Goal: Task Accomplishment & Management: Complete application form

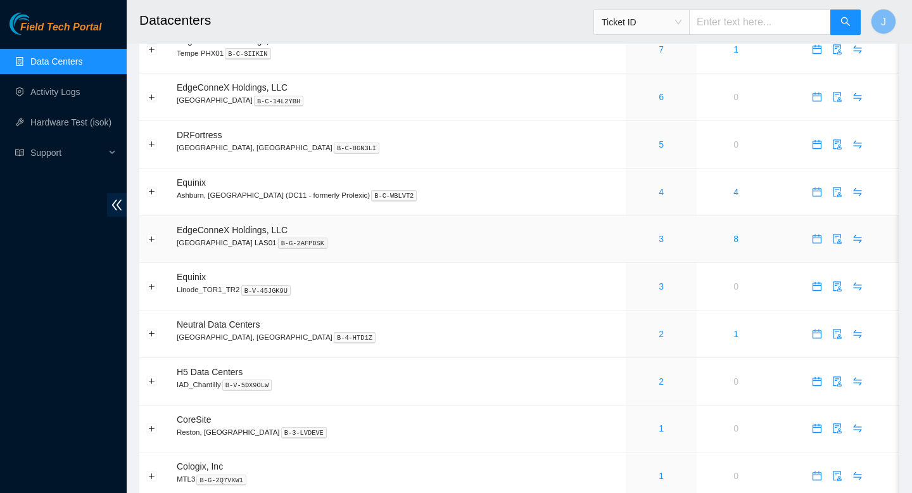
scroll to position [345, 0]
click at [659, 431] on link "1" at bounding box center [661, 426] width 5 height 10
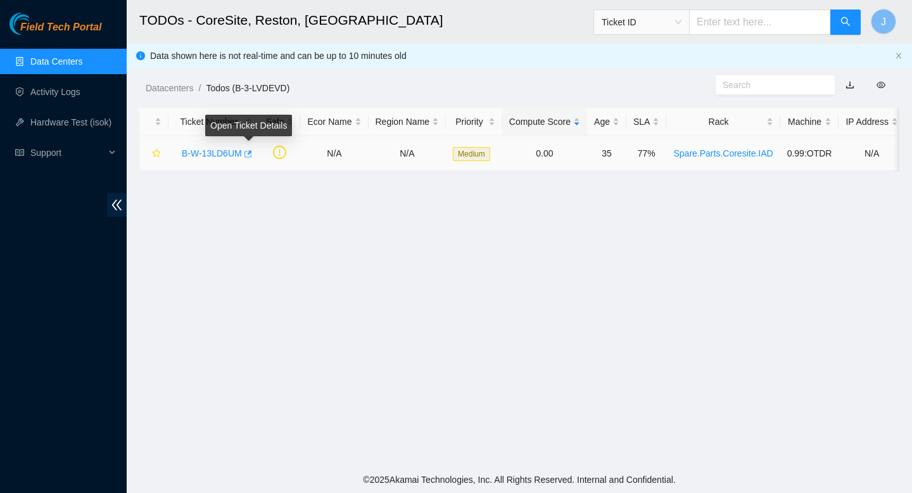
click at [252, 154] on icon "button" at bounding box center [248, 153] width 8 height 7
click at [750, 25] on input "text" at bounding box center [760, 21] width 142 height 25
paste input "EBAK02585"
click at [681, 26] on span "Ticket ID" at bounding box center [642, 22] width 80 height 19
type input "EBAK02585"
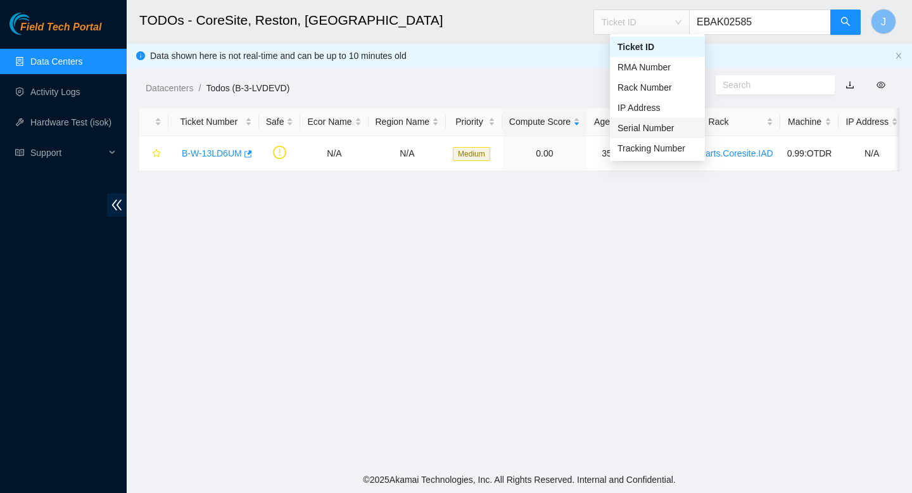
click at [647, 127] on div "Serial Number" at bounding box center [657, 128] width 80 height 14
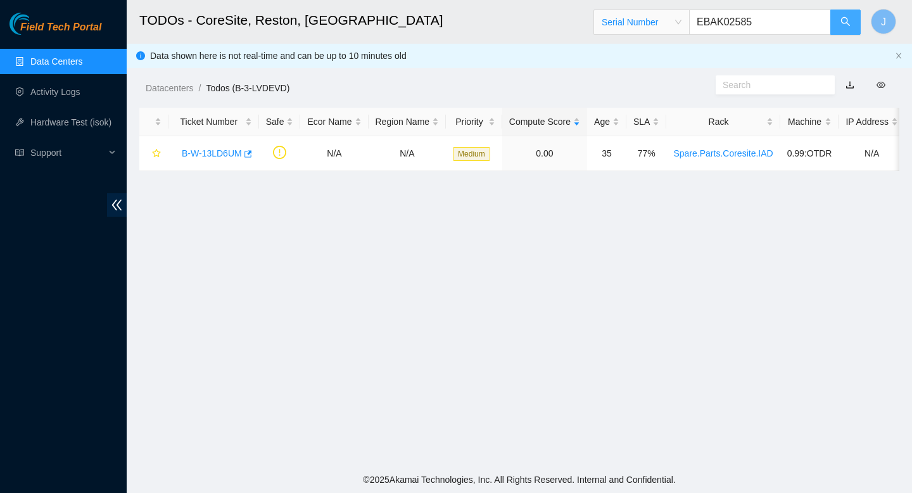
click at [848, 28] on button "button" at bounding box center [845, 21] width 30 height 25
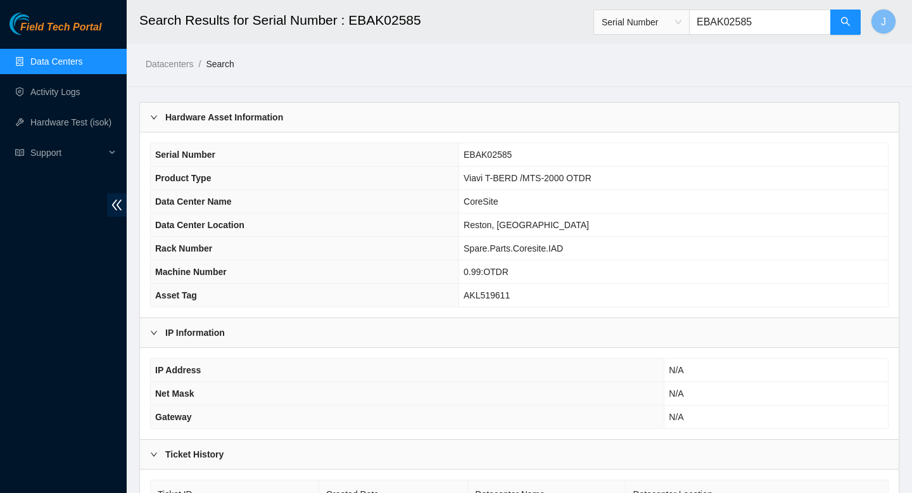
click at [767, 24] on input "EBAK02585" at bounding box center [760, 21] width 142 height 25
type input "EBAK04211"
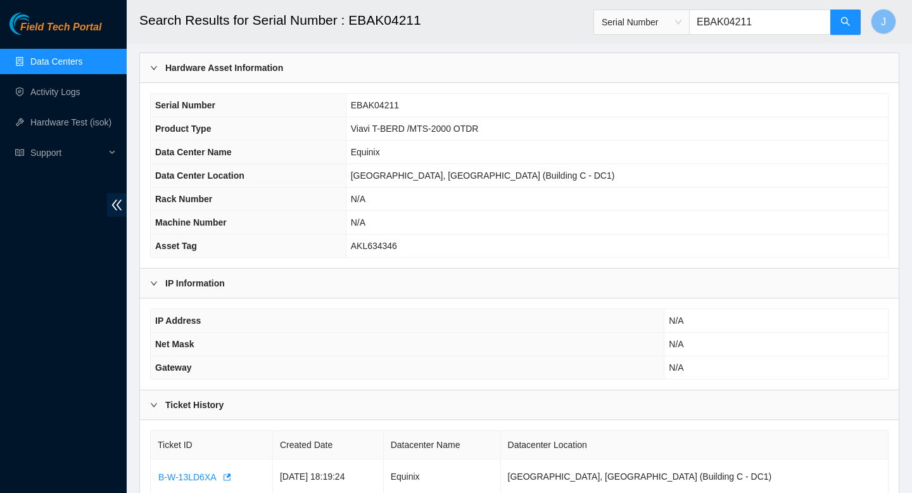
scroll to position [51, 0]
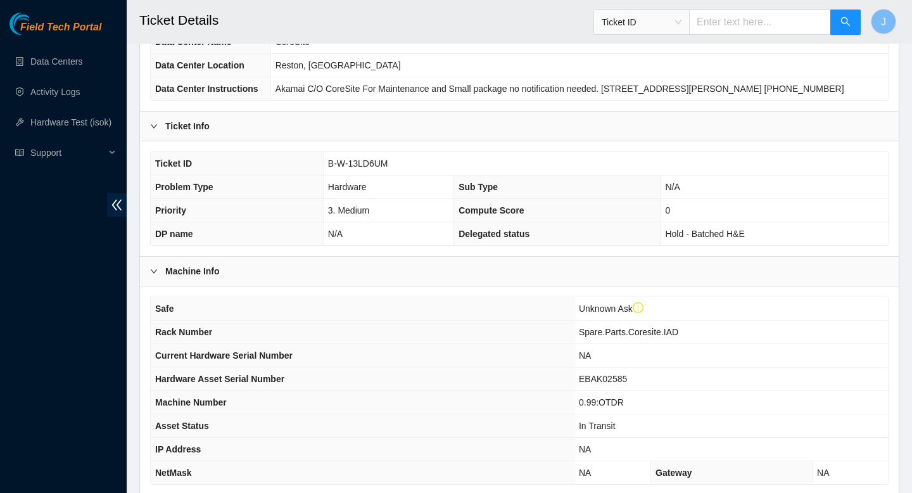
scroll to position [161, 0]
click at [617, 382] on span "EBAK02585" at bounding box center [603, 377] width 48 height 10
copy span "EBAK02585"
drag, startPoint x: 400, startPoint y: 177, endPoint x: 324, endPoint y: 175, distance: 76.6
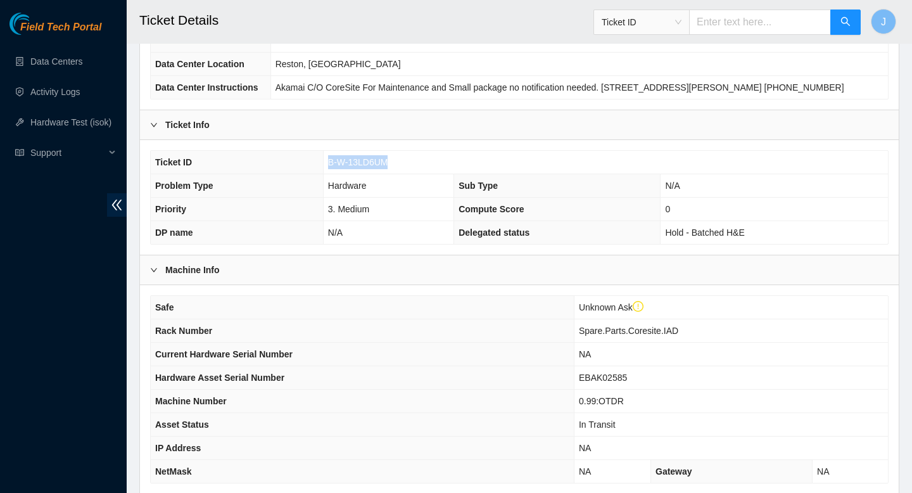
click at [324, 174] on td "B-W-13LD6UM" at bounding box center [605, 162] width 565 height 23
copy span "B-W-13LD6UM"
drag, startPoint x: 636, startPoint y: 393, endPoint x: 580, endPoint y: 389, distance: 55.8
click at [580, 389] on td "EBAK02585" at bounding box center [731, 377] width 314 height 23
copy span "EBAK02585"
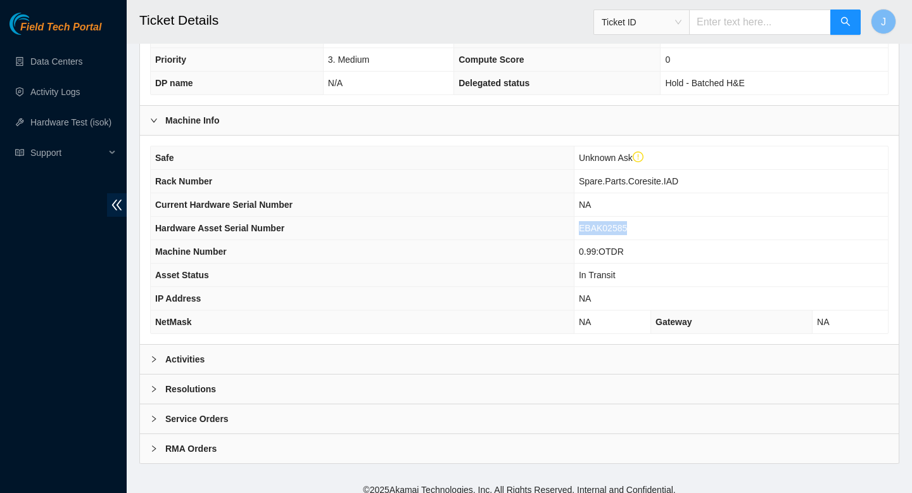
scroll to position [335, 0]
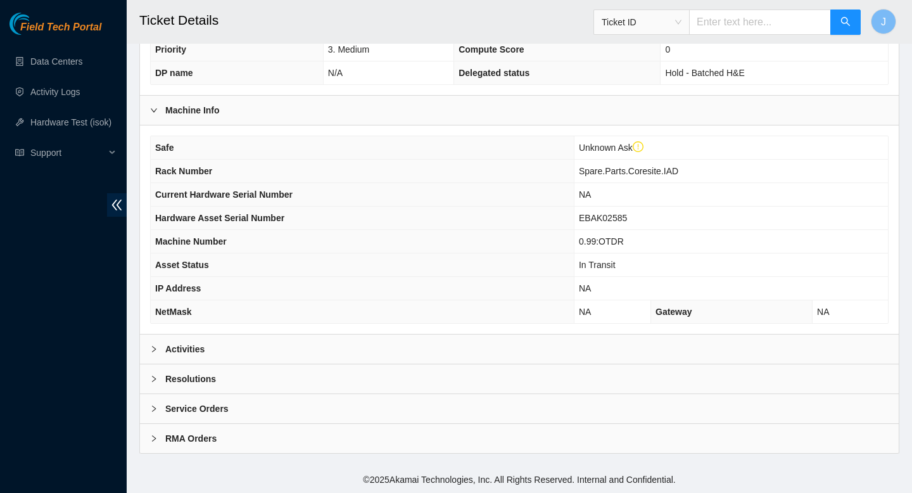
click at [366, 346] on div "Activities" at bounding box center [519, 348] width 759 height 29
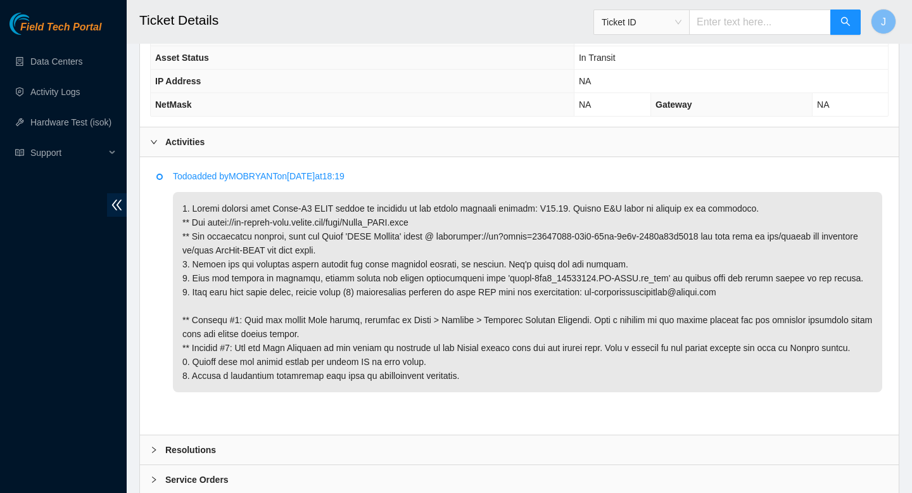
scroll to position [613, 0]
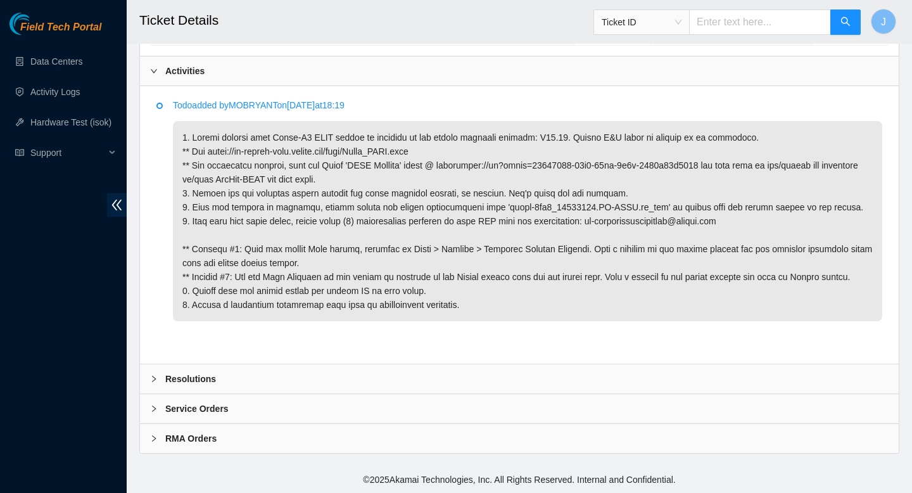
click at [400, 385] on div "Resolutions" at bounding box center [519, 378] width 759 height 29
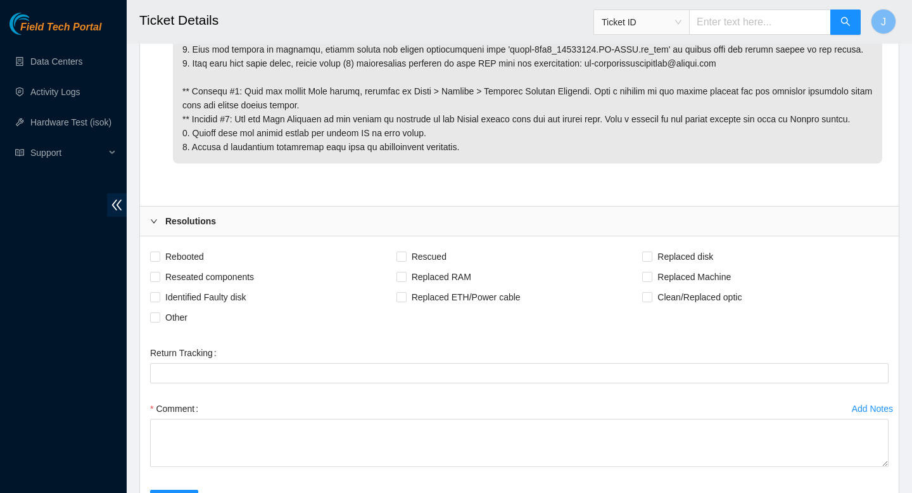
scroll to position [761, 0]
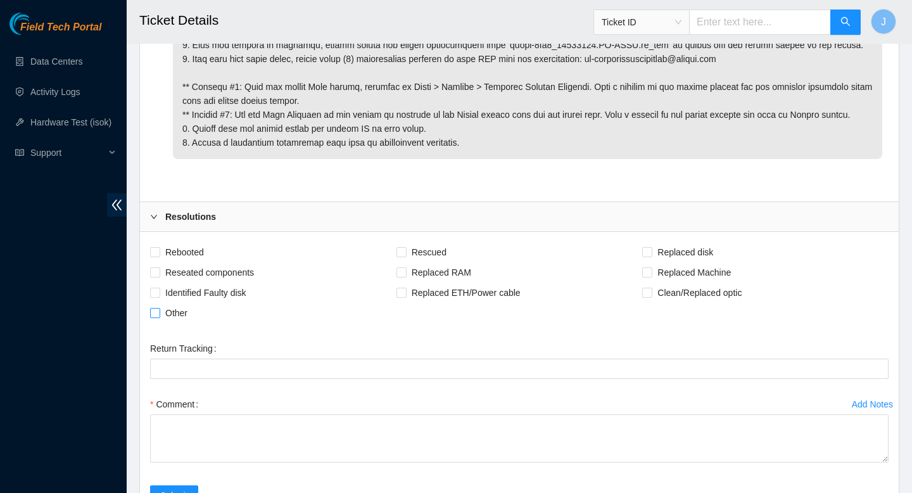
click at [156, 317] on input "Other" at bounding box center [154, 312] width 9 height 9
checkbox input "true"
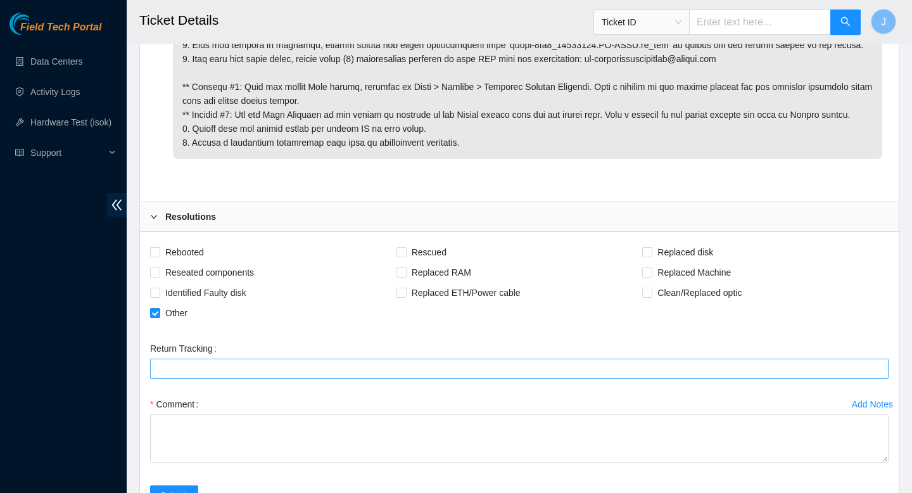
scroll to position [815, 0]
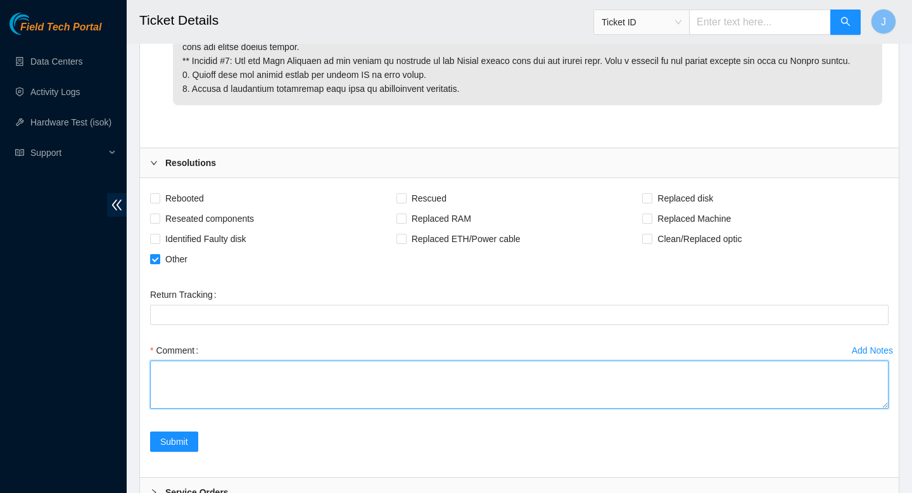
click at [296, 398] on textarea "Comment" at bounding box center [519, 384] width 738 height 48
type textarea "d"
type textarea "OTDR was updated prior today took requested pics and emailed"
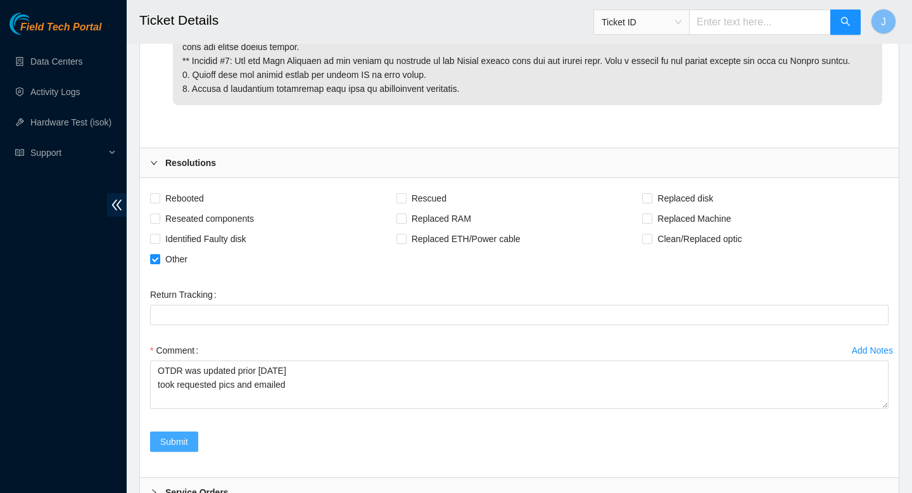
click at [180, 448] on span "Submit" at bounding box center [174, 441] width 28 height 14
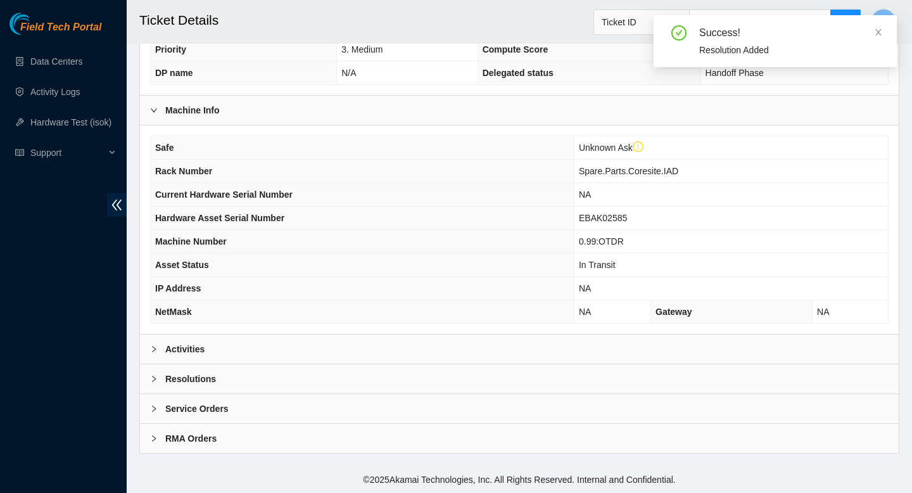
scroll to position [335, 0]
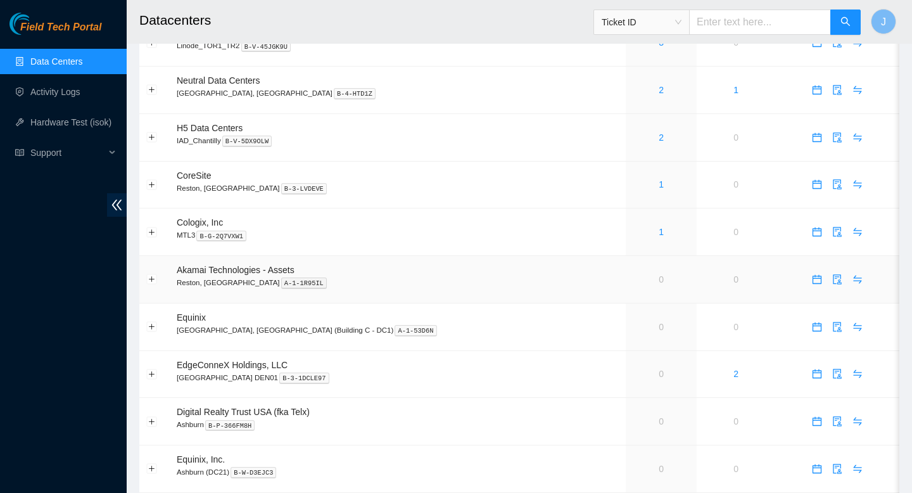
scroll to position [588, 0]
click at [70, 152] on span "Support" at bounding box center [67, 152] width 75 height 25
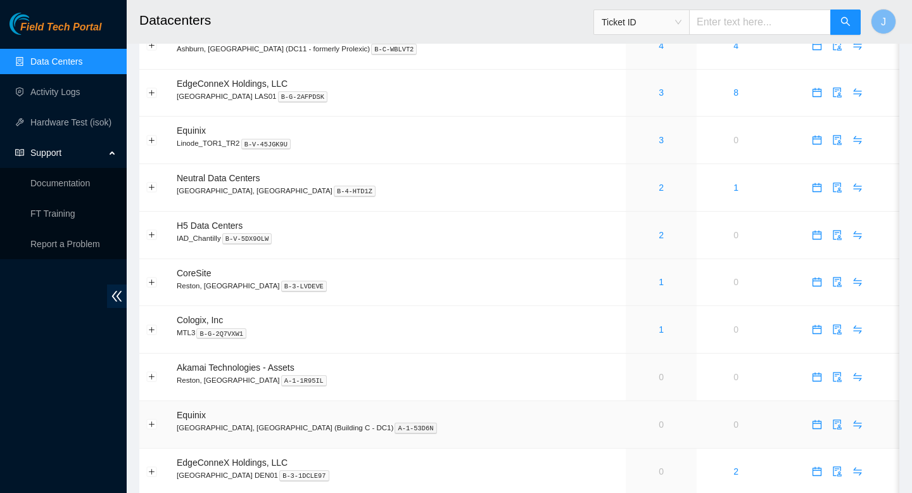
scroll to position [488, 0]
click at [659, 241] on link "2" at bounding box center [661, 236] width 5 height 10
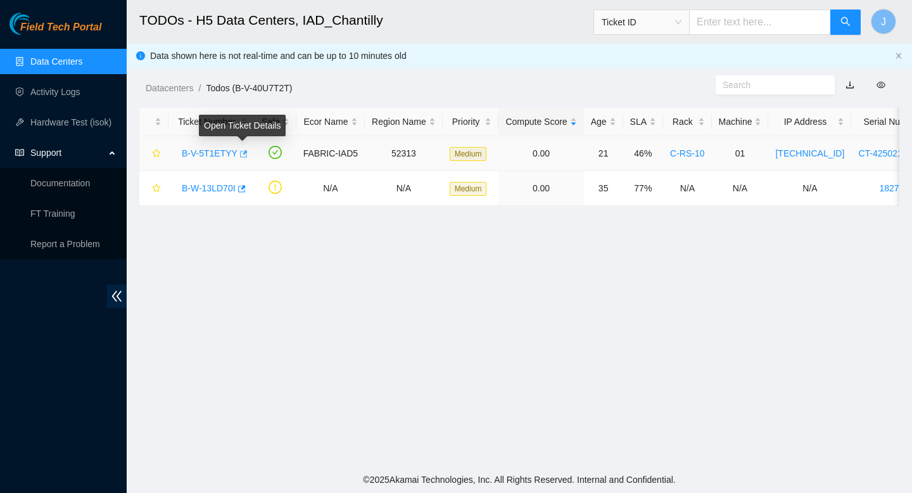
click at [247, 156] on icon "button" at bounding box center [242, 153] width 9 height 9
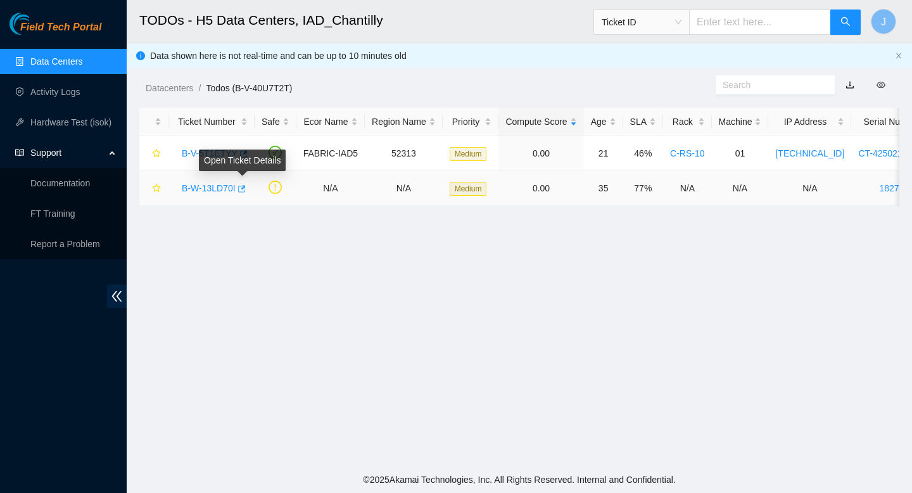
click at [246, 189] on icon "button" at bounding box center [242, 188] width 8 height 7
click at [56, 61] on link "Data Centers" at bounding box center [56, 61] width 52 height 10
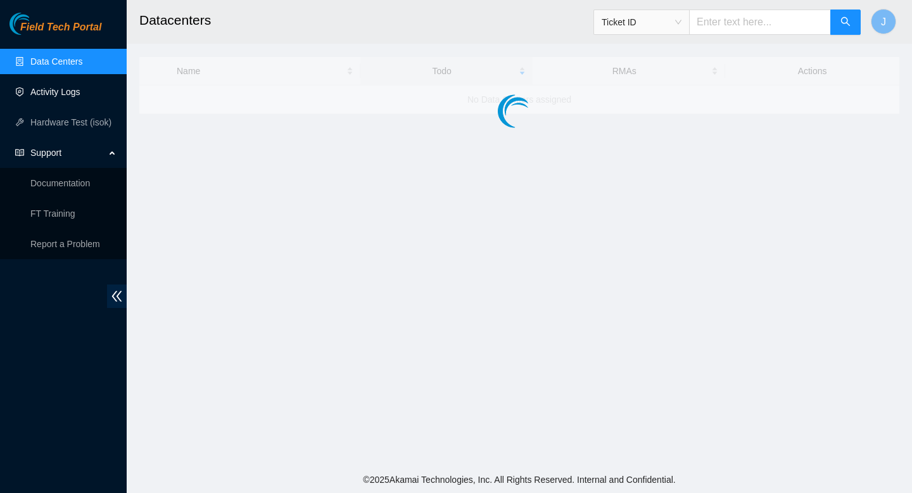
click at [68, 96] on link "Activity Logs" at bounding box center [55, 92] width 50 height 10
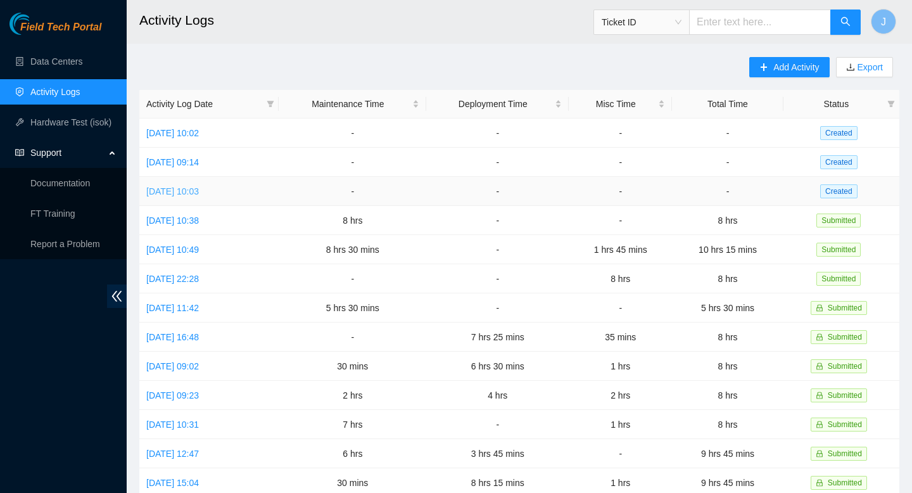
click at [199, 194] on link "Tue, 26 Aug 2025 10:03" at bounding box center [172, 191] width 53 height 10
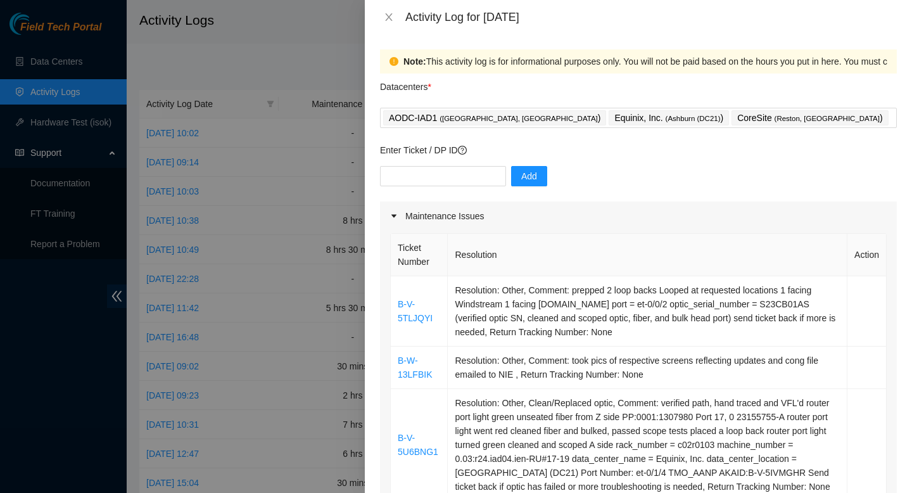
click at [315, 48] on div at bounding box center [456, 246] width 912 height 493
click at [389, 22] on icon "close" at bounding box center [389, 17] width 10 height 10
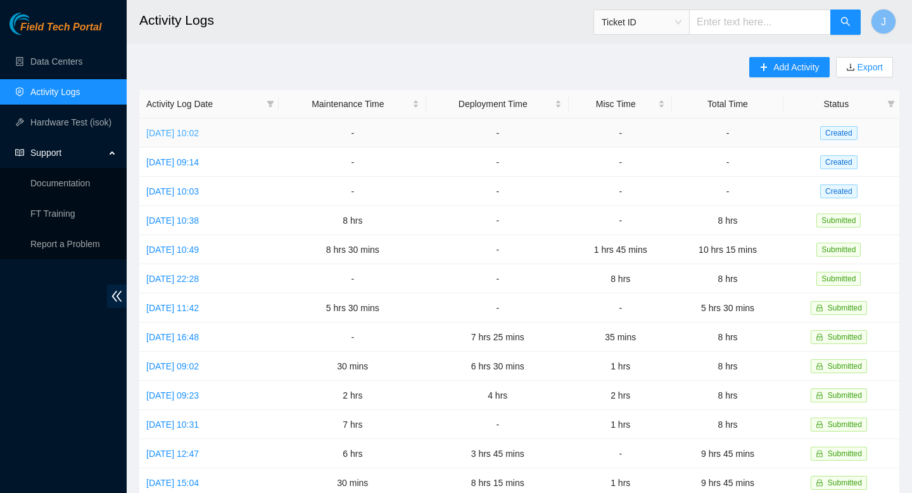
click at [199, 129] on link "Thu, 28 Aug 2025 10:02" at bounding box center [172, 133] width 53 height 10
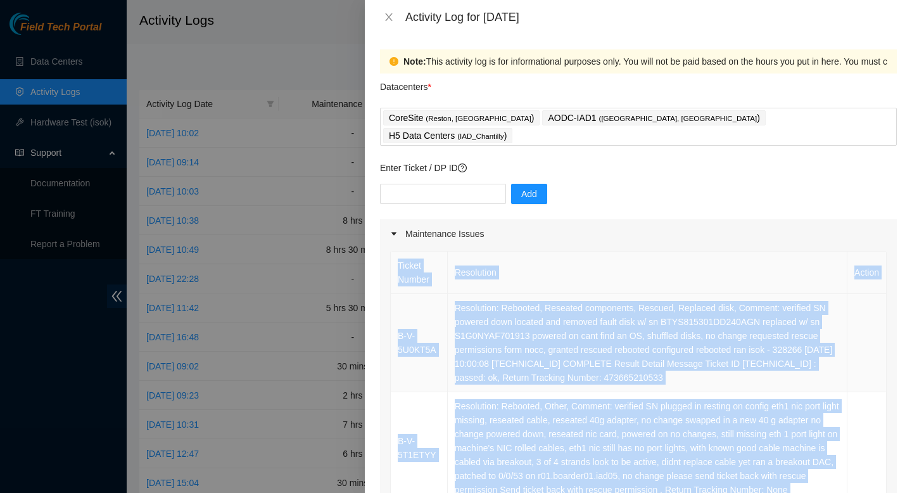
drag, startPoint x: 603, startPoint y: 264, endPoint x: 390, endPoint y: 300, distance: 216.4
click at [391, 300] on tbody "B-V-5U0KT5A Resolution: Rebooted, Reseated components, Rescued, Replaced disk, …" at bounding box center [639, 420] width 496 height 253
copy table "Ticket Number Resolution Action B-V-5U0KT5A Resolution: Rebooted, Reseated comp…"
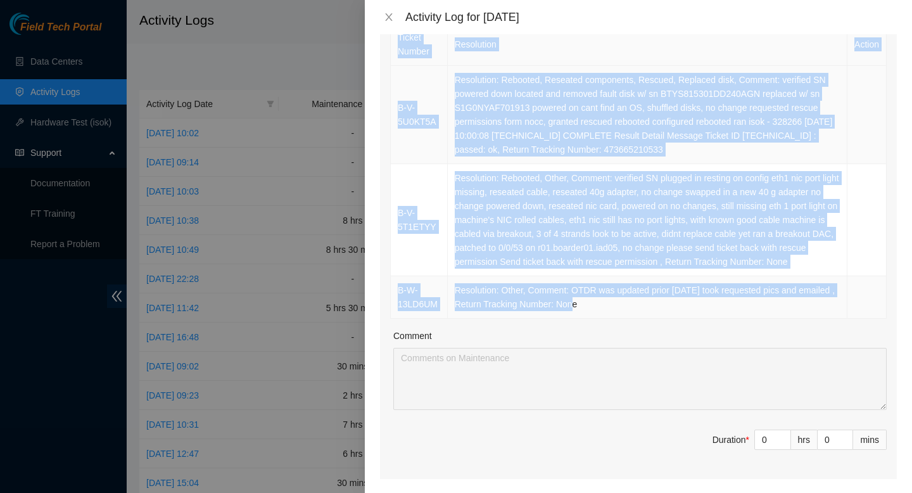
scroll to position [230, 0]
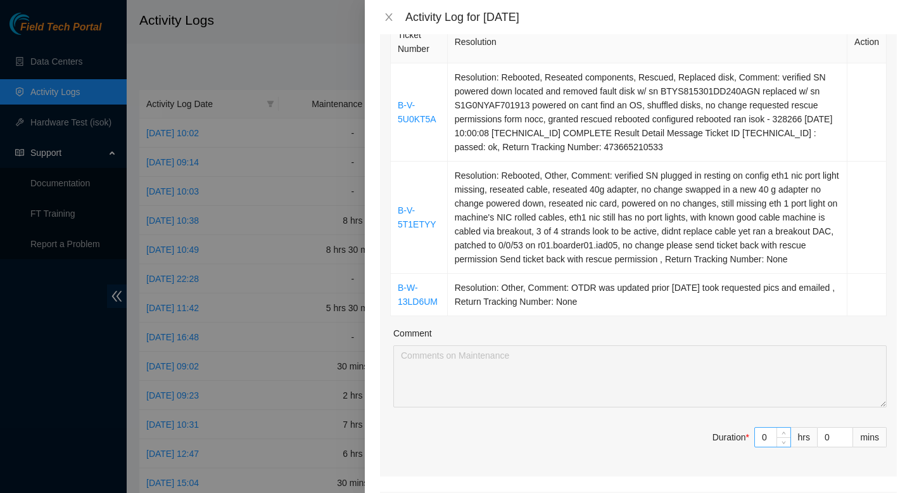
click at [770, 434] on input "0" at bounding box center [772, 436] width 35 height 19
type input "02"
type input "2"
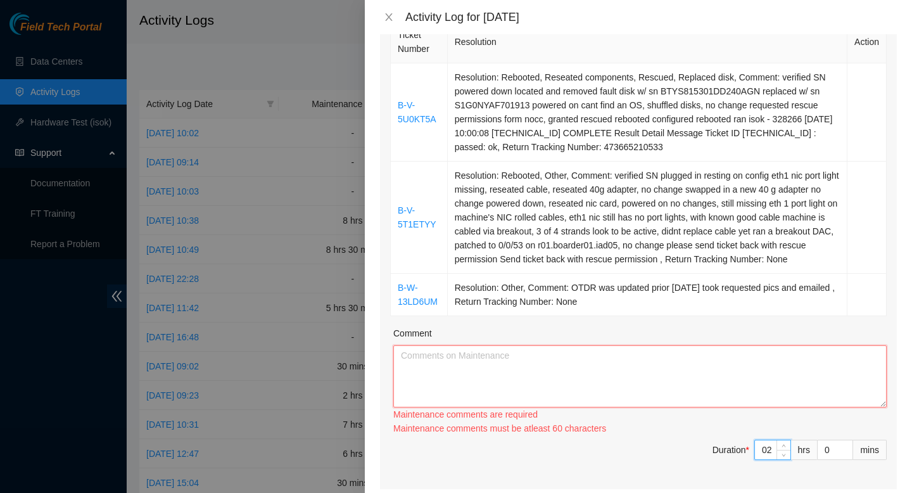
type input "2"
click at [719, 364] on textarea "Comment" at bounding box center [639, 376] width 493 height 62
paste textarea "Ticket Number Resolution Action B-V-5U0KT5A Resolution: Rebooted, Reseated comp…"
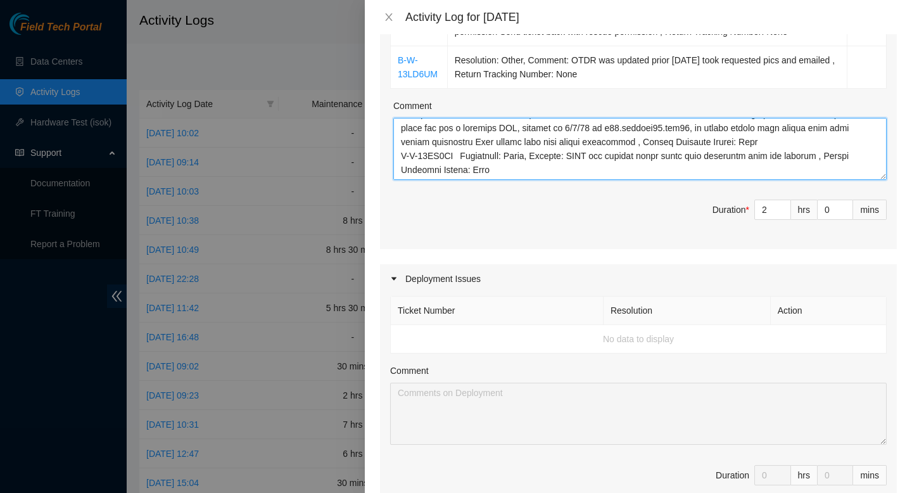
scroll to position [467, 0]
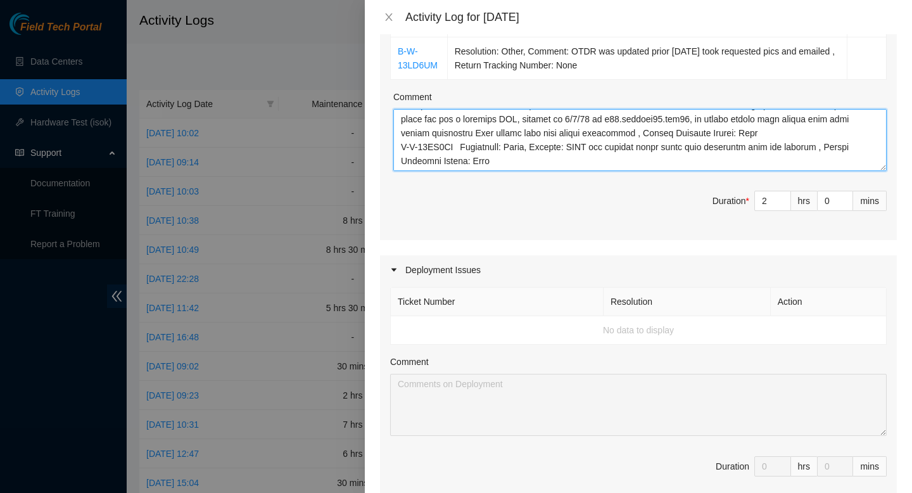
type textarea "Ticket Number Resolution Action B-V-5U0KT5A Resolution: Rebooted, Reseated comp…"
click at [601, 325] on td "No data to display" at bounding box center [639, 330] width 496 height 28
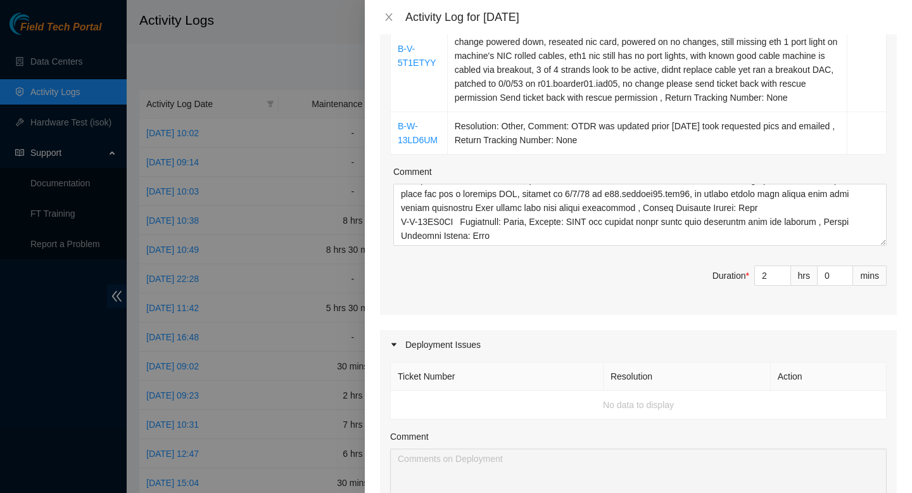
scroll to position [0, 0]
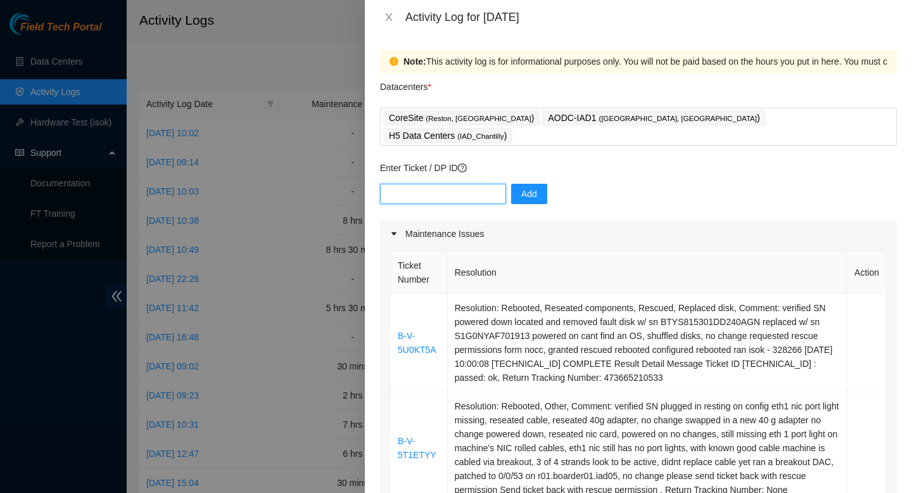
click at [432, 184] on input "text" at bounding box center [443, 194] width 126 height 20
paste input "DP78893"
type input "DP78893"
click at [521, 187] on span "Add" at bounding box center [529, 194] width 16 height 14
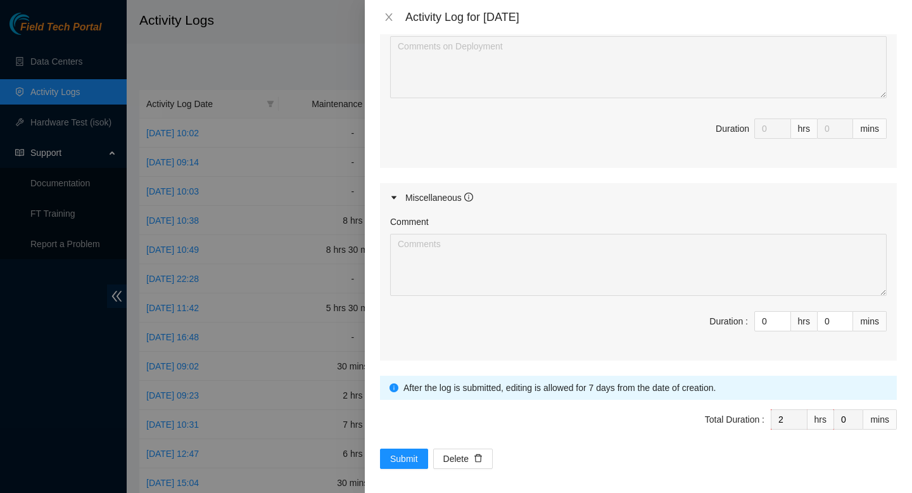
scroll to position [805, 0]
click at [769, 315] on input "0" at bounding box center [772, 319] width 35 height 19
type input "06"
type input "8"
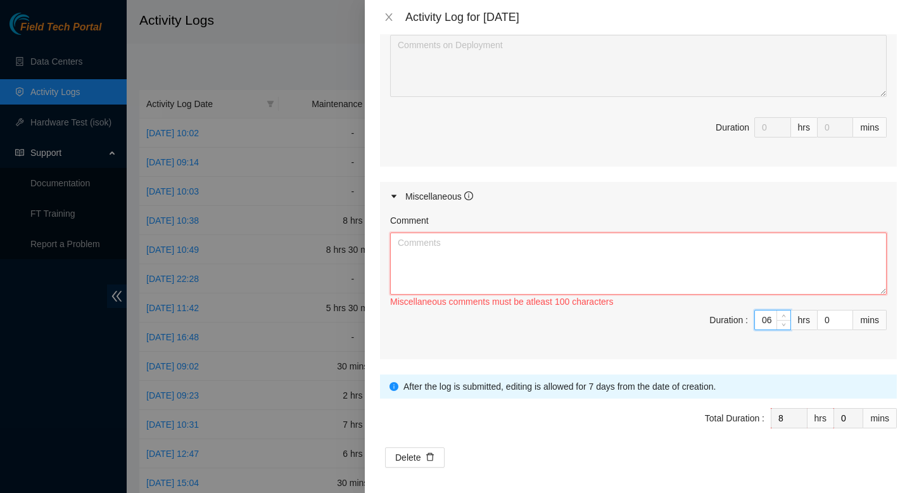
type input "6"
click at [624, 255] on textarea "Comment" at bounding box center [638, 263] width 496 height 62
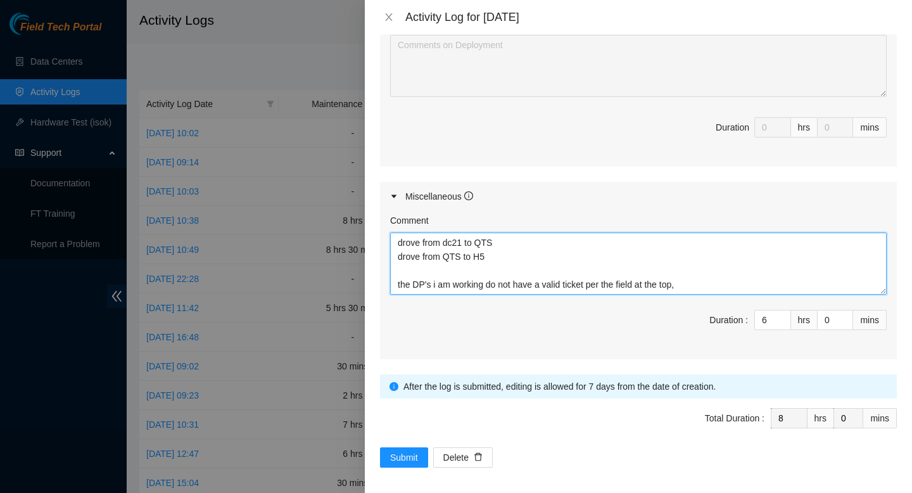
scroll to position [23, 0]
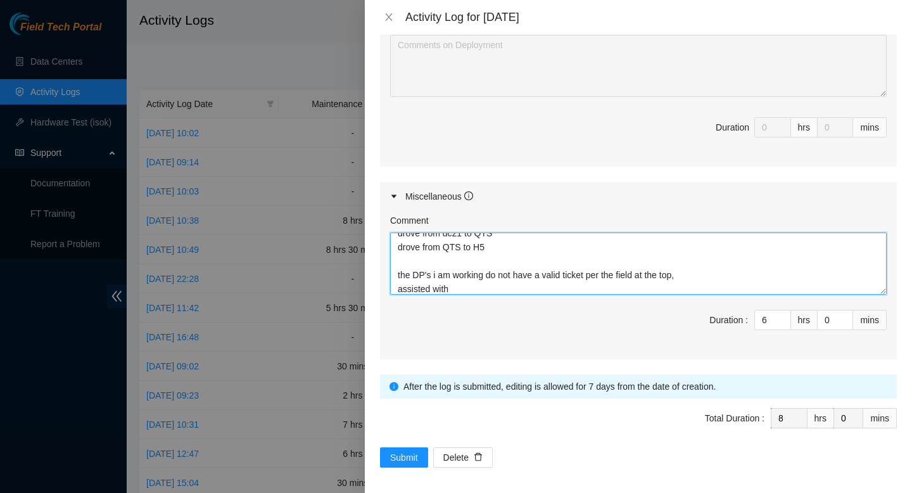
type textarea "drove from AODC to dc21 drove from dc21 to QTS drove from QTS to H5 the DP's i …"
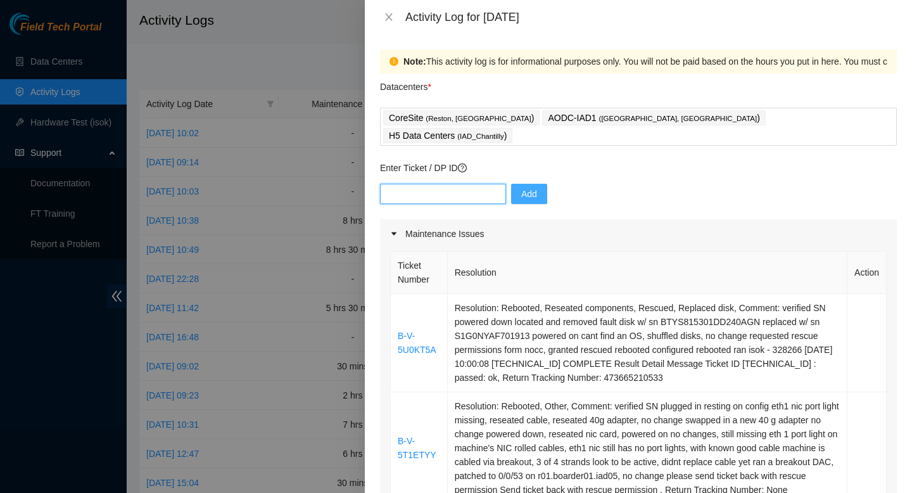
click at [429, 184] on input "text" at bounding box center [443, 194] width 126 height 20
paste input "DP82662"
type input "DP82662"
click at [524, 187] on span "Add" at bounding box center [529, 194] width 16 height 14
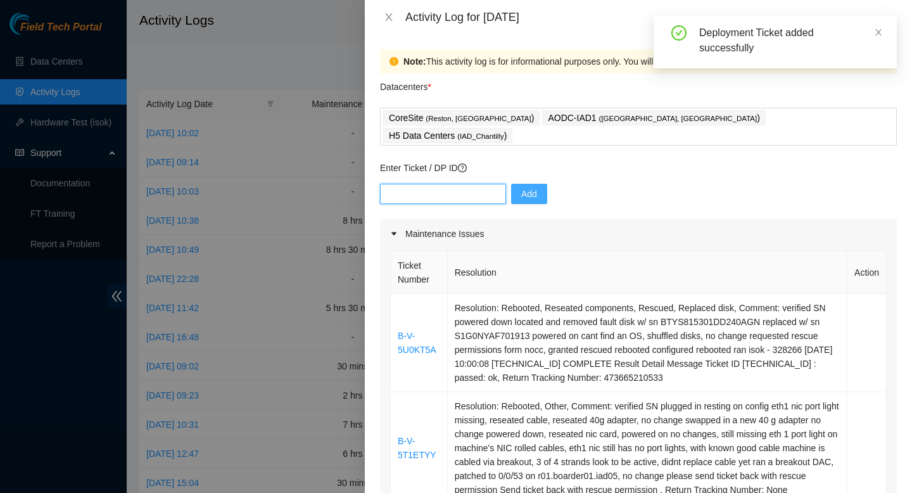
click at [408, 184] on input "text" at bounding box center [443, 194] width 126 height 20
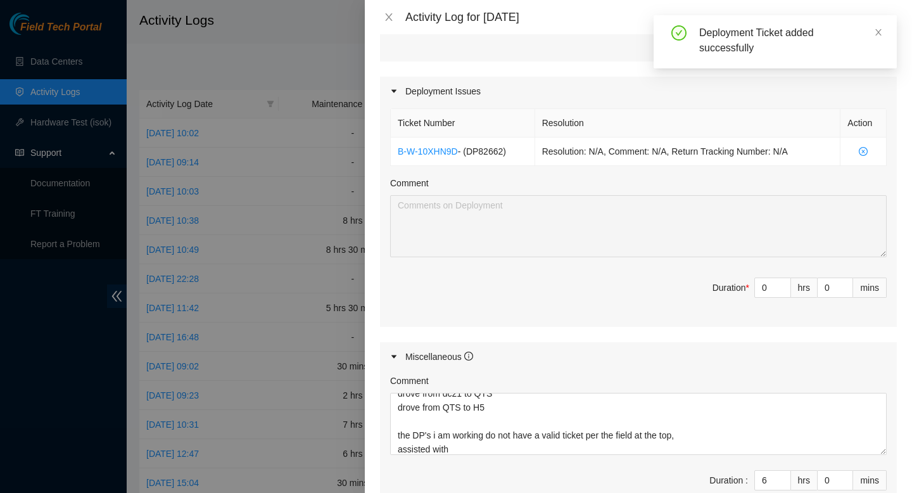
scroll to position [644, 0]
click at [771, 279] on input "0" at bounding box center [772, 288] width 35 height 19
type input "06"
type input "14"
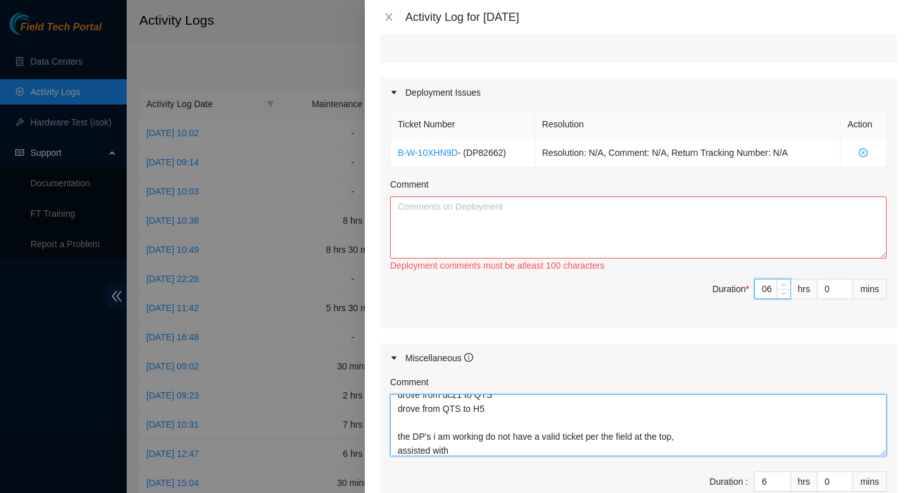
type input "6"
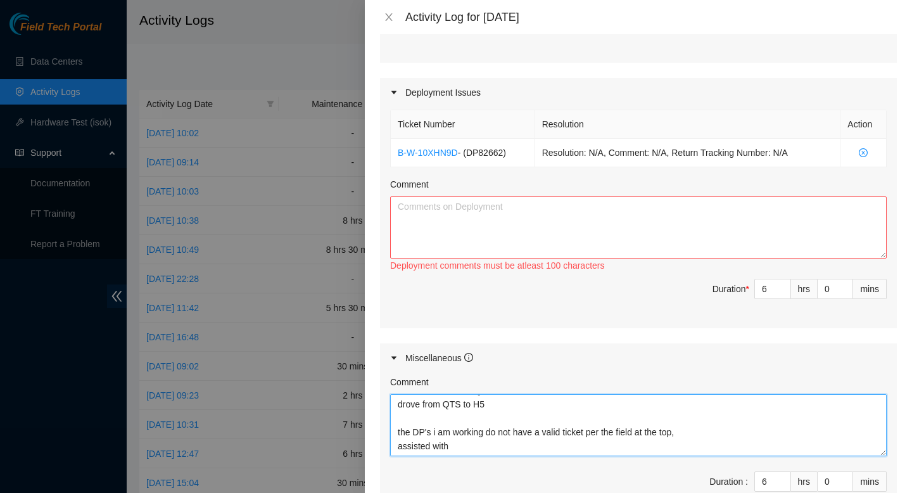
drag, startPoint x: 394, startPoint y: 431, endPoint x: 477, endPoint y: 450, distance: 84.5
click at [486, 451] on textarea "drove from AODC to dc21 drove from dc21 to QTS drove from QTS to H5 the DP's i …" at bounding box center [638, 425] width 496 height 62
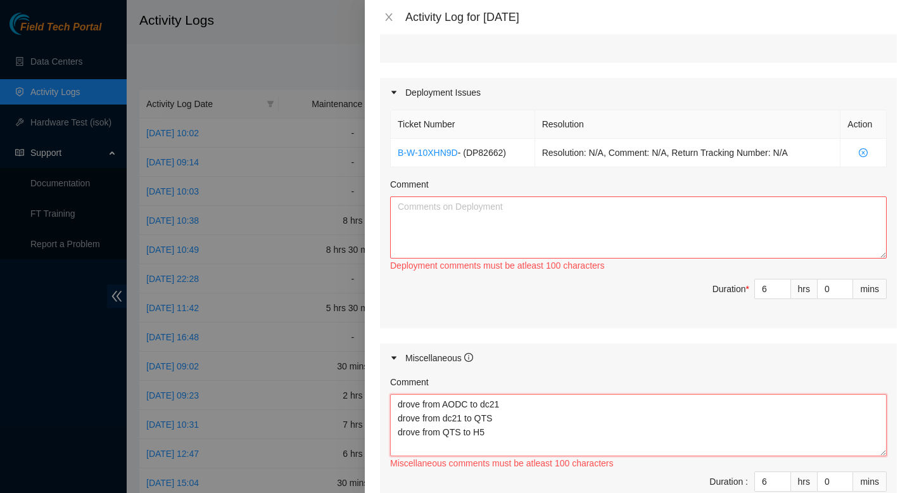
type textarea "drove from AODC to dc21 drove from dc21 to QTS drove from QTS to H5"
drag, startPoint x: 421, startPoint y: 431, endPoint x: 431, endPoint y: 20, distance: 411.7
click at [480, 221] on textarea "Comment" at bounding box center [638, 227] width 496 height 62
paste textarea "Conversation opened. 7 messages. All messages read. Skip to content Using Gmail…"
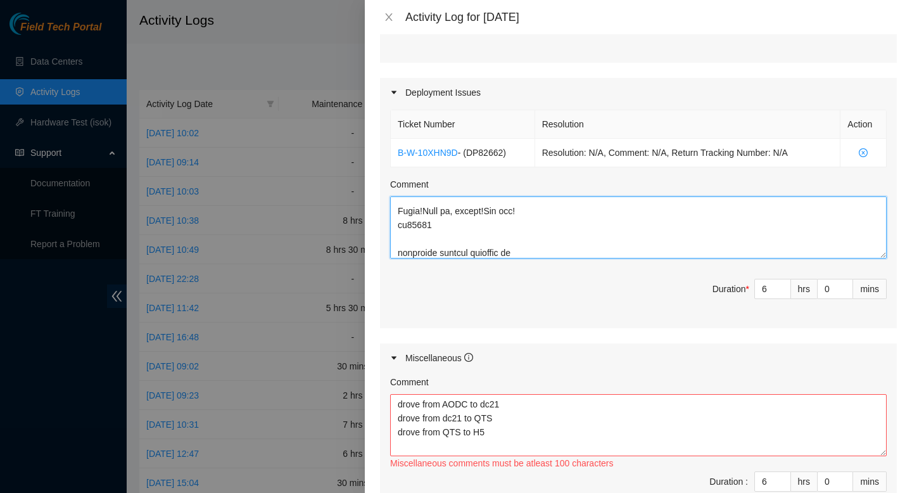
scroll to position [1389, 0]
type textarea "Conversation opened. 7 messages. All messages read. Skip to content Using Gmail…"
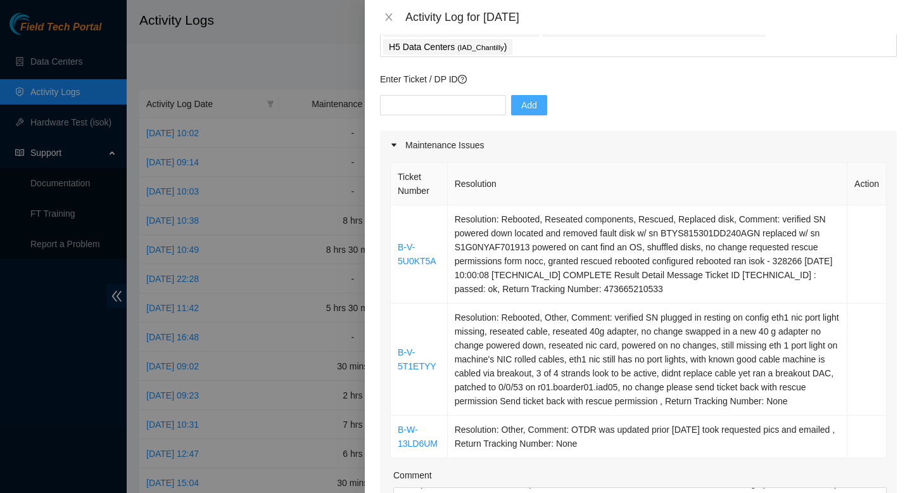
scroll to position [0, 0]
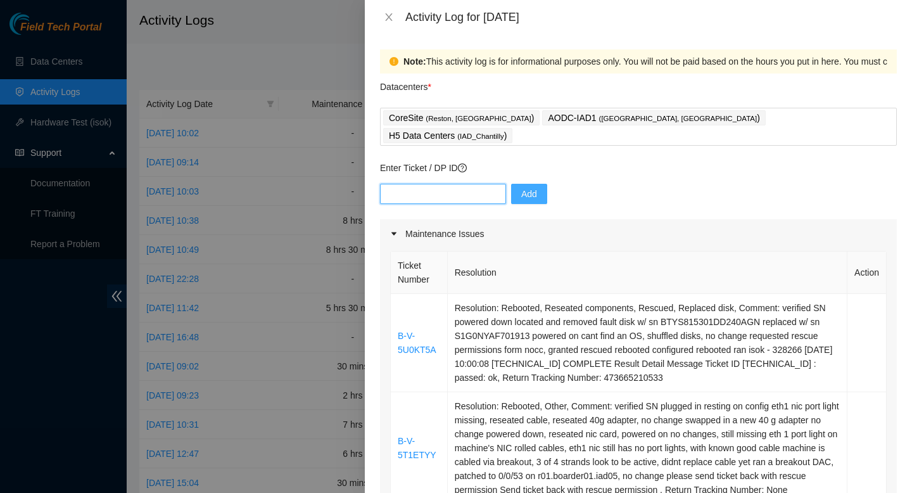
click at [434, 184] on input "text" at bounding box center [443, 194] width 126 height 20
paste input "DP78893"
type input "DP78893"
click at [521, 187] on span "Add" at bounding box center [529, 194] width 16 height 14
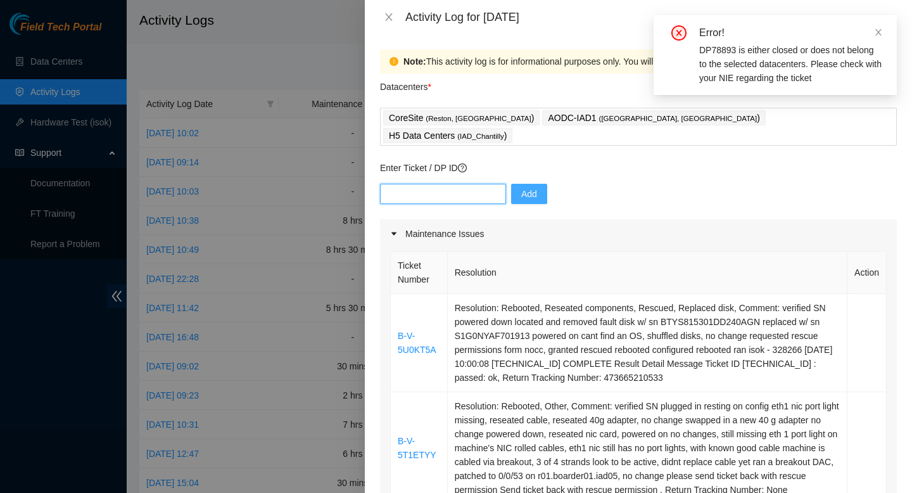
click at [445, 184] on input "text" at bounding box center [443, 194] width 126 height 20
paste input "DP78893"
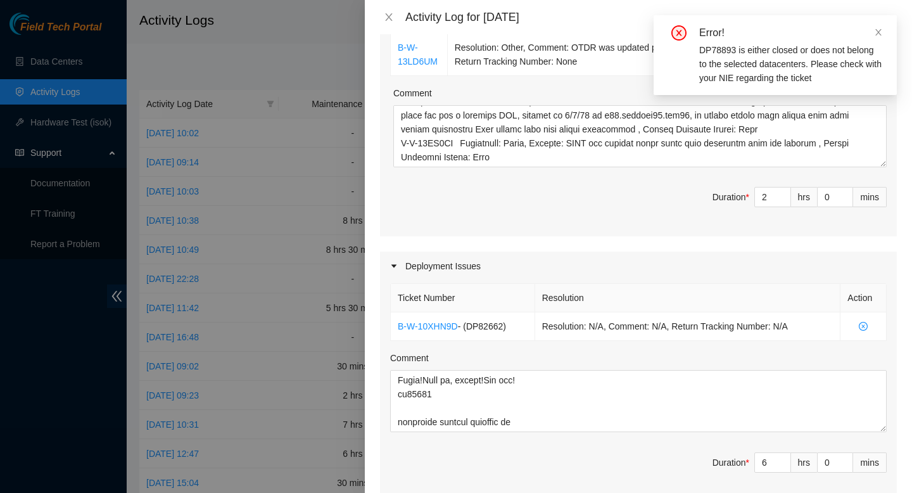
scroll to position [807, 0]
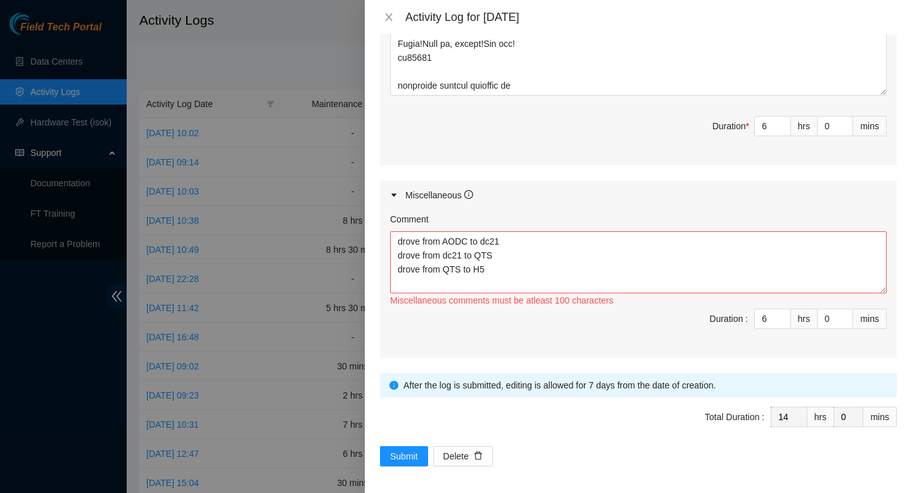
type input "DP78893"
click at [465, 277] on textarea "drove from AODC to dc21 drove from dc21 to QTS drove from QTS to H5" at bounding box center [638, 262] width 496 height 62
paste textarea "DP78893"
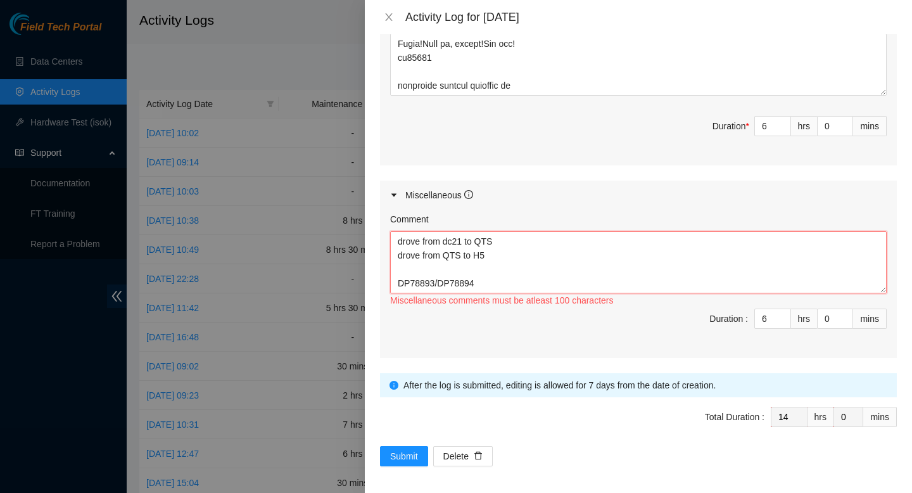
paste textarea "Conversation opened. 10 messages. All messages read. Skip to content Using Gmai…"
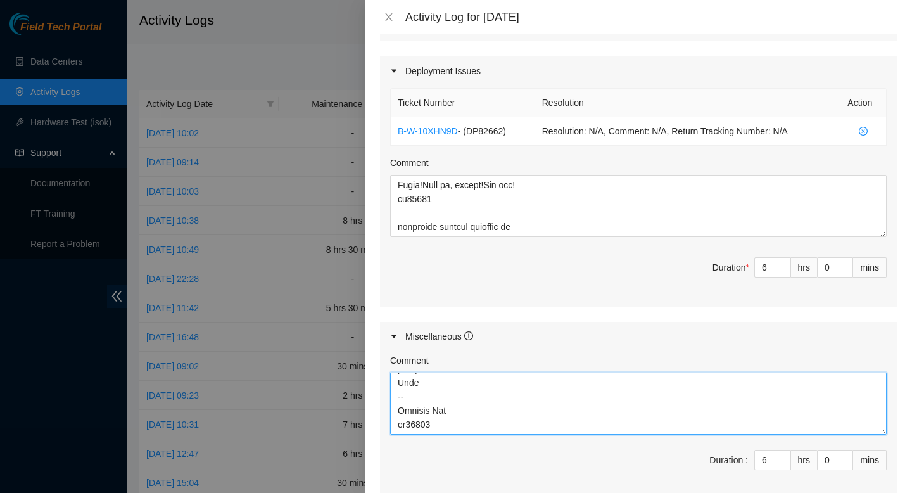
scroll to position [807, 0]
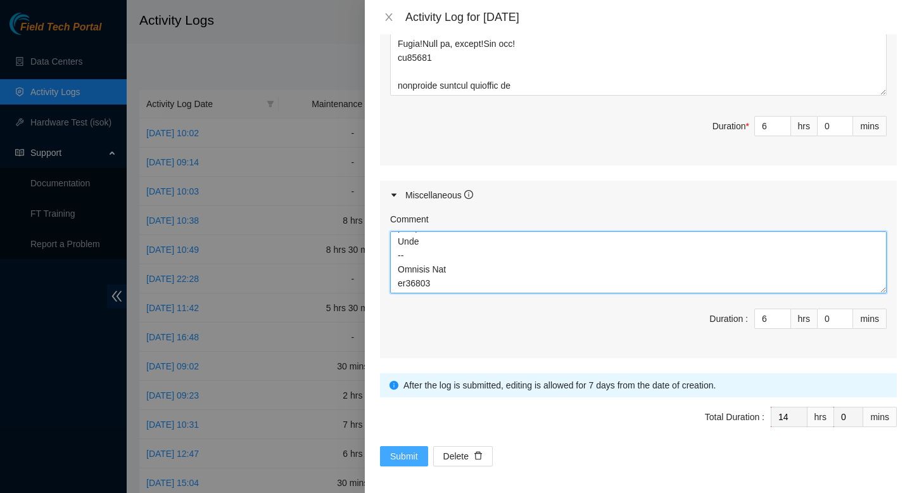
type textarea "drove from AODC to dc21 drove from dc21 to QTS drove from QTS to H5 DP78893/DP7…"
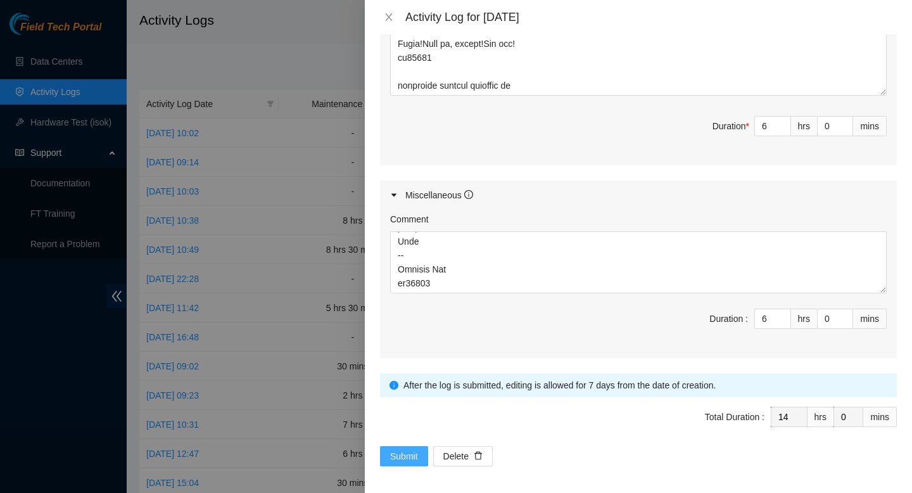
drag, startPoint x: 400, startPoint y: 449, endPoint x: 588, endPoint y: 337, distance: 219.5
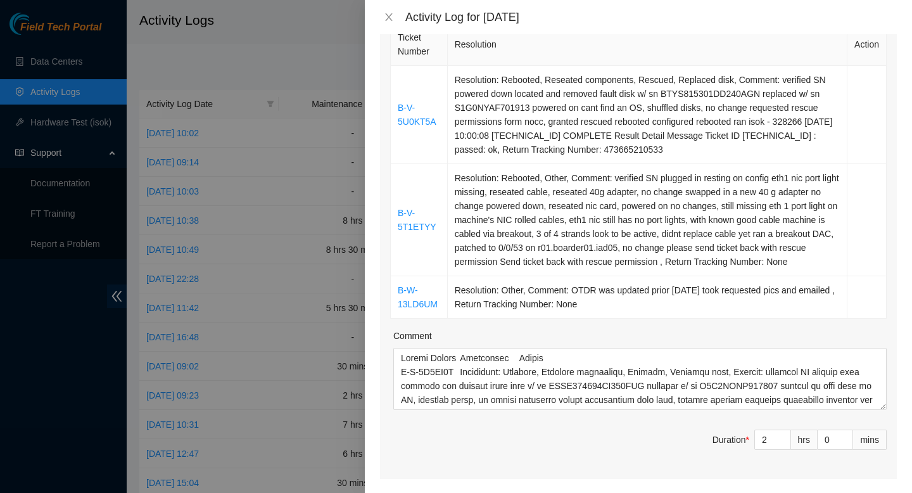
scroll to position [0, 0]
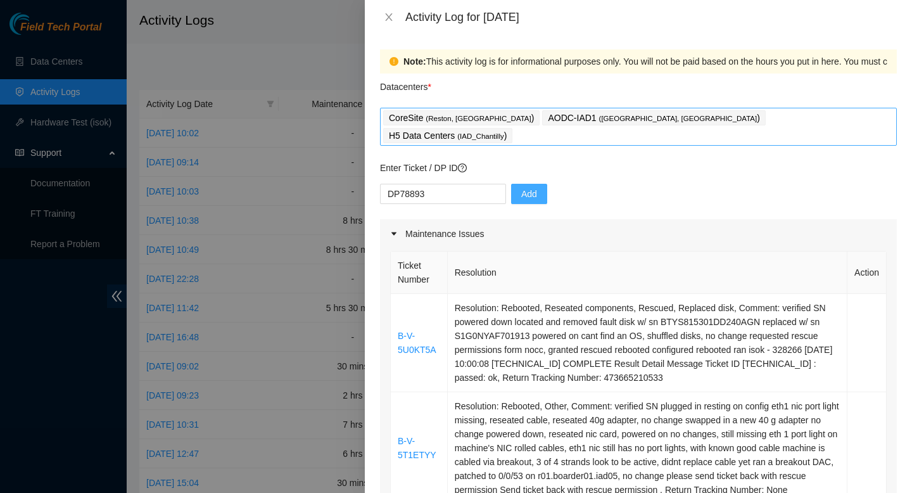
click at [794, 120] on div "CoreSite ( Reston, VA ) AODC-IAD1 ( Manassas, VA ) H5 Data Centers ( IAD_Chanti…" at bounding box center [638, 126] width 510 height 35
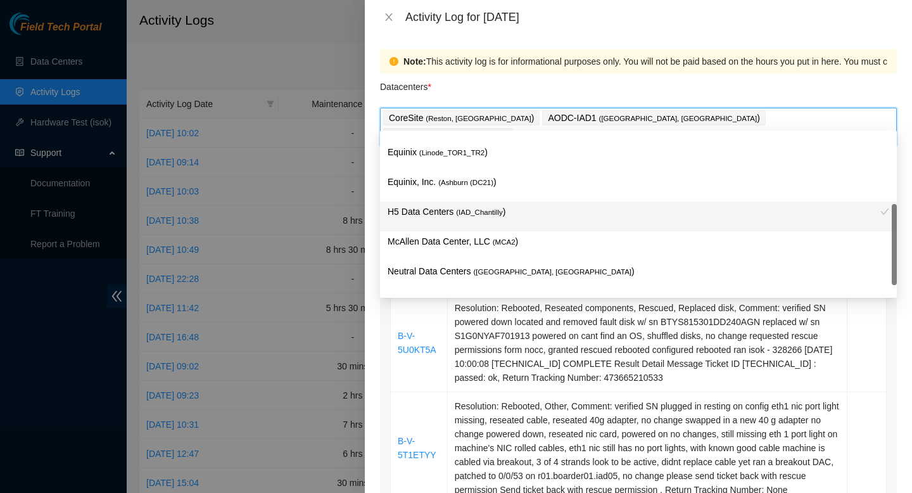
scroll to position [16, 0]
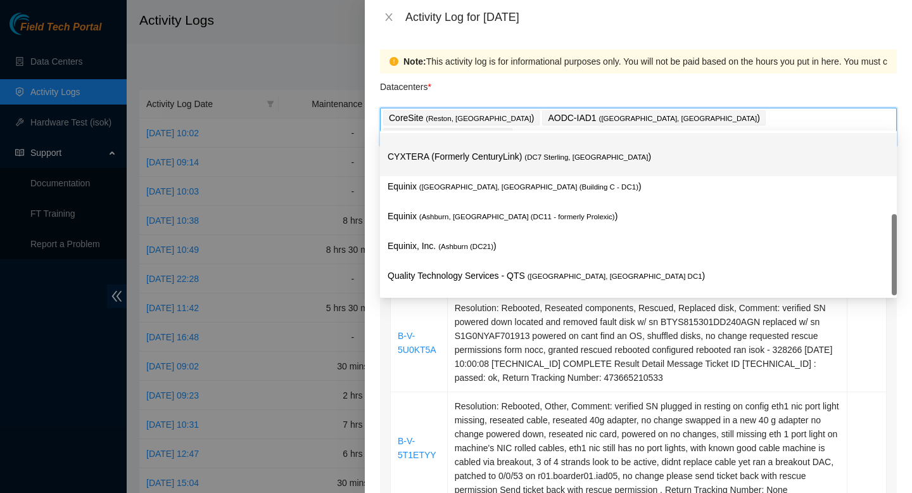
type input "dc21"
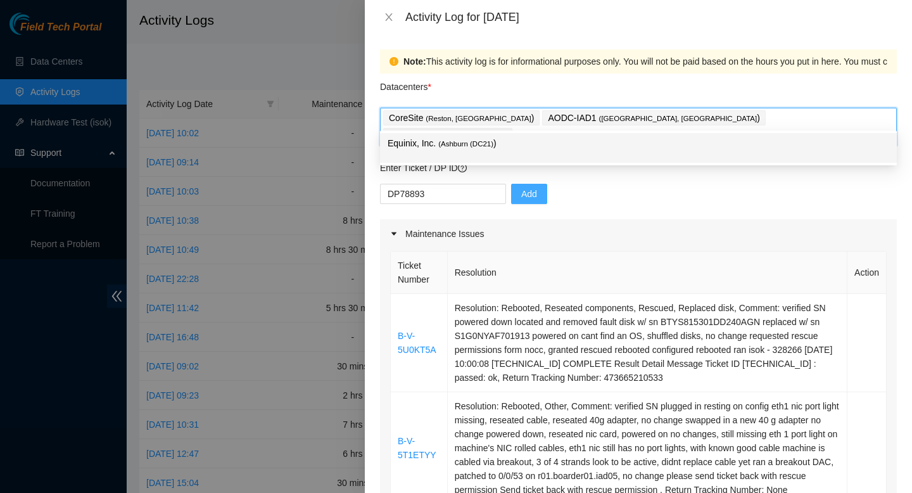
click at [501, 144] on p "Equinix, Inc. ( Ashburn (DC21) )" at bounding box center [638, 143] width 501 height 15
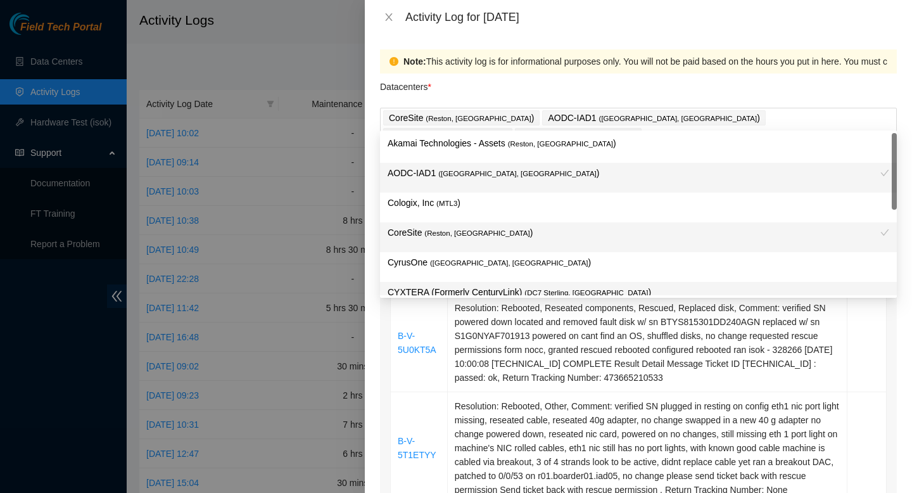
click at [906, 343] on div "Note: This activity log is for informational purposes only. You will not be pai…" at bounding box center [638, 263] width 547 height 458
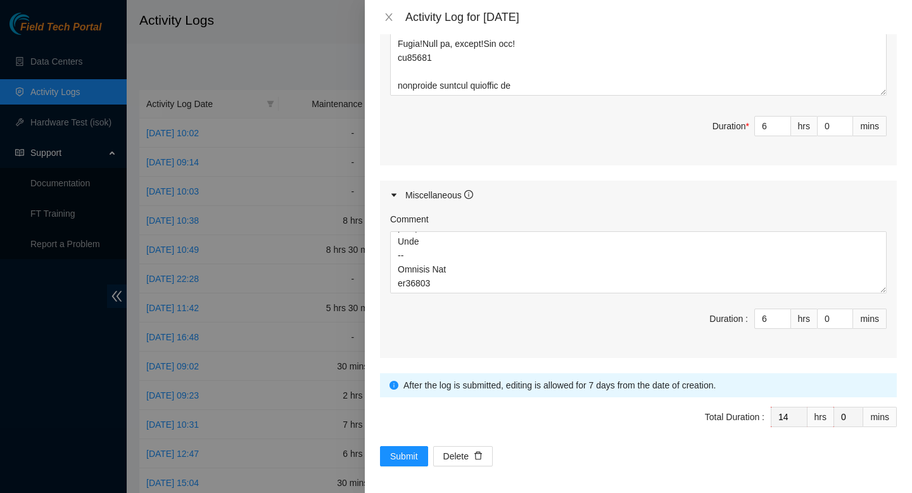
scroll to position [750, 0]
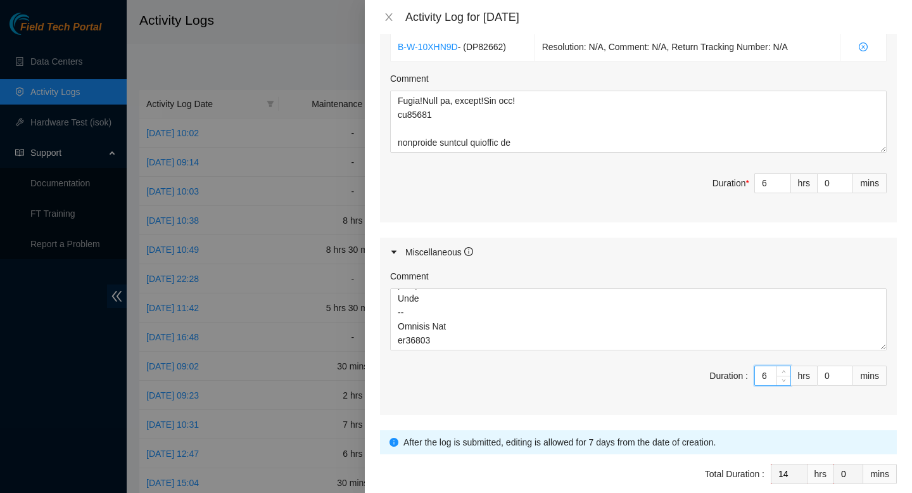
drag, startPoint x: 773, startPoint y: 374, endPoint x: 747, endPoint y: 374, distance: 26.0
click at [748, 374] on span "Duration : 6 hrs 0 mins" at bounding box center [638, 382] width 496 height 35
type input "1"
type input "9"
type input "1"
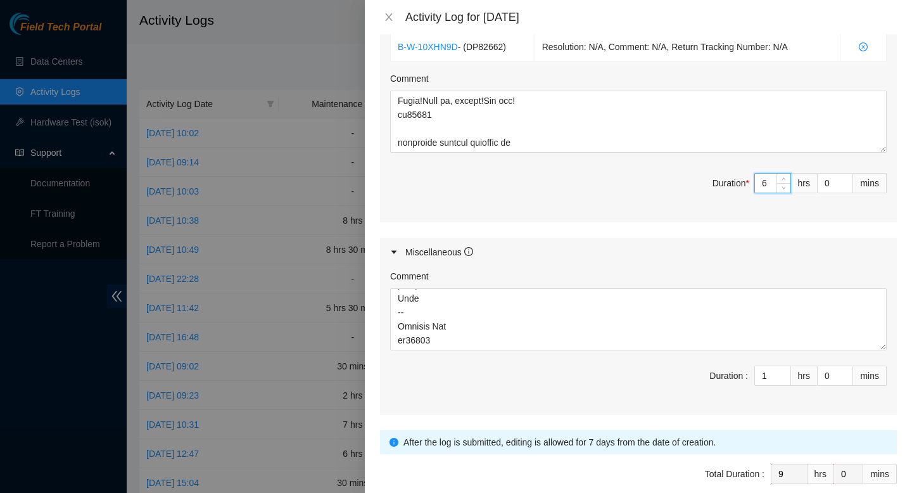
click at [765, 182] on input "6" at bounding box center [772, 182] width 35 height 19
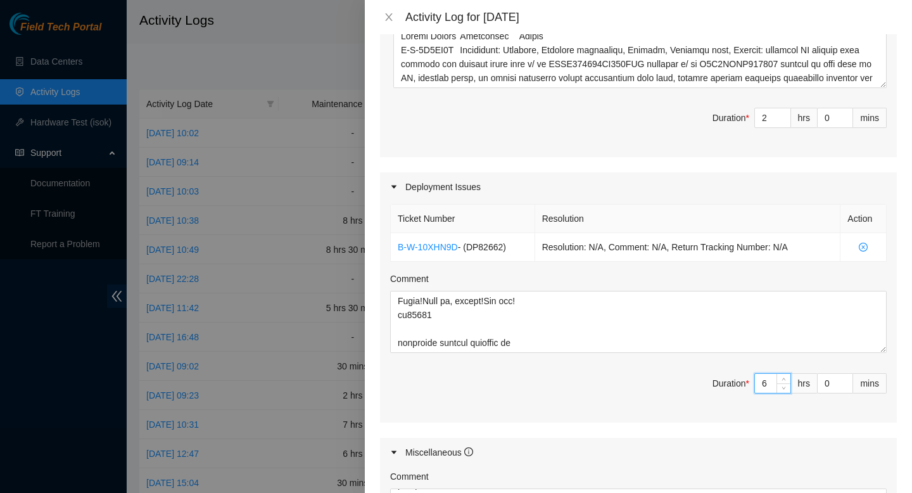
scroll to position [548, 0]
click at [833, 115] on input "0" at bounding box center [834, 119] width 35 height 19
type input "1"
type input "15"
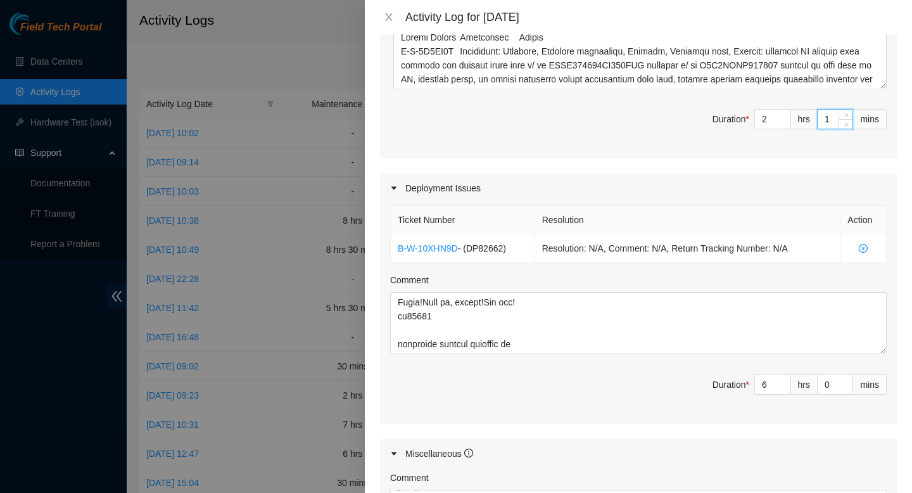
type input "15"
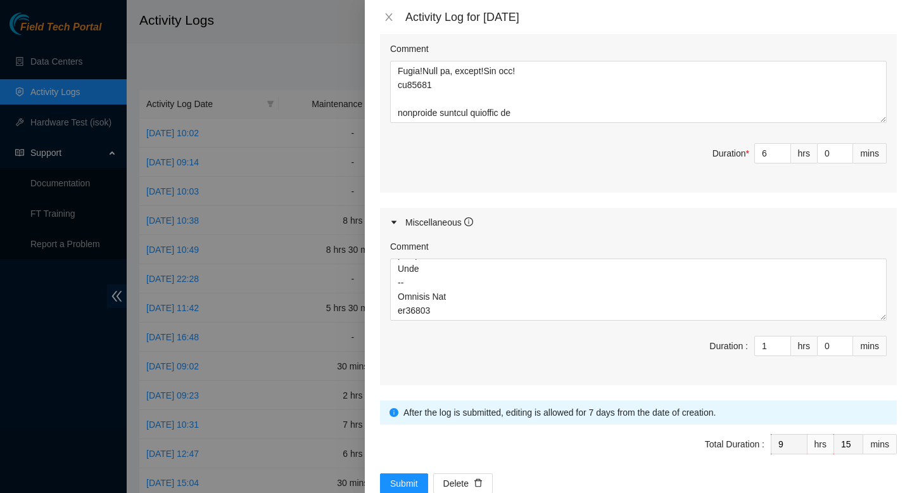
scroll to position [3051, 0]
type input "15"
click at [768, 346] on input "1" at bounding box center [772, 345] width 35 height 19
type input "8"
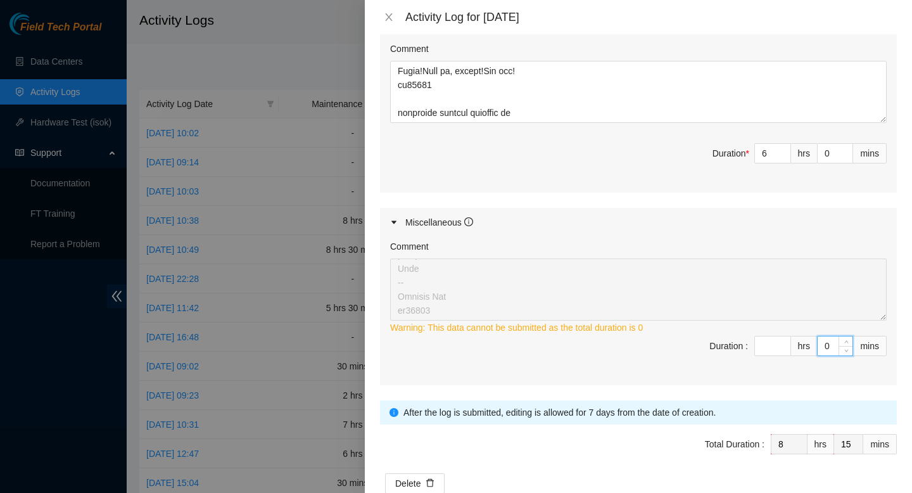
drag, startPoint x: 830, startPoint y: 343, endPoint x: 820, endPoint y: 343, distance: 10.1
click at [820, 343] on input "0" at bounding box center [834, 345] width 35 height 19
type input "4"
type input "19"
type input "45"
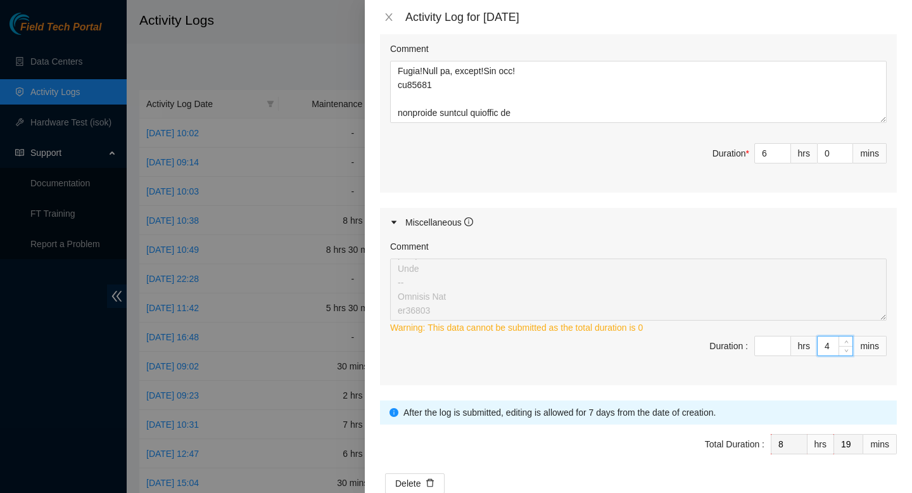
type input "9"
type input "0"
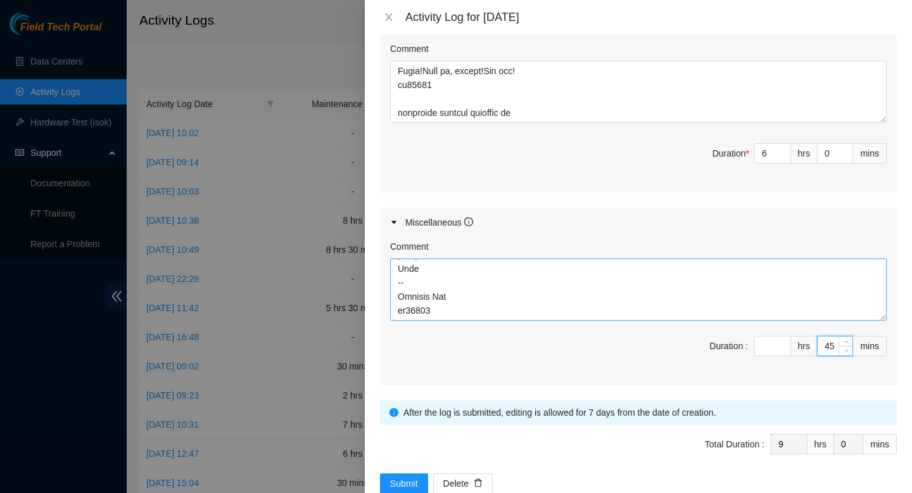
type input "45"
click at [641, 284] on textarea "Comment" at bounding box center [638, 289] width 496 height 62
drag, startPoint x: 491, startPoint y: 305, endPoint x: 493, endPoint y: 293, distance: 12.8
click at [493, 293] on textarea "Comment" at bounding box center [638, 289] width 496 height 62
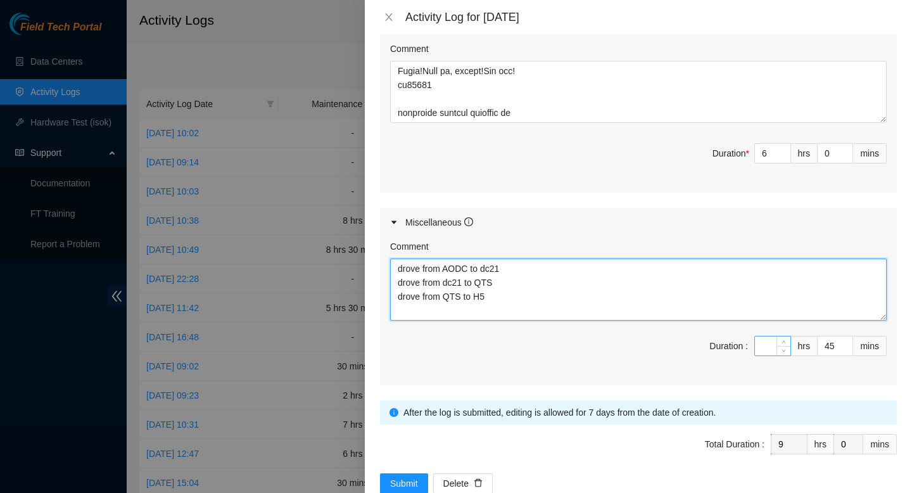
type textarea "drove from AODC to dc21 drove from dc21 to QTS drove from QTS to H5"
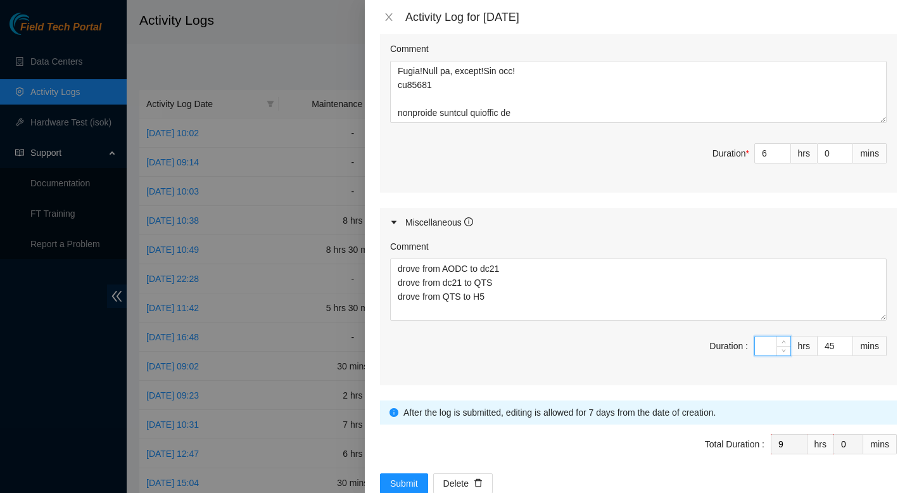
click at [767, 344] on input at bounding box center [772, 345] width 35 height 19
type input "1"
type input "10"
type input "1"
type input "3"
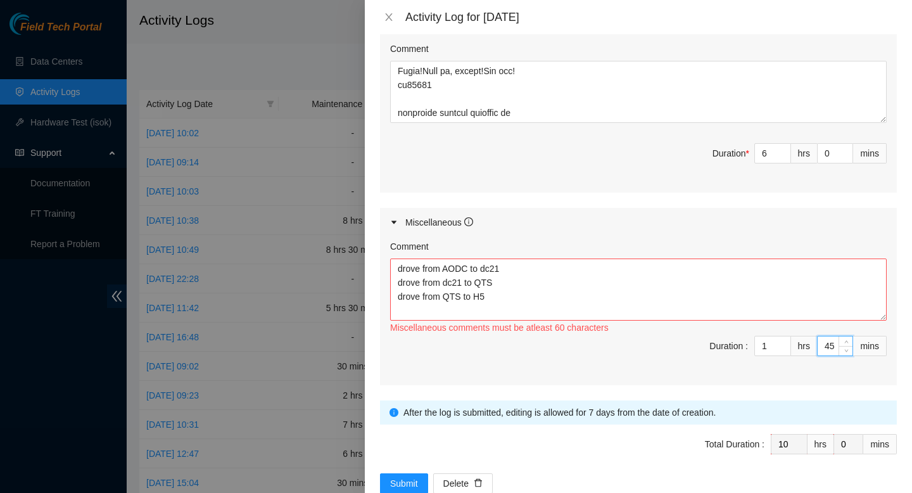
type input "9"
type input "18"
type input "30"
type input "45"
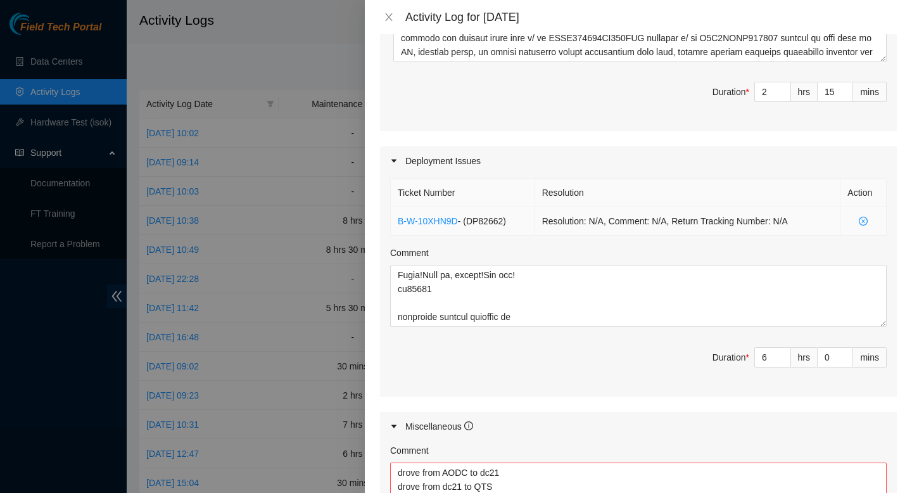
scroll to position [569, 0]
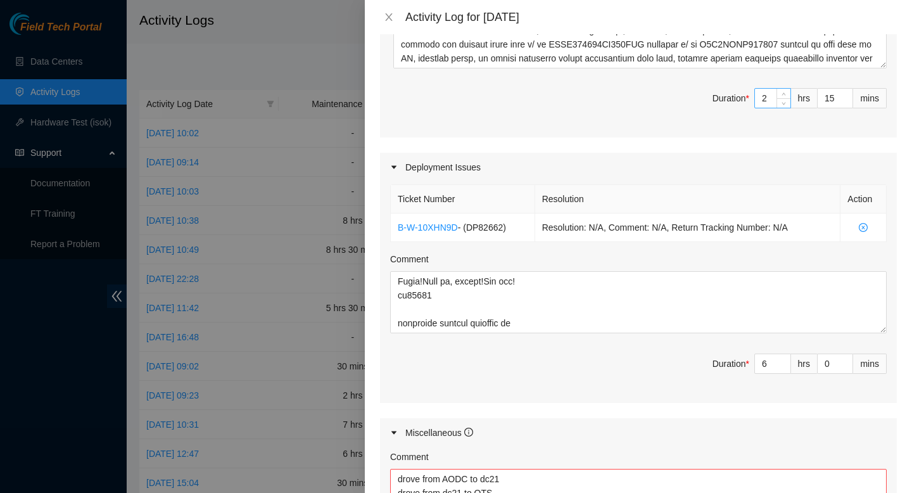
type input "30"
click at [770, 94] on input "2" at bounding box center [772, 98] width 35 height 19
type input "7"
type input "1"
type input "8"
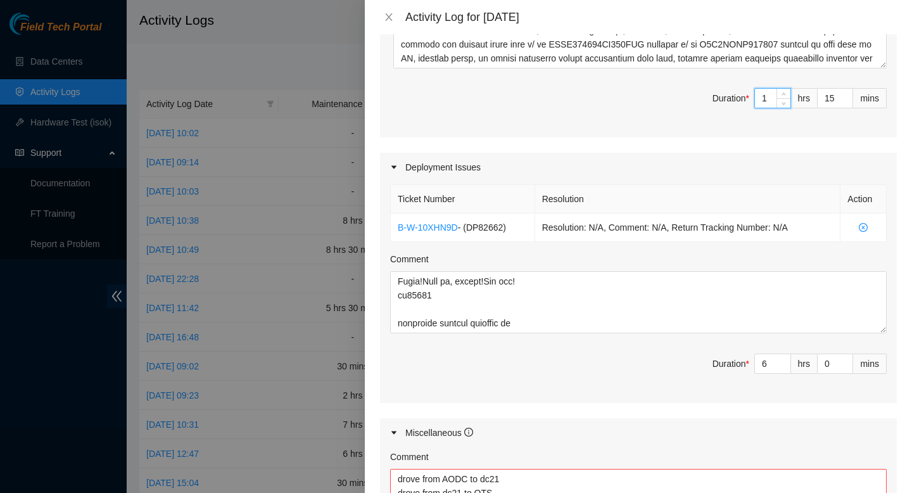
type input "1"
type input "3"
type input "33"
type input "30"
type input "9"
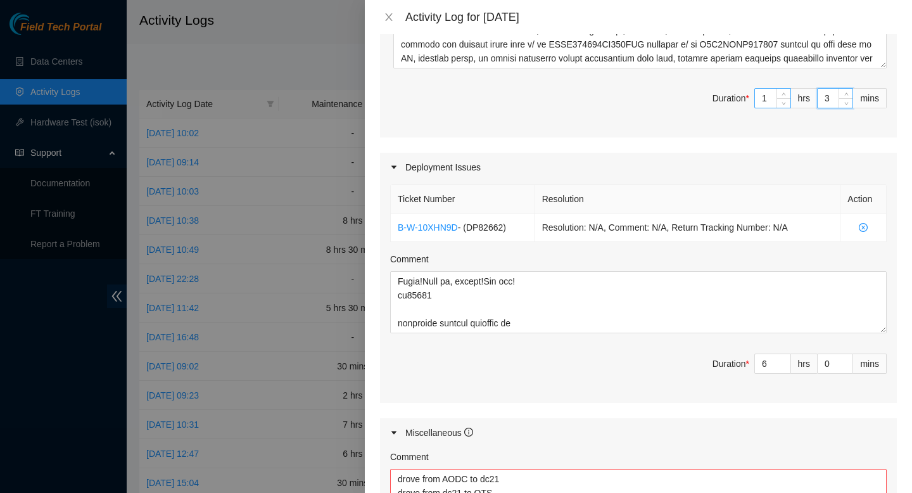
type input "0"
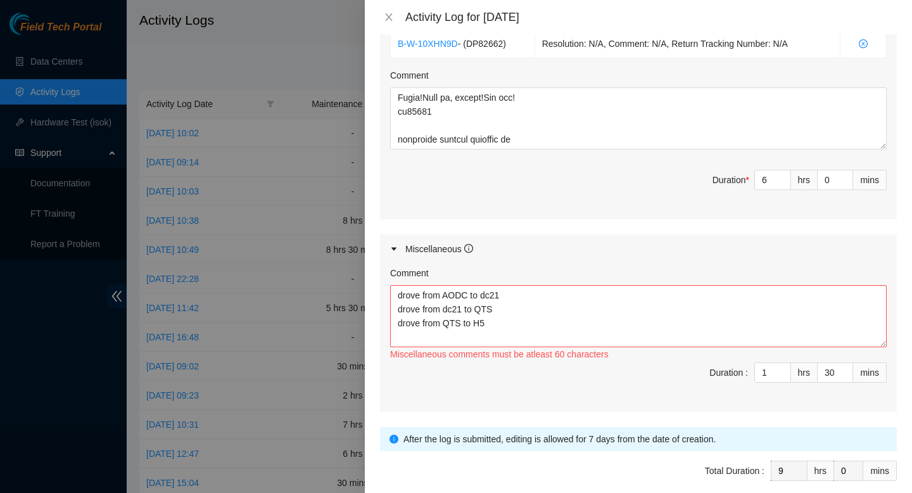
scroll to position [744, 0]
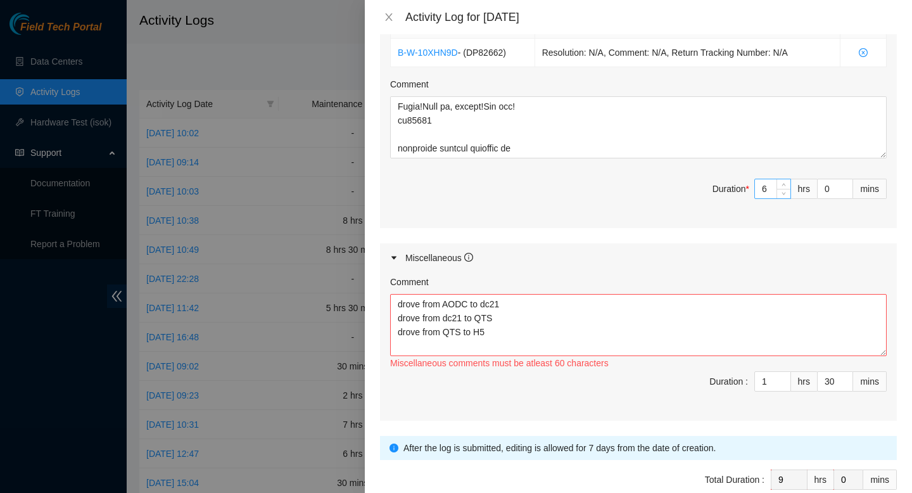
type input "30"
click at [768, 184] on input "6" at bounding box center [772, 188] width 35 height 19
type input "3"
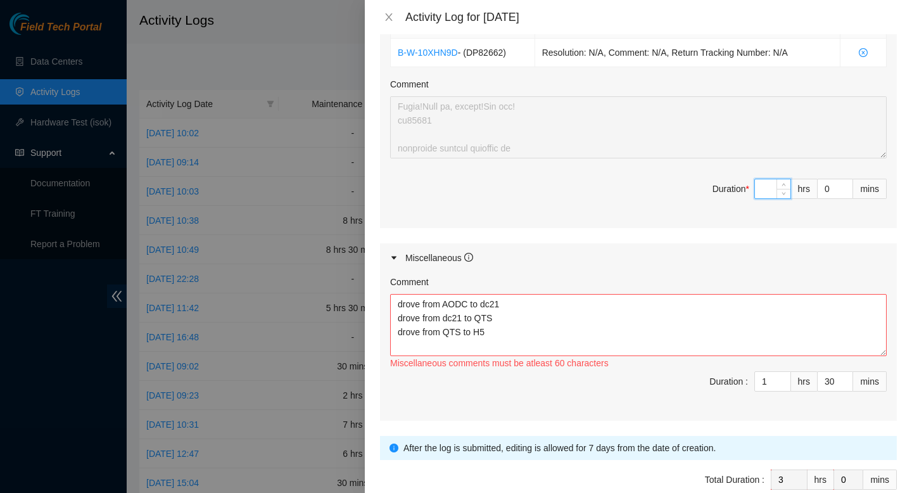
type input "5"
type input "8"
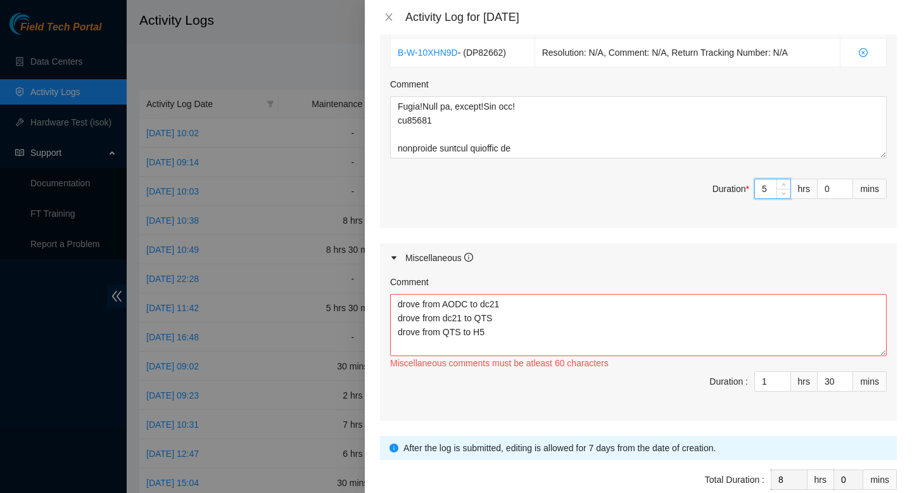
type input "5"
click at [517, 179] on span "Duration * 5 hrs 0 mins" at bounding box center [638, 196] width 496 height 35
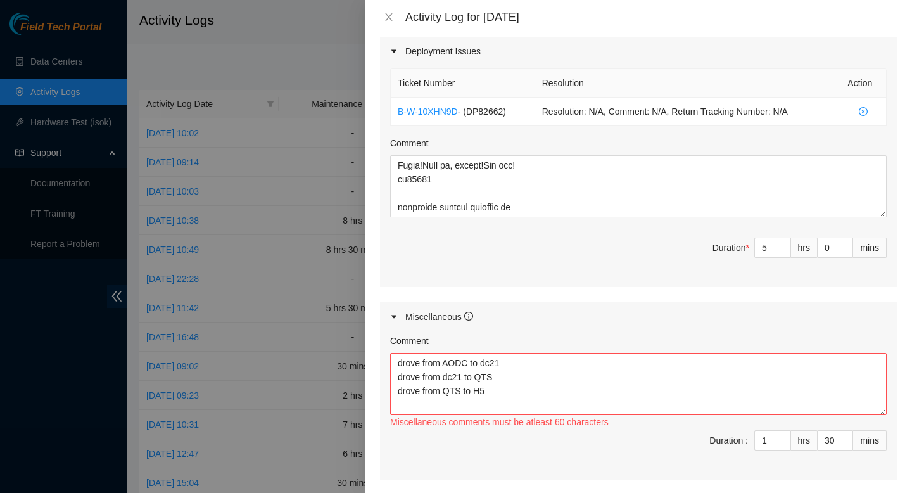
scroll to position [807, 0]
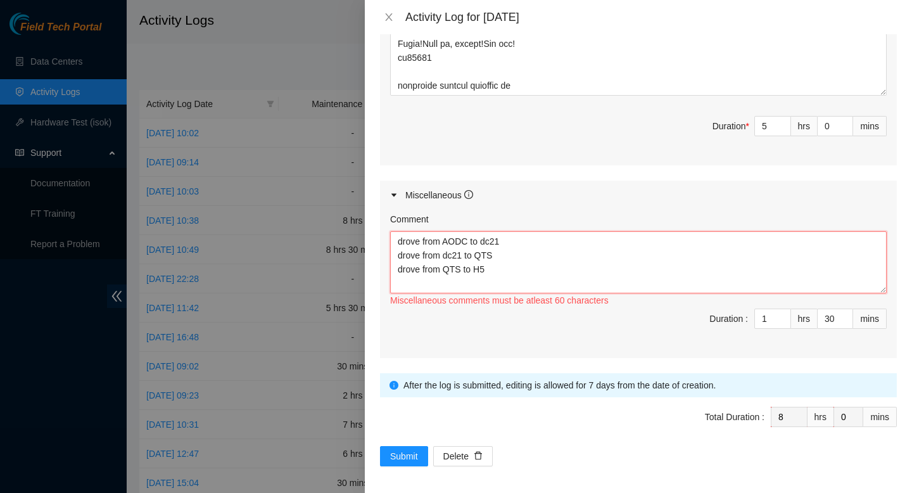
click at [514, 272] on textarea "drove from AODC to dc21 drove from dc21 to QTS drove from QTS to H5" at bounding box center [638, 262] width 496 height 62
click at [394, 451] on span "Submit" at bounding box center [404, 456] width 28 height 14
click at [583, 258] on textarea "drove from AODC to dc21 drove from dc21 to QTS drove from QTS to H5" at bounding box center [638, 262] width 496 height 62
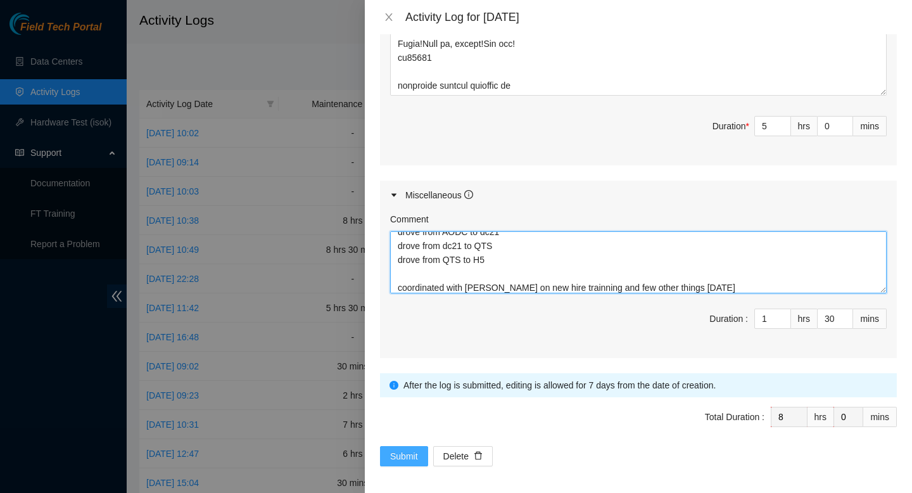
type textarea "drove from AODC to dc21 drove from dc21 to QTS drove from QTS to H5 coordinated…"
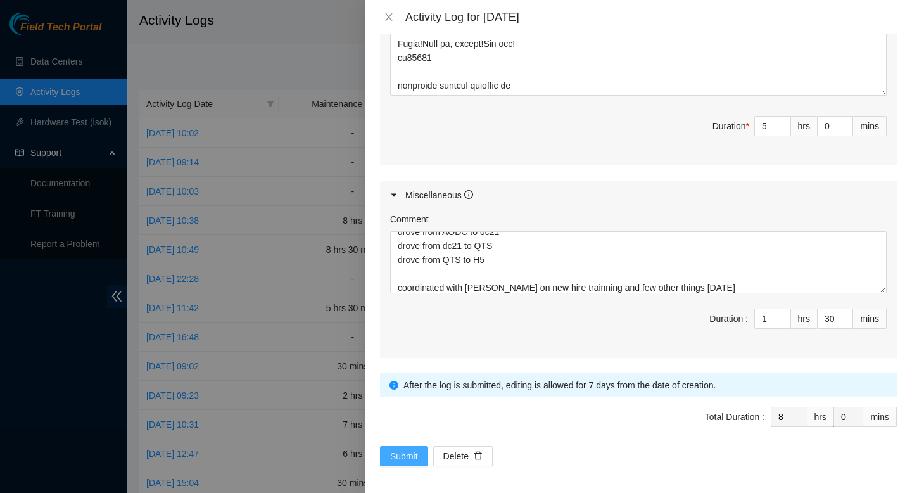
click at [408, 450] on span "Submit" at bounding box center [404, 456] width 28 height 14
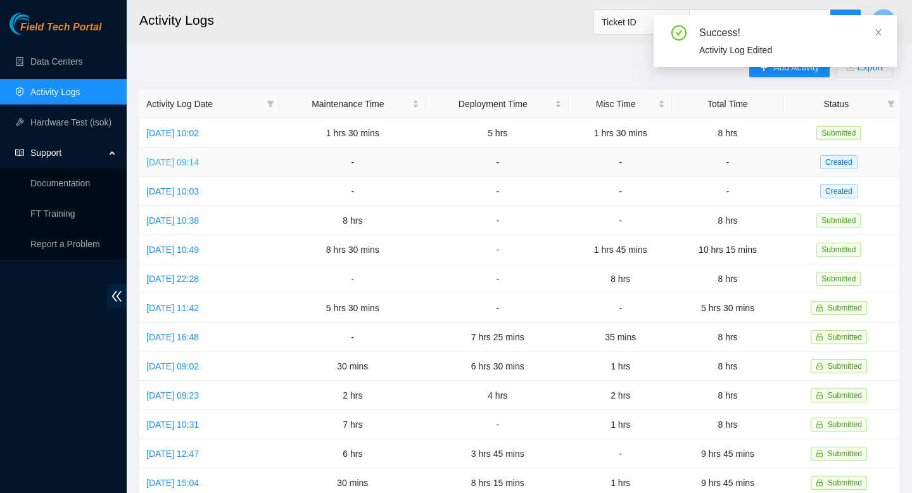
click at [191, 163] on link "Wed, 27 Aug 2025 09:14" at bounding box center [172, 162] width 53 height 10
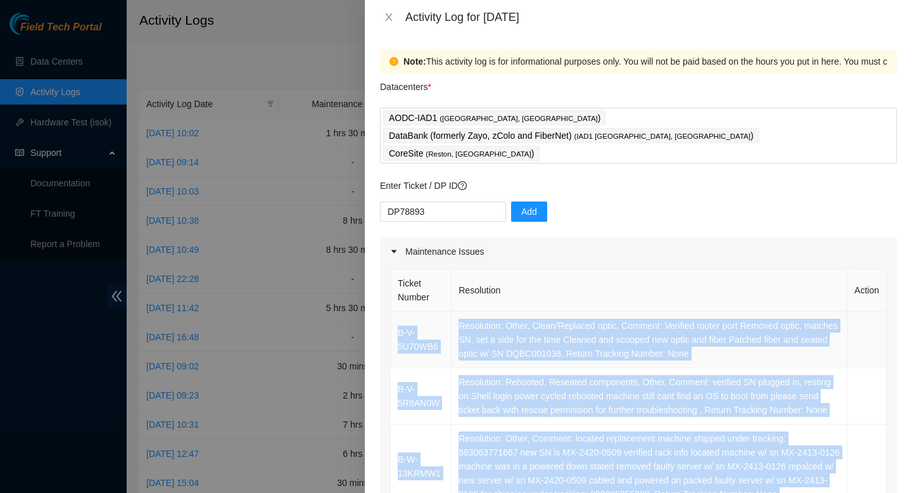
drag, startPoint x: 560, startPoint y: 381, endPoint x: 395, endPoint y: 298, distance: 184.9
copy tbody "B-V-5U70WB6 Resolution: Other, Clean/Replaced optic, Comment: Verified router p…"
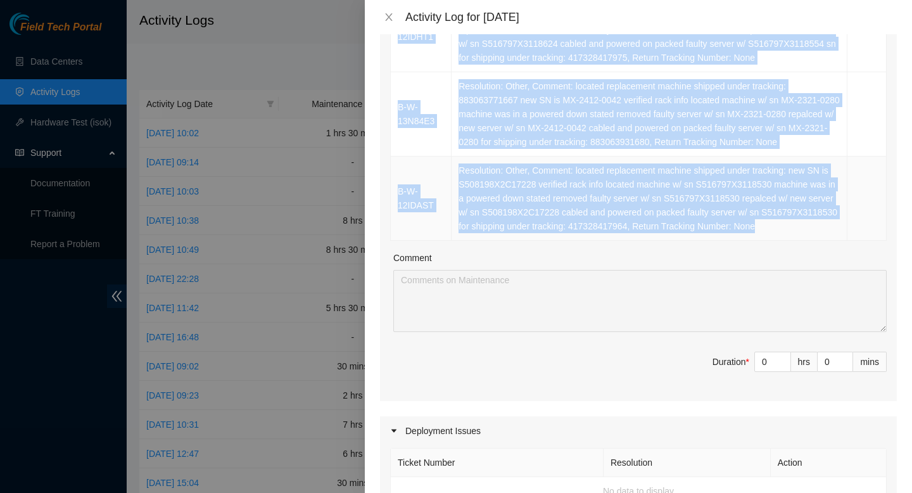
scroll to position [533, 0]
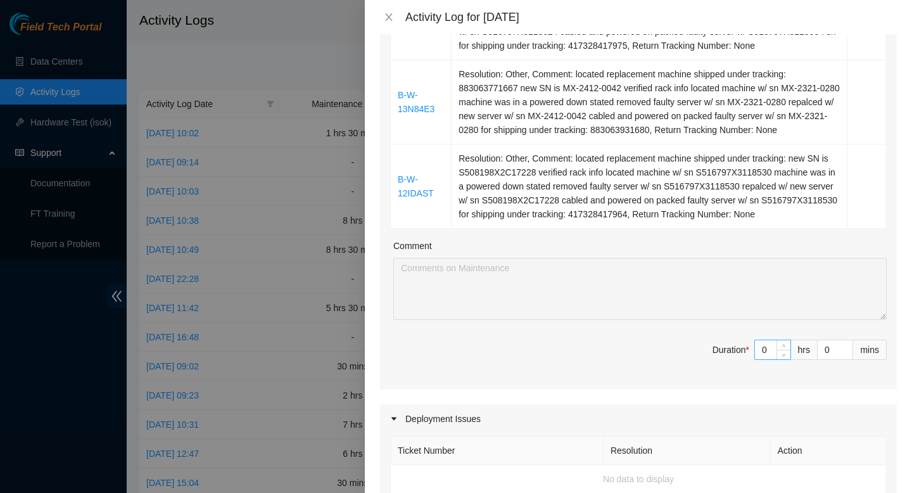
click at [770, 359] on input "0" at bounding box center [772, 349] width 35 height 19
type input "05"
type input "5"
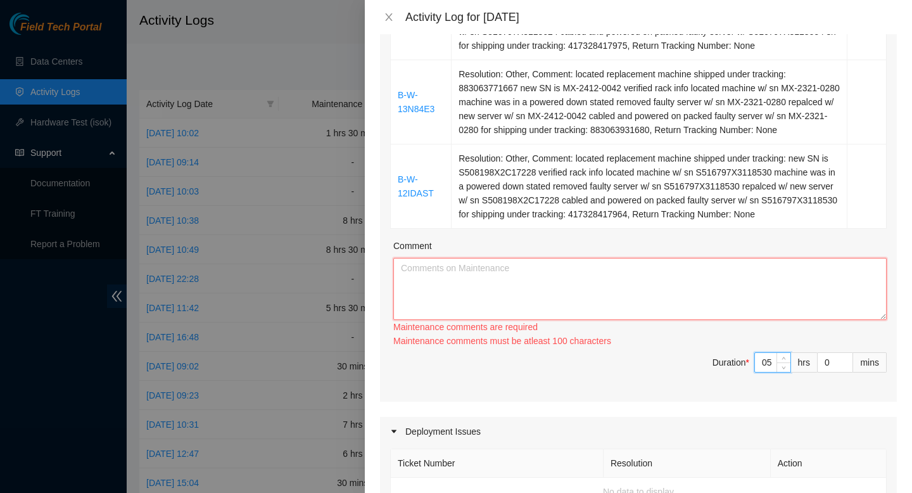
type input "5"
click at [669, 320] on textarea "Comment" at bounding box center [639, 289] width 493 height 62
paste textarea "B-V-5U70WB6 Resolution: Other, Clean/Replaced optic, Comment: Verified router p…"
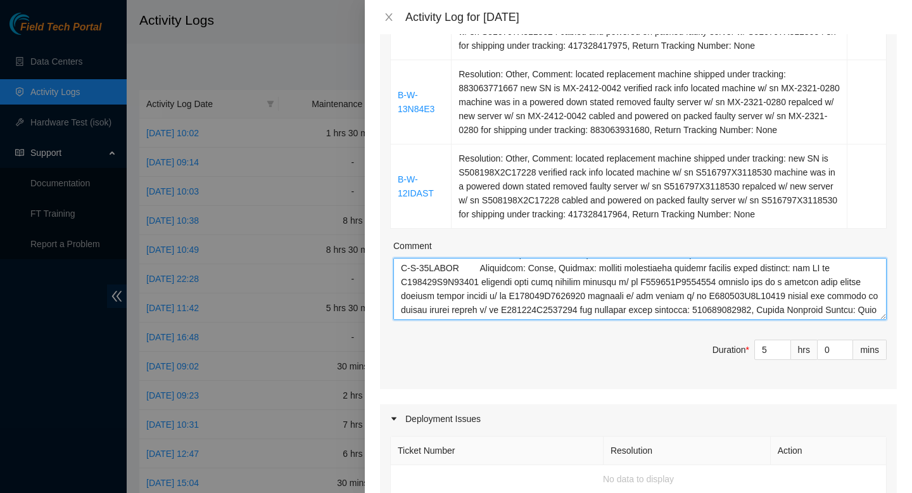
scroll to position [1059, 0]
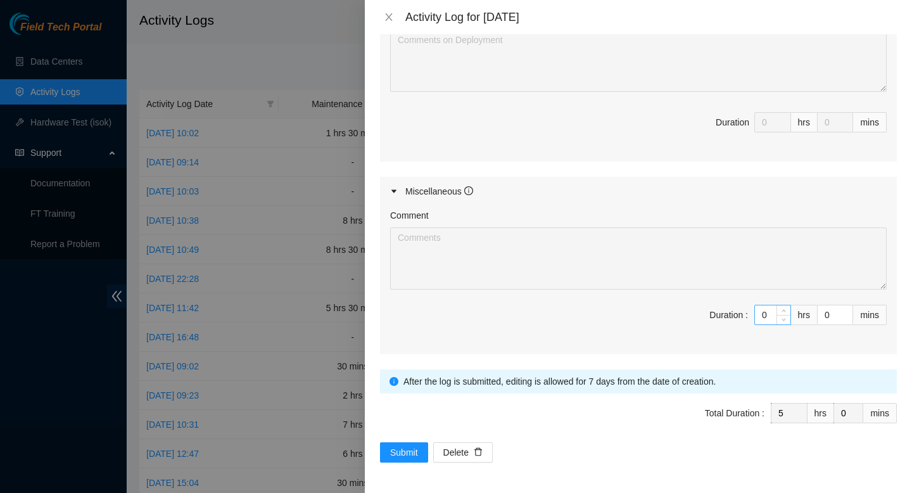
type textarea "B-V-5U70WB6 Resolution: Other, Clean/Replaced optic, Comment: Verified router p…"
click at [769, 314] on input "0" at bounding box center [772, 314] width 35 height 19
type input "01"
type input "6"
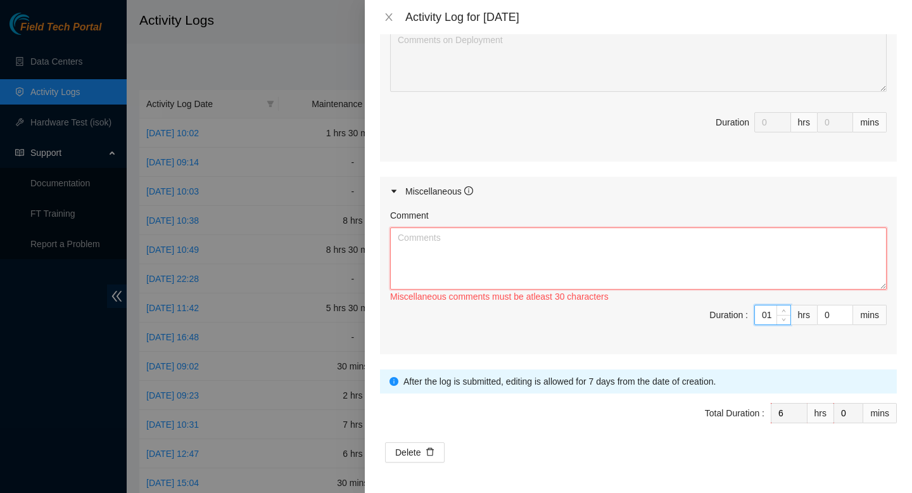
type input "1"
click at [679, 258] on textarea "Comment" at bounding box center [638, 258] width 496 height 62
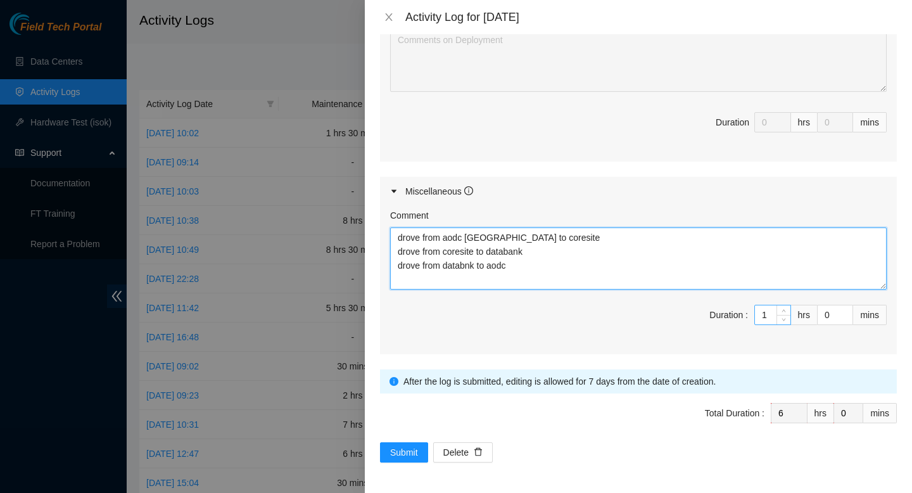
type textarea "drove from aodc manassas to coresite drove from coresite to databank drove from…"
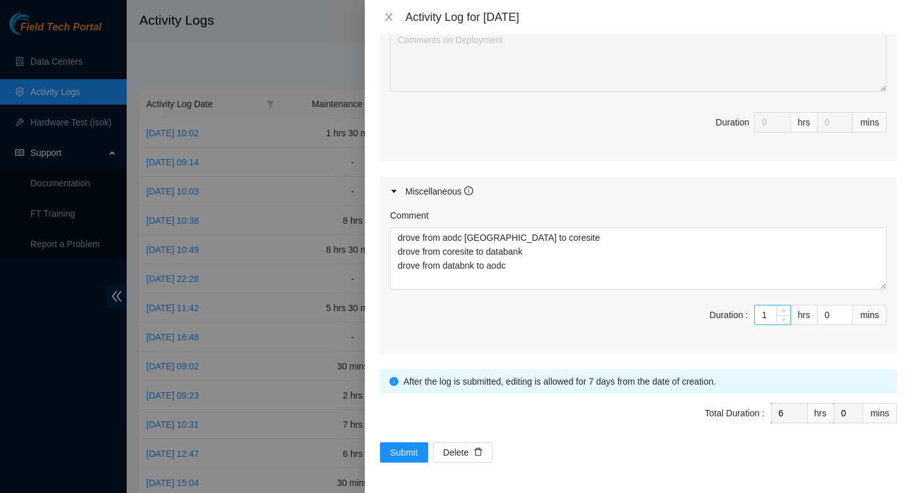
click at [770, 316] on input "1" at bounding box center [772, 314] width 35 height 19
type input "5"
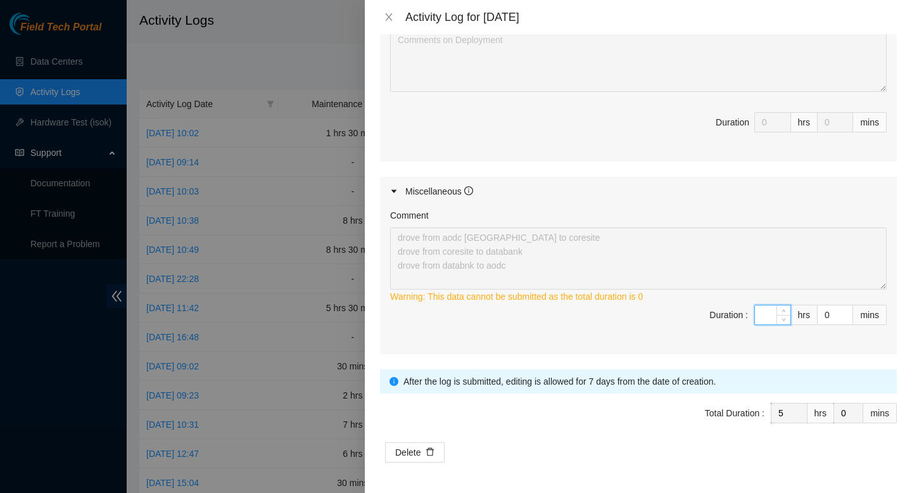
type input "2"
type input "7"
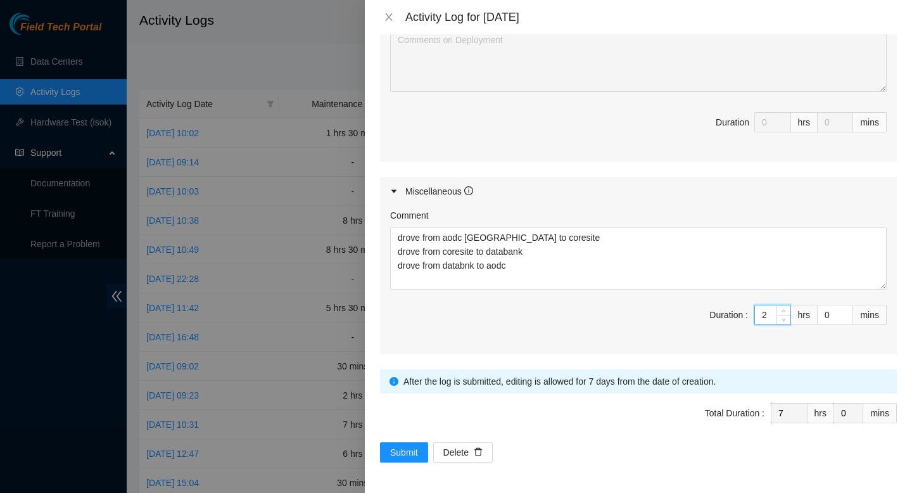
type input "2"
click at [807, 152] on div "Ticket Number Resolution Action No data to display Comment Duration 0 hrs 0 mins" at bounding box center [638, 50] width 517 height 220
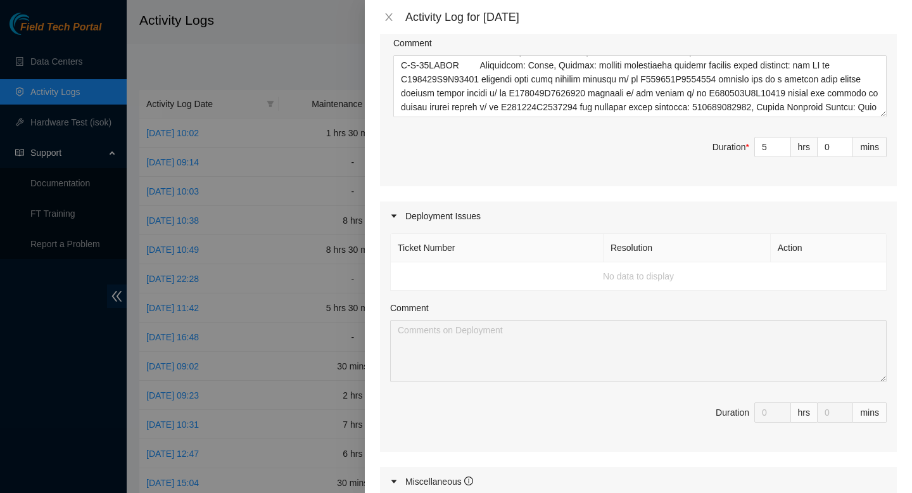
scroll to position [700, 0]
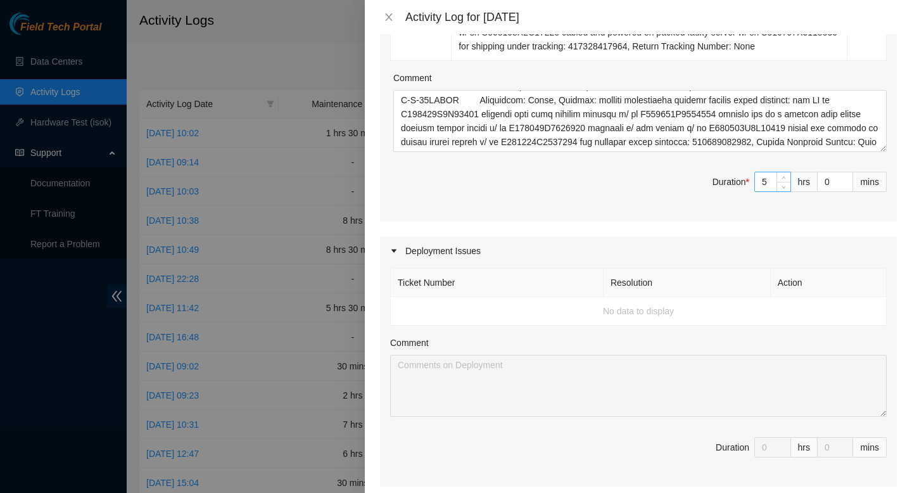
click at [768, 191] on input "5" at bounding box center [772, 181] width 35 height 19
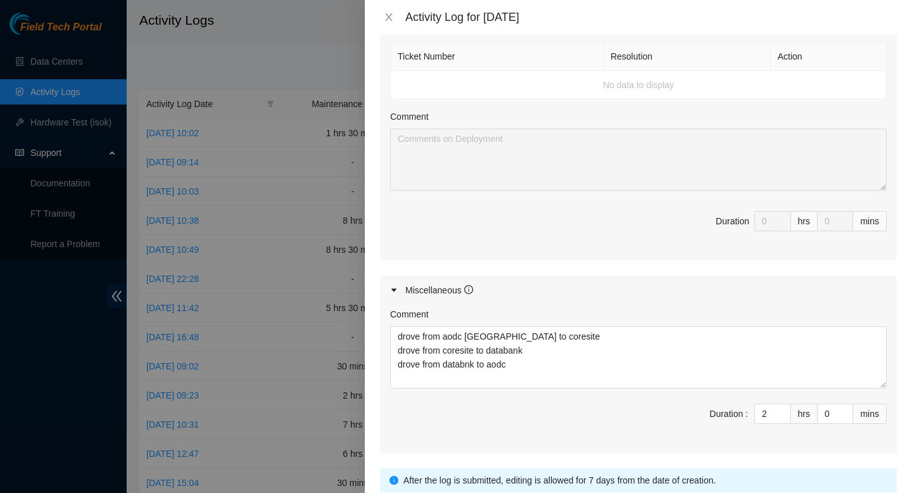
scroll to position [973, 0]
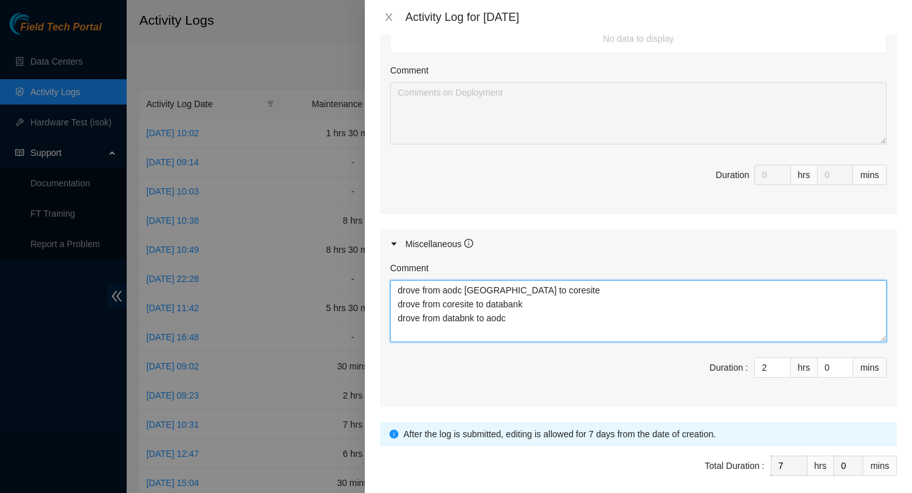
click at [598, 342] on textarea "drove from aodc manassas to coresite drove from coresite to databank drove from…" at bounding box center [638, 311] width 496 height 62
type textarea "drove from aodc manassas to coresite drove from coresite to databank drove from…"
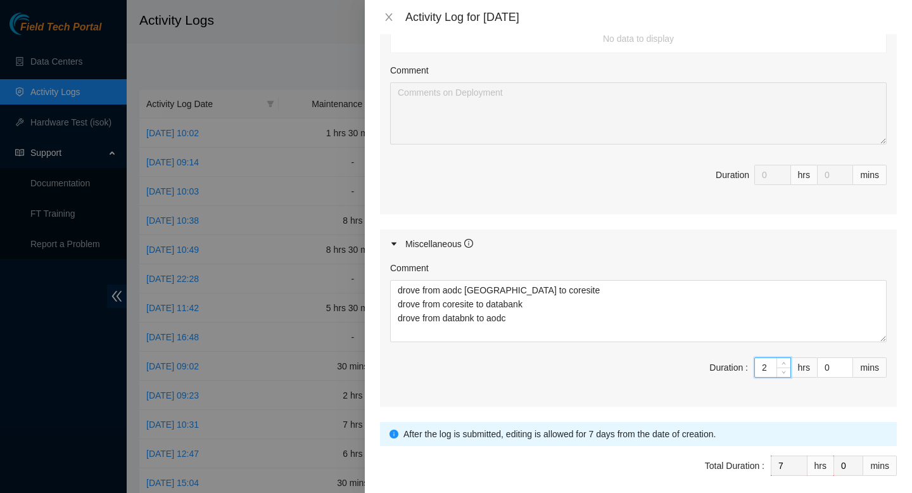
click at [767, 377] on input "2" at bounding box center [772, 367] width 35 height 19
type input "5"
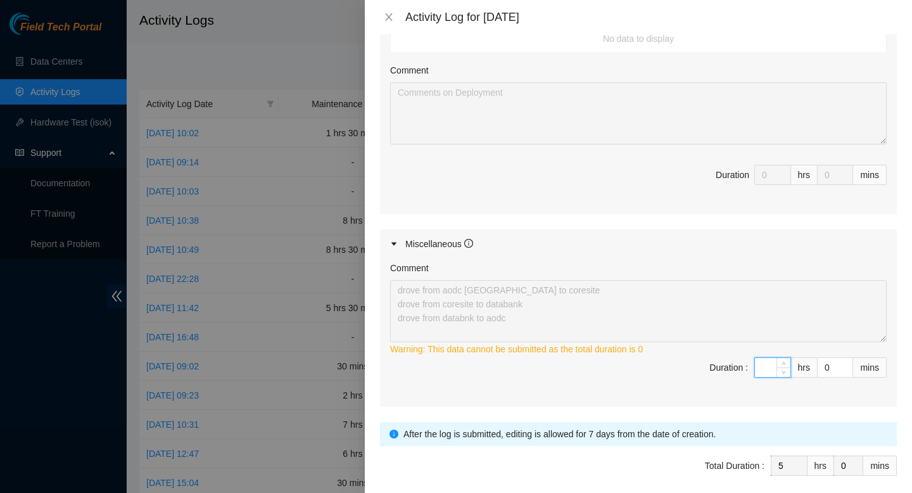
type input "3"
type input "8"
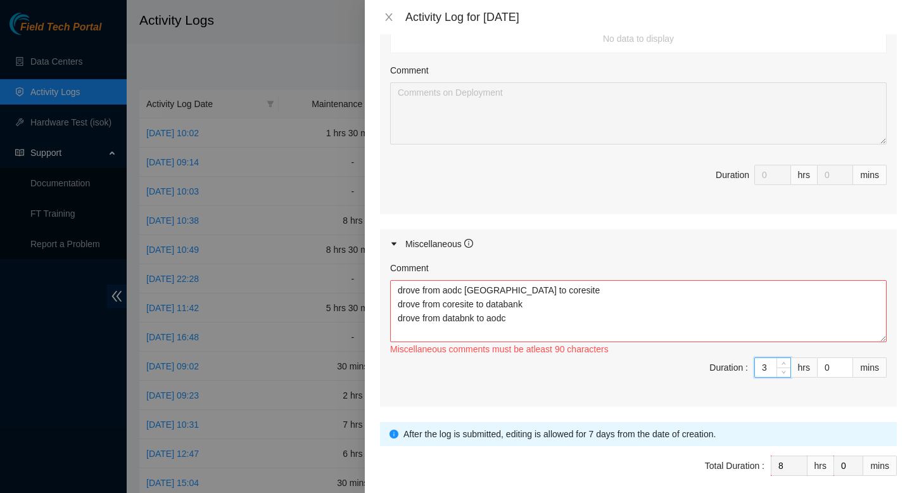
type input "3"
click at [516, 342] on textarea "drove from aodc manassas to coresite drove from coresite to databank drove from…" at bounding box center [638, 311] width 496 height 62
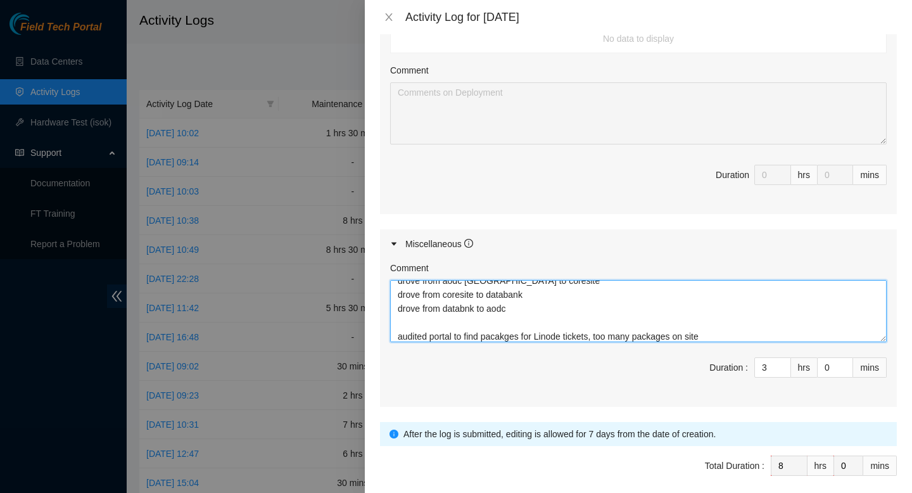
scroll to position [1059, 0]
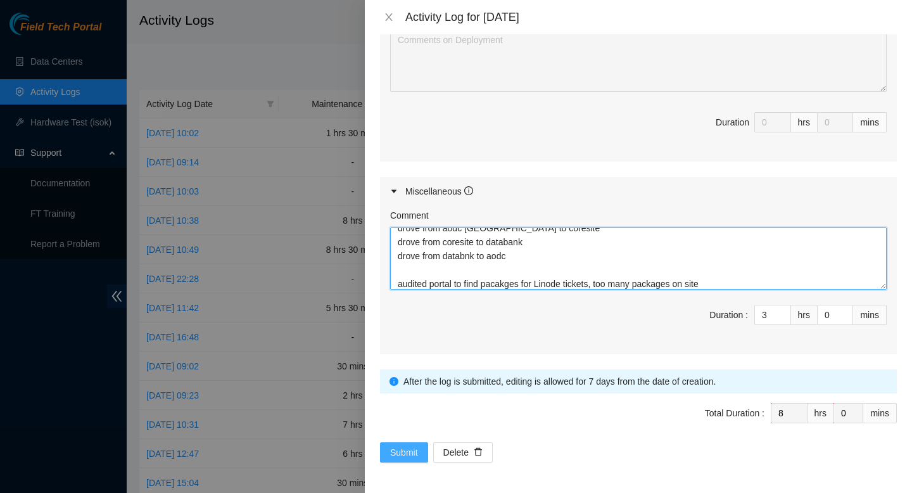
type textarea "drove from aodc manassas to coresite drove from coresite to databank drove from…"
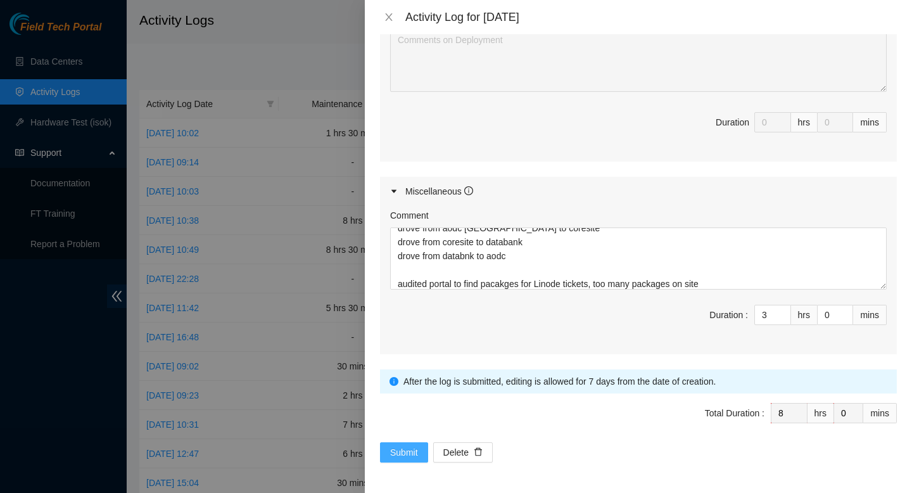
click at [398, 458] on span "Submit" at bounding box center [404, 452] width 28 height 14
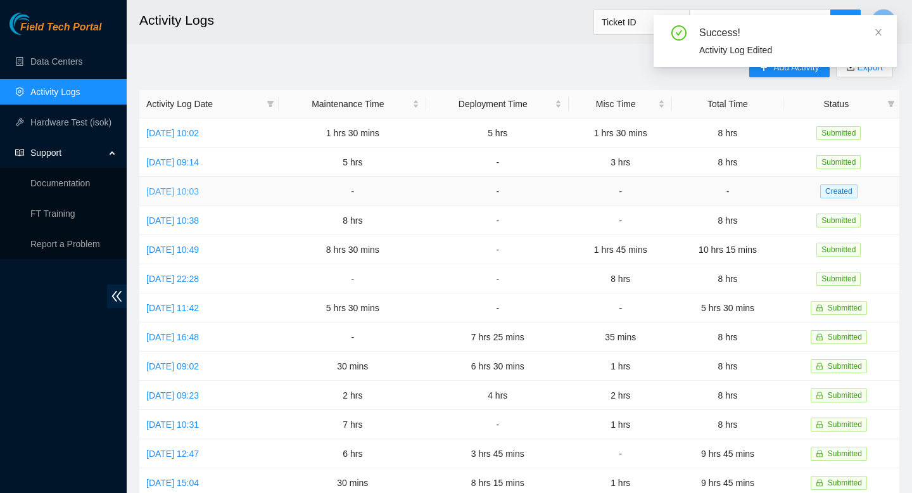
click at [182, 187] on link "Tue, 26 Aug 2025 10:03" at bounding box center [172, 191] width 53 height 10
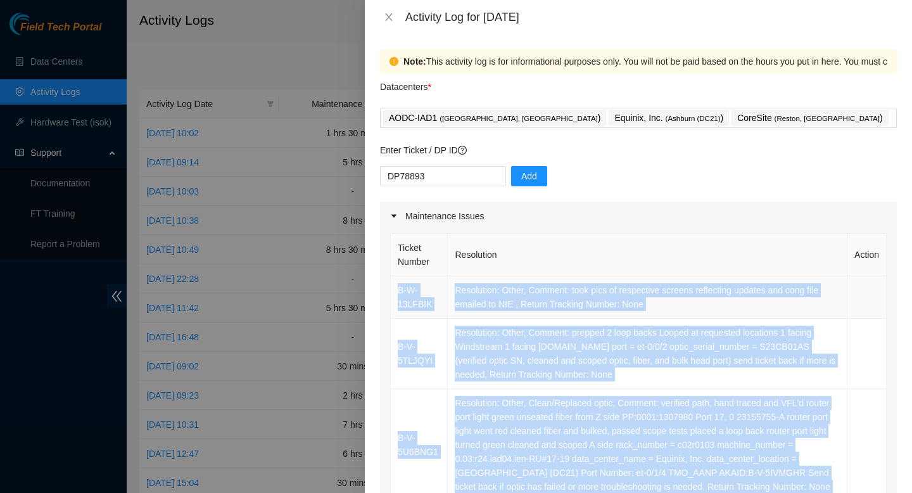
drag, startPoint x: 835, startPoint y: 415, endPoint x: 393, endPoint y: 291, distance: 459.1
copy tbody "B-W-13LFBIK Resolution: Other, Comment: took pics of respective screens reflect…"
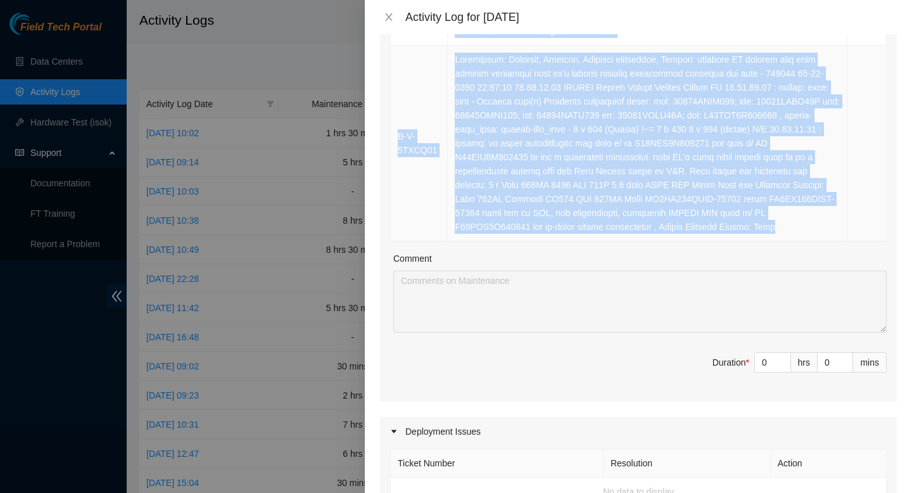
scroll to position [585, 0]
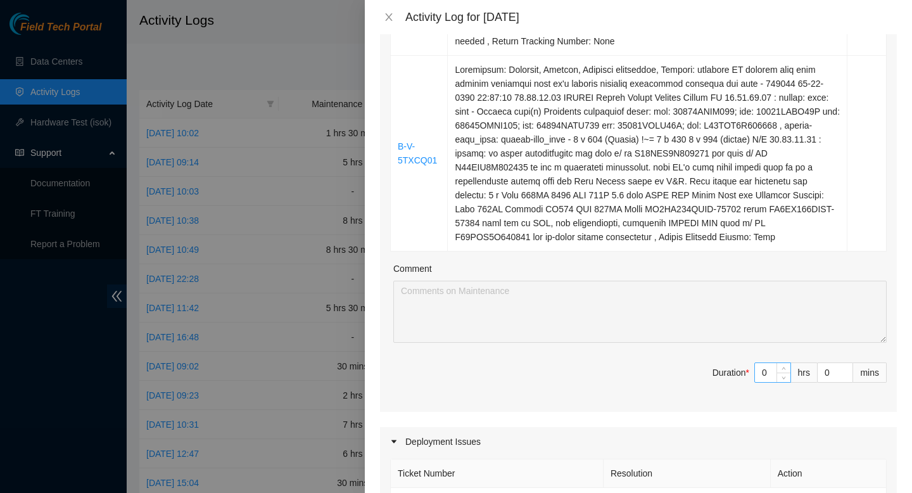
click at [767, 382] on input "0" at bounding box center [772, 372] width 35 height 19
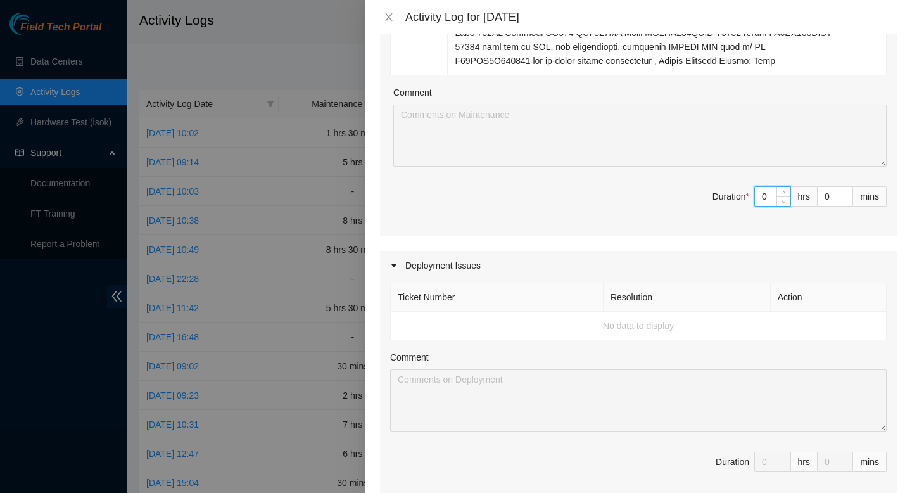
scroll to position [795, 0]
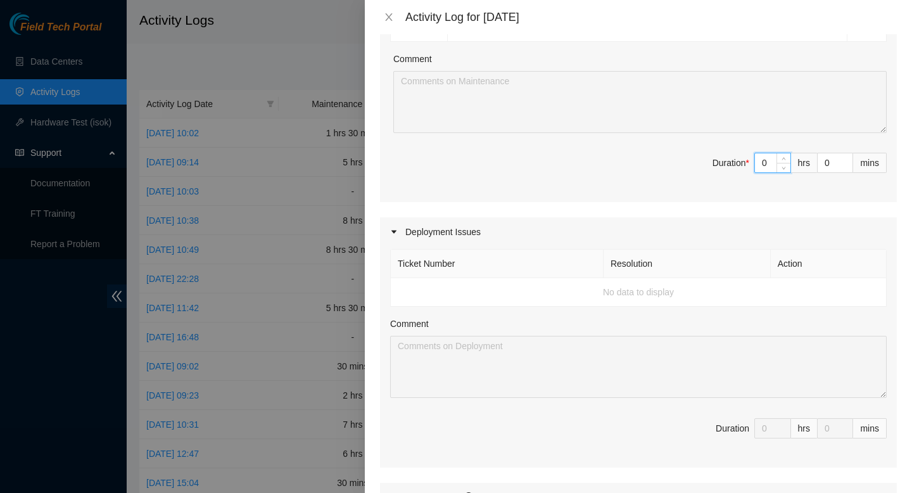
type input "03"
type input "3"
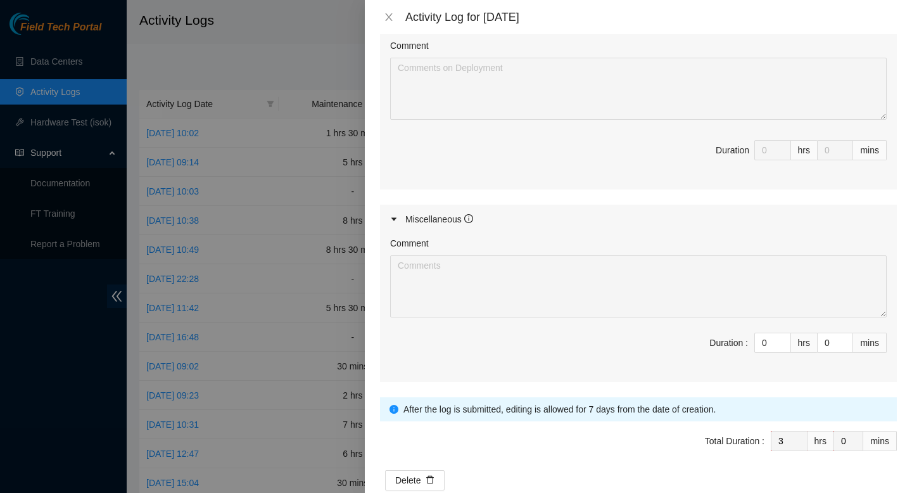
scroll to position [1099, 0]
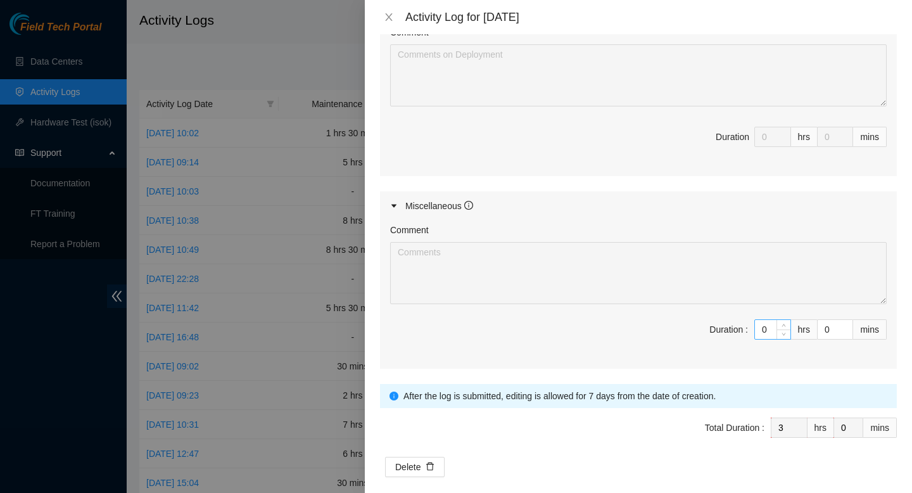
type input "3"
click at [772, 339] on input "0" at bounding box center [772, 329] width 35 height 19
type input "03"
type input "6"
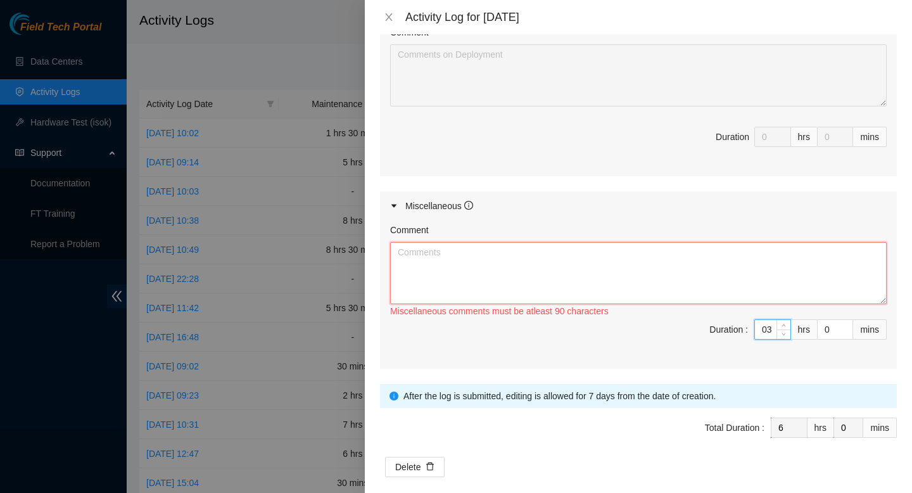
type input "3"
click at [560, 300] on textarea "Comment" at bounding box center [638, 273] width 496 height 62
click at [550, 294] on textarea "drove from aodc to coresite drove from coresite to dc21 drove to dc11 to audit …" at bounding box center [638, 273] width 496 height 62
type textarea "drove from aodc to coresite drove from coresite to dc21 drove to dc11 to audit …"
click at [768, 339] on input "3" at bounding box center [772, 329] width 35 height 19
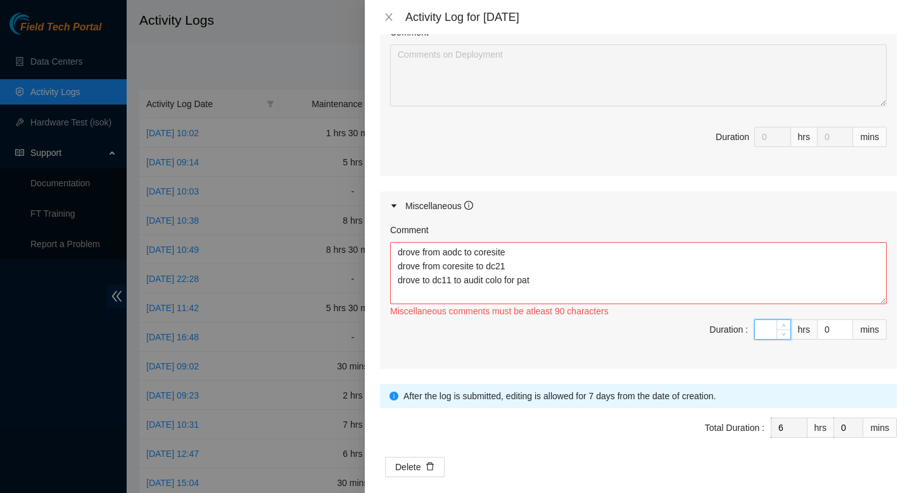
type input "3"
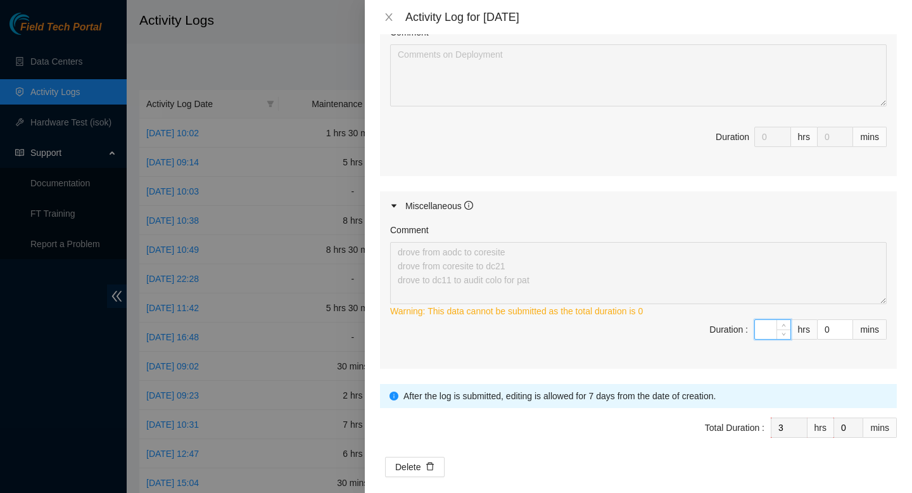
type input "5"
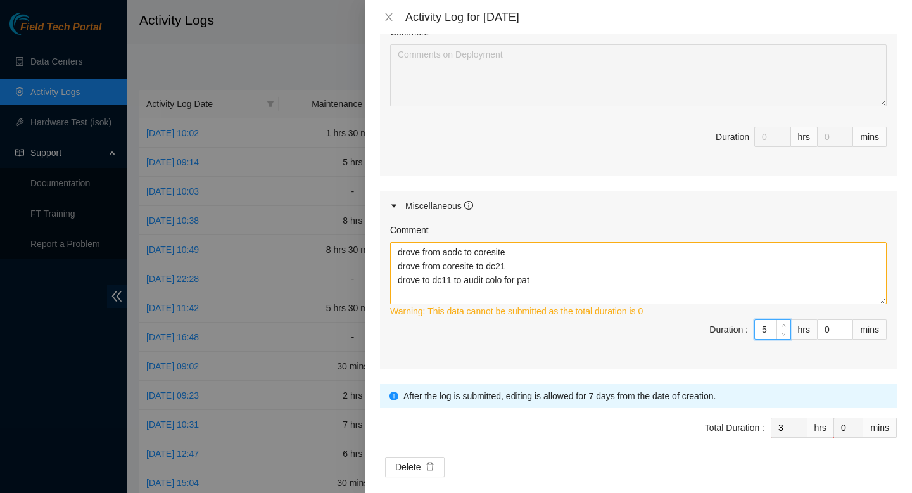
type input "8"
type input "5"
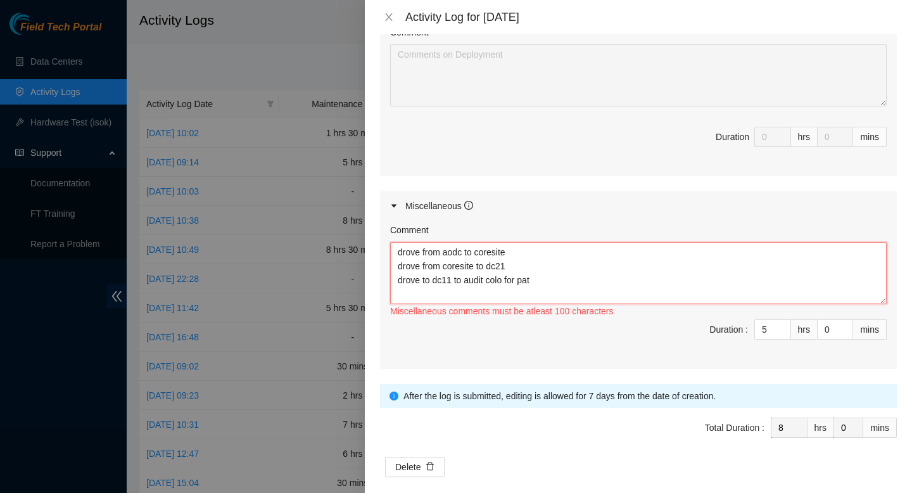
click at [600, 304] on textarea "drove from aodc to coresite drove from coresite to dc21 drove to dc11 to audit …" at bounding box center [638, 273] width 496 height 62
paste textarea "CT-4170427-00308 Ciara 1x2-X6m 2TB 64G 4x10GE Server {E5-2698} {Rev D} Server c…"
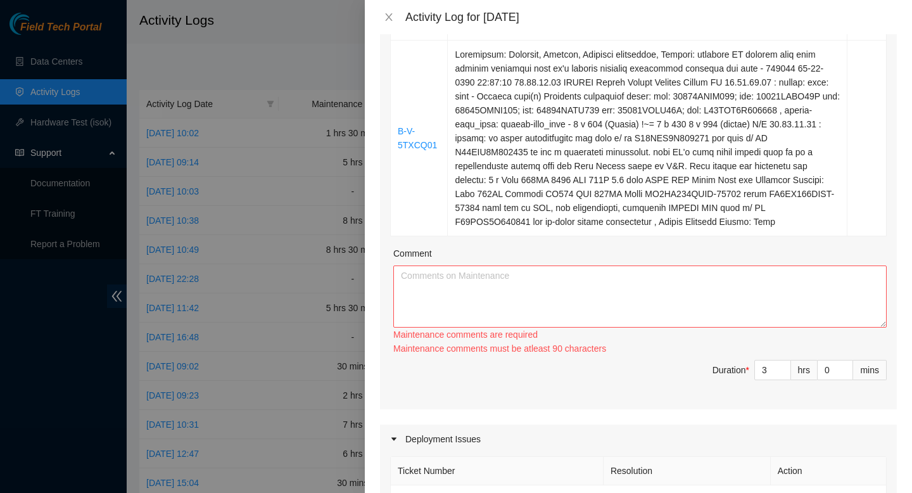
scroll to position [0, 0]
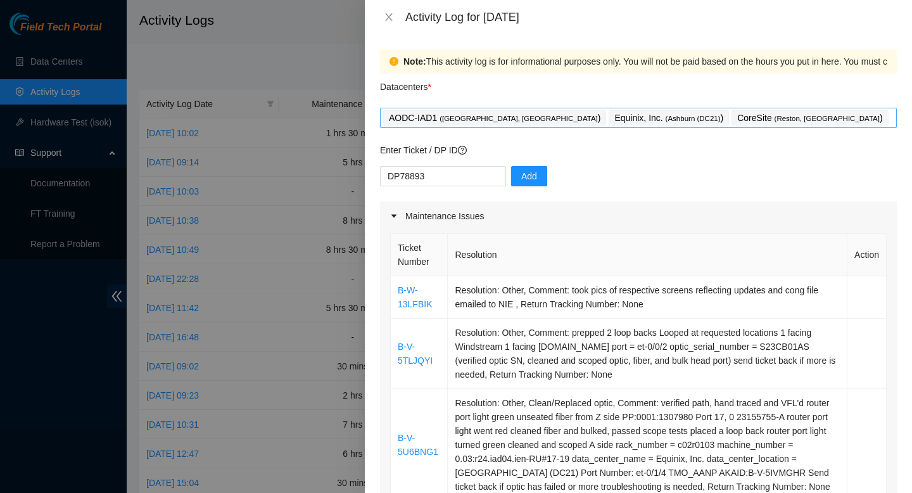
click at [755, 122] on div "AODC-IAD1 ( Manassas, VA ) Equinix, Inc. ( Ashburn (DC21) ) CoreSite ( Reston, …" at bounding box center [638, 118] width 510 height 18
type textarea "drove from aodc to coresite drove from coresite to dc21 drove to dc11 to audit …"
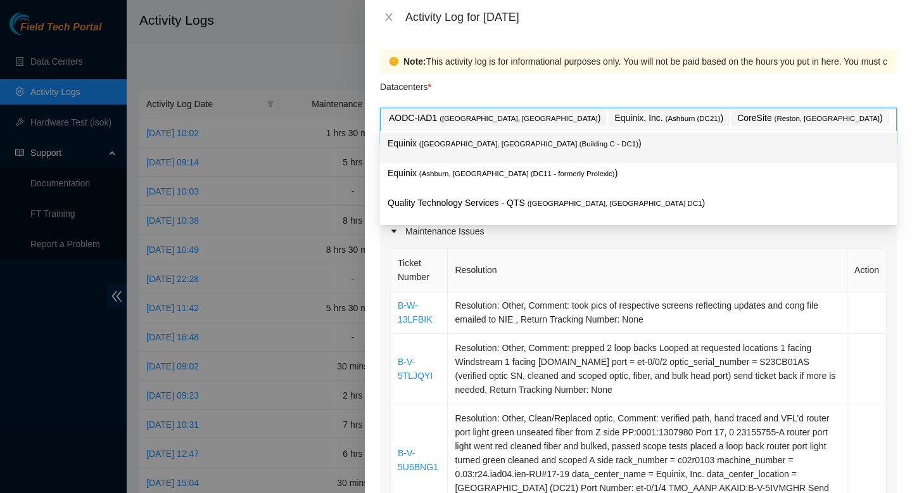
type input "dc11"
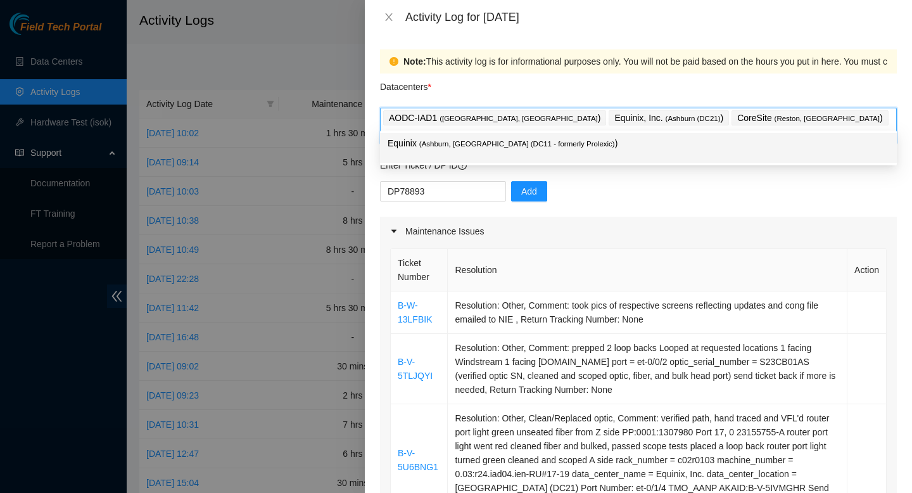
click at [473, 143] on span "( Ashburn, VA (DC11 - formerly Prolexic)" at bounding box center [517, 144] width 196 height 8
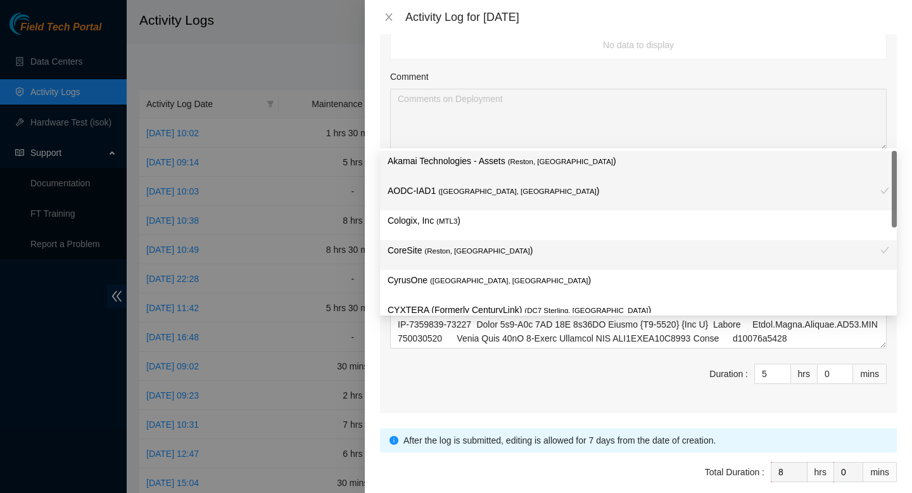
scroll to position [1159, 0]
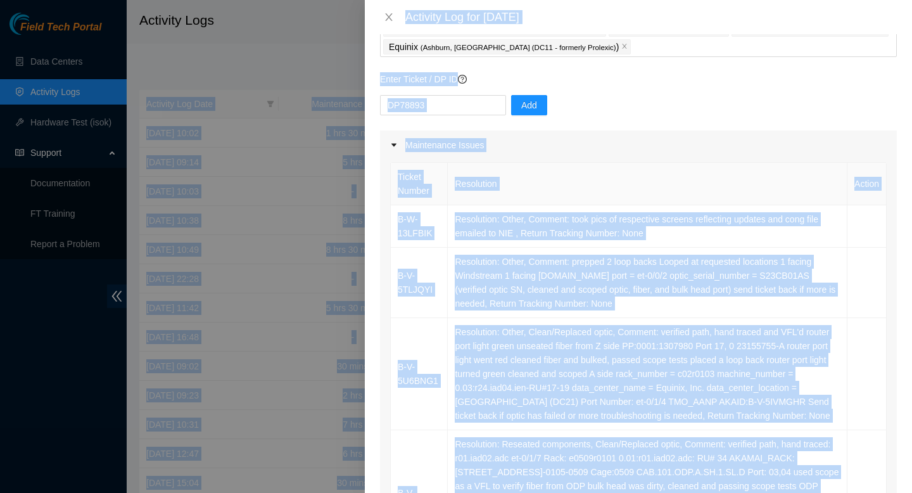
scroll to position [0, 0]
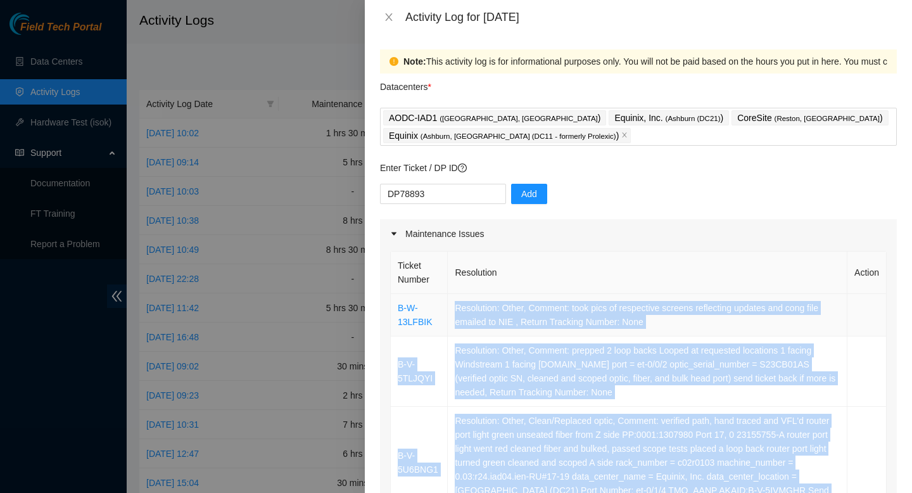
drag, startPoint x: 832, startPoint y: 214, endPoint x: 453, endPoint y: 299, distance: 388.8
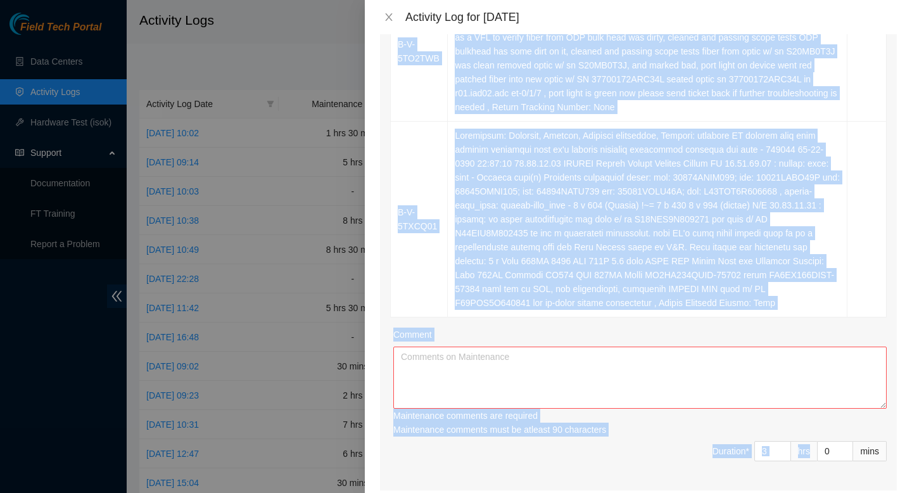
scroll to position [548, 0]
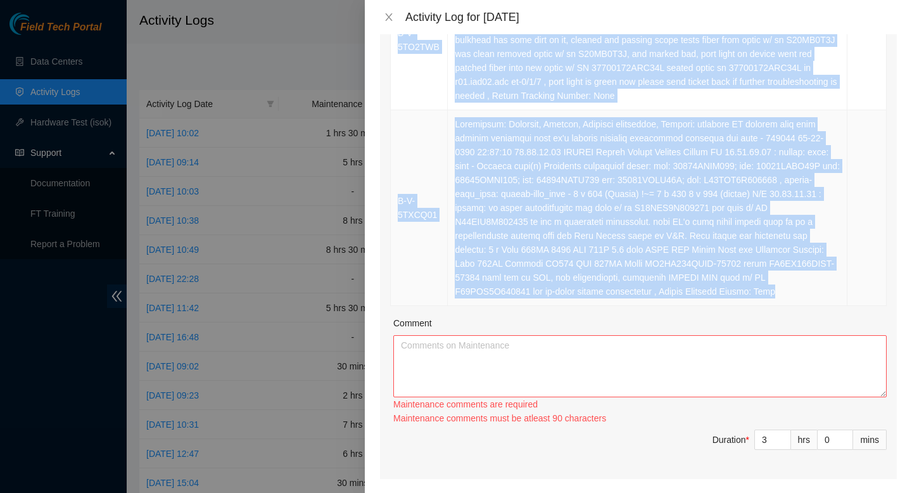
drag, startPoint x: 387, startPoint y: 301, endPoint x: 838, endPoint y: 325, distance: 451.5
click at [838, 325] on div "Ticket Number Resolution Action B-W-13LFBIK Resolution: Other, Comment: took pi…" at bounding box center [638, 89] width 517 height 779
copy div "Ticket Number Resolution Action B-W-13LFBIK Resolution: Other, Comment: took pi…"
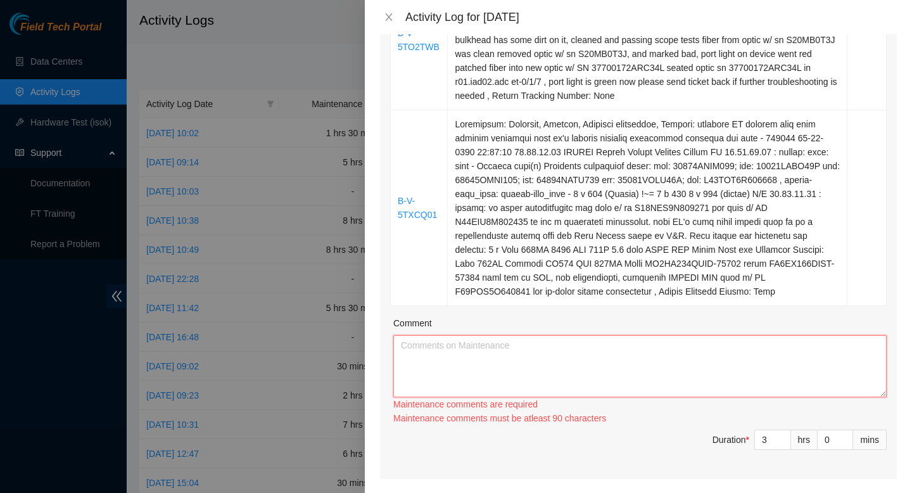
click at [733, 385] on textarea "Comment" at bounding box center [639, 366] width 493 height 62
paste textarea "Ticket Number Resolution Action B-W-13LFBIK Resolution: Other, Comment: took pi…"
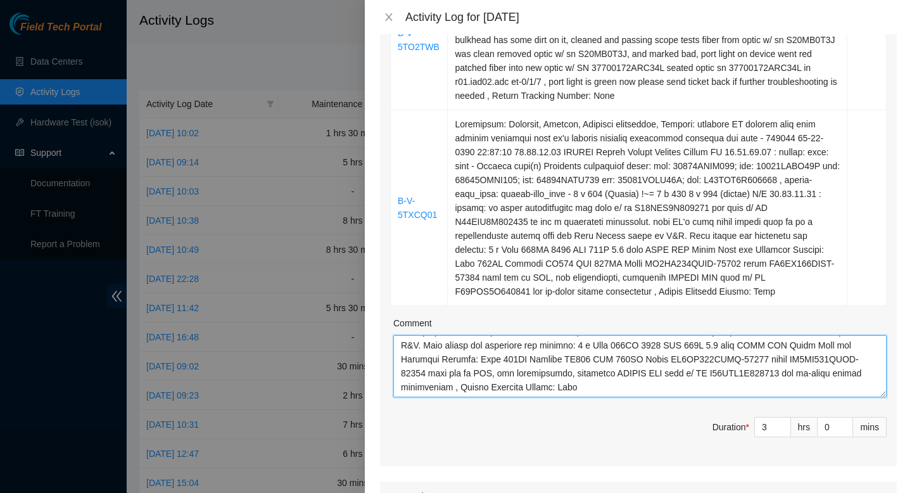
scroll to position [1146, 0]
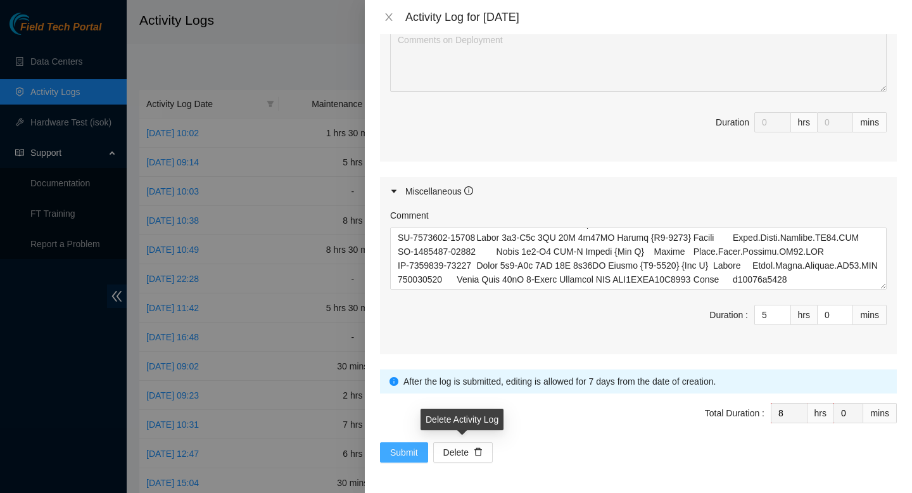
type textarea "Ticket Number Resolution Action B-W-13LFBIK Resolution: Other, Comment: took pi…"
click at [408, 450] on span "Submit" at bounding box center [404, 452] width 28 height 14
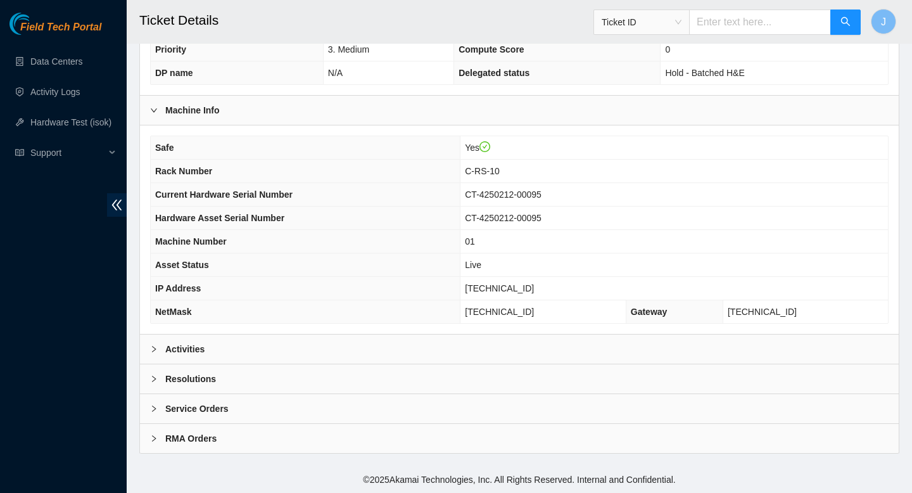
scroll to position [353, 0]
click at [365, 356] on div "Activities" at bounding box center [519, 348] width 759 height 29
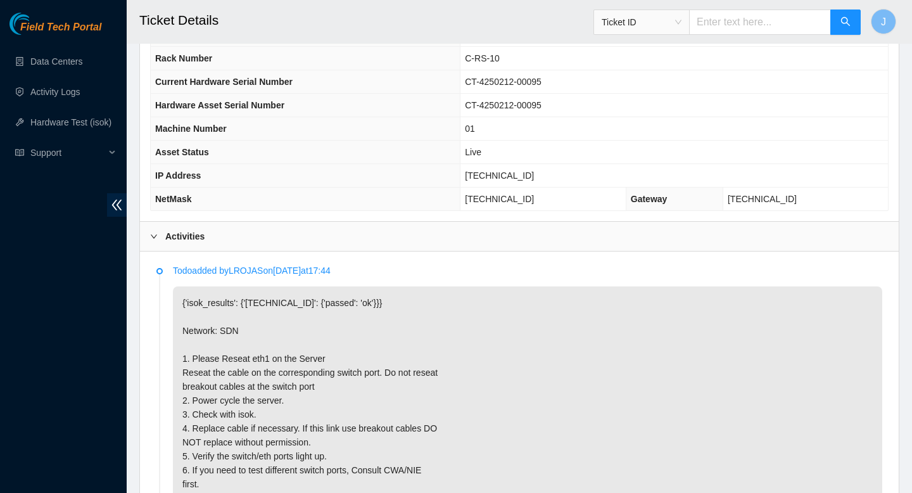
scroll to position [441, 0]
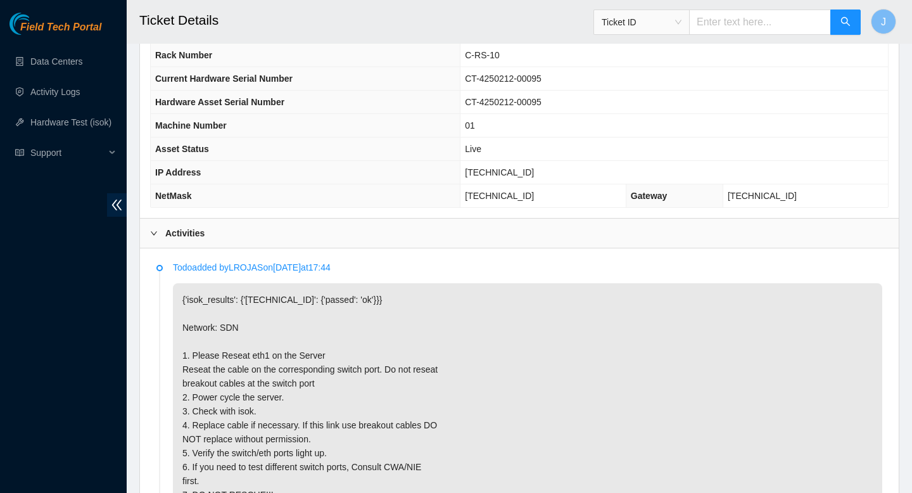
click at [521, 177] on span "[TECHNICAL_ID]" at bounding box center [499, 172] width 69 height 10
click at [521, 177] on span "2.17.114.250" at bounding box center [499, 172] width 69 height 10
copy span "2.17.114.250"
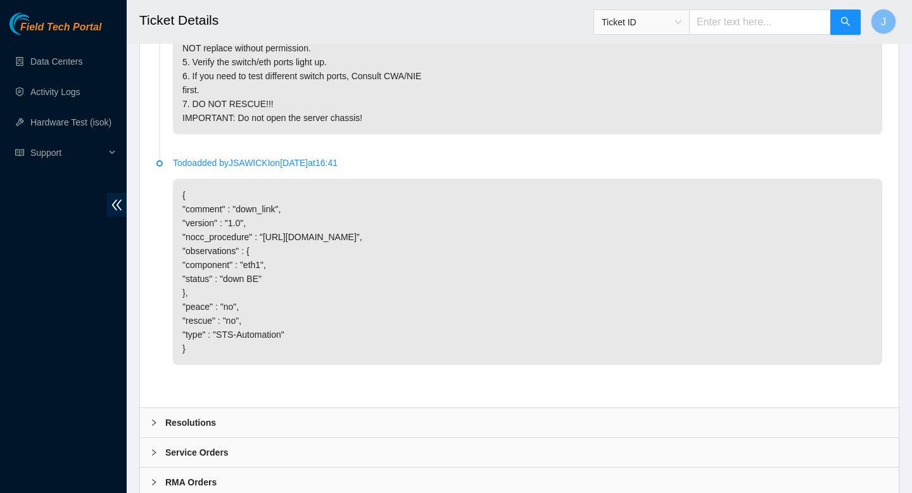
scroll to position [945, 0]
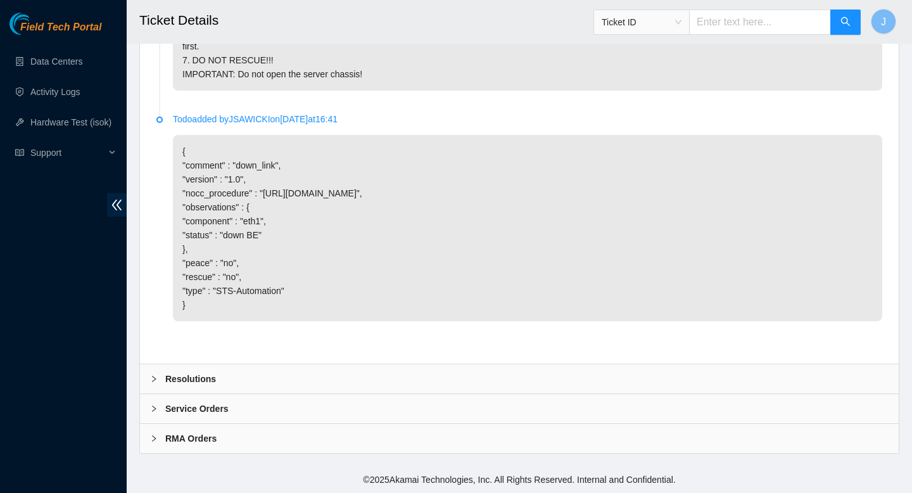
click at [396, 372] on div "Resolutions" at bounding box center [519, 378] width 759 height 29
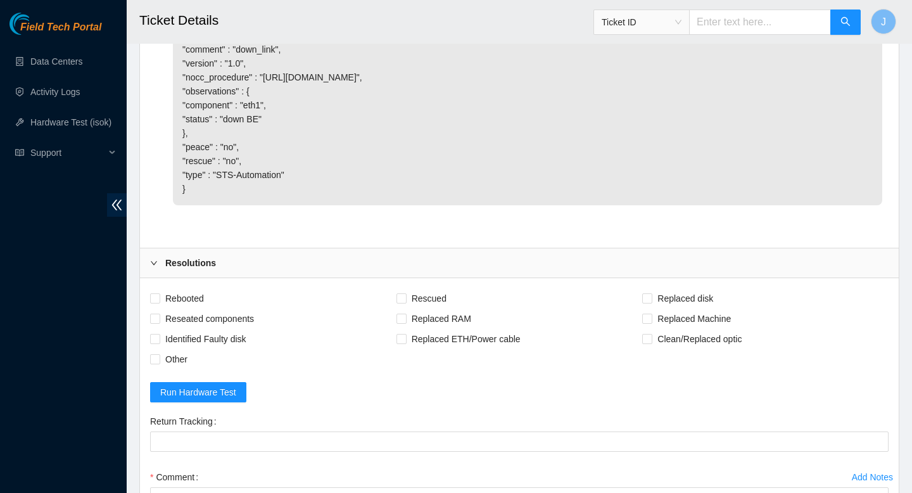
scroll to position [992, 0]
click at [152, 301] on input "Rebooted" at bounding box center [154, 296] width 9 height 9
checkbox input "true"
click at [158, 362] on input "Other" at bounding box center [154, 357] width 9 height 9
checkbox input "true"
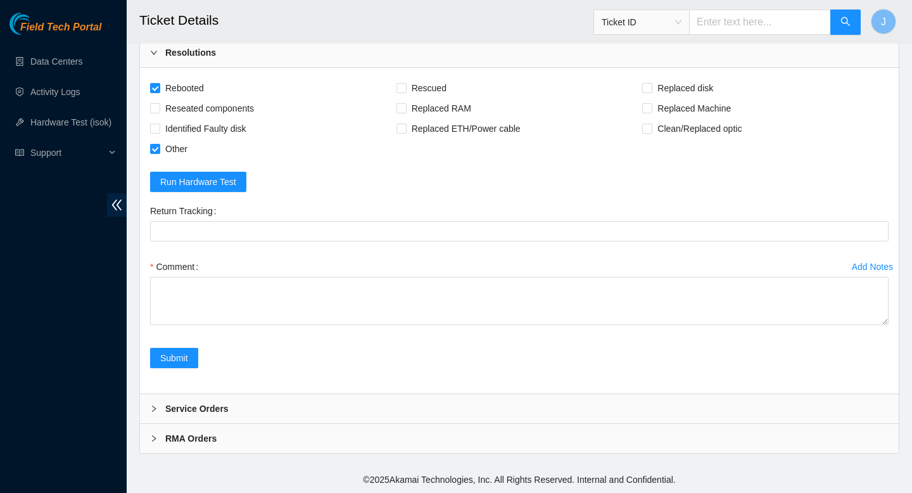
scroll to position [1271, 0]
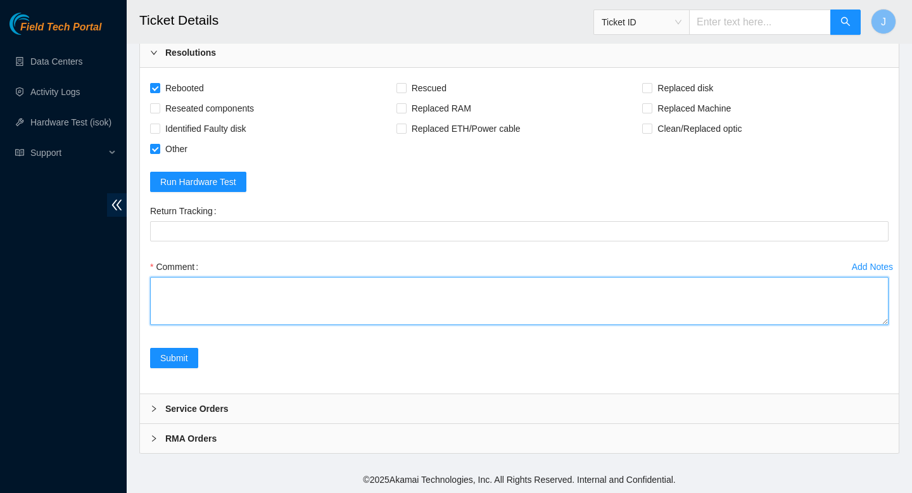
click at [364, 293] on textarea "Comment" at bounding box center [519, 301] width 738 height 48
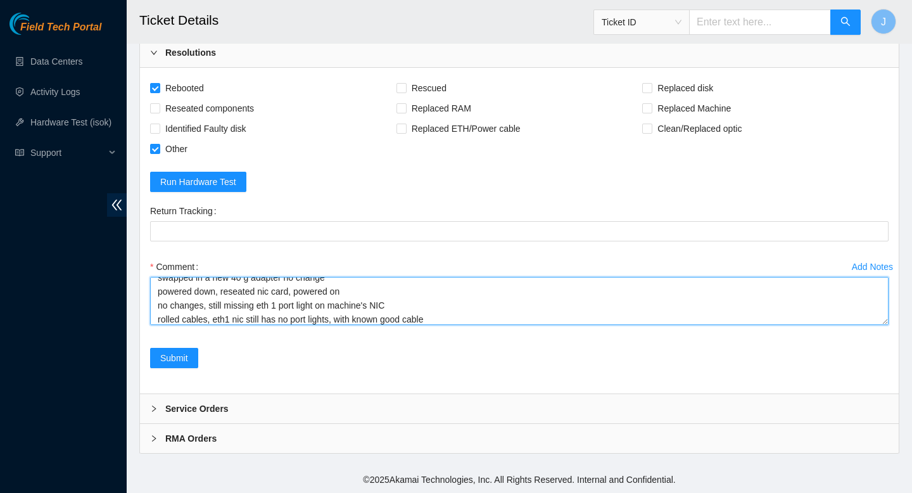
scroll to position [65, 0]
click at [462, 303] on textarea "verified SN plugged in resting on config eth1 nic port light missing, reseated …" at bounding box center [519, 301] width 738 height 48
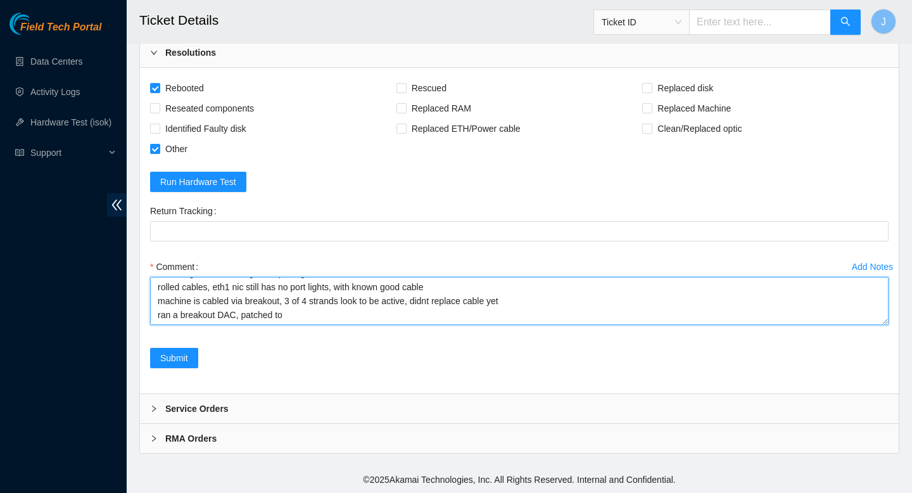
scroll to position [1271, 0]
click at [306, 318] on textarea "verified SN plugged in resting on config eth1 nic port light missing, reseated …" at bounding box center [519, 301] width 738 height 48
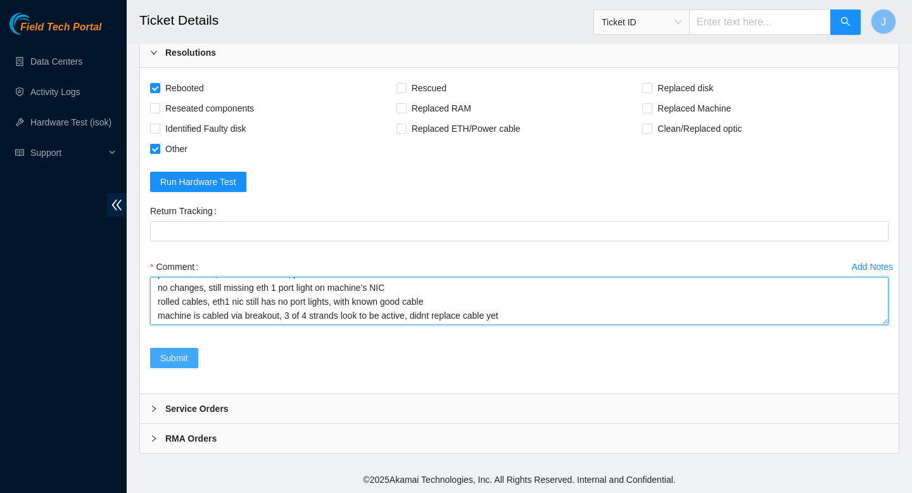
type textarea "verified SN plugged in resting on config eth1 nic port light missing, reseated …"
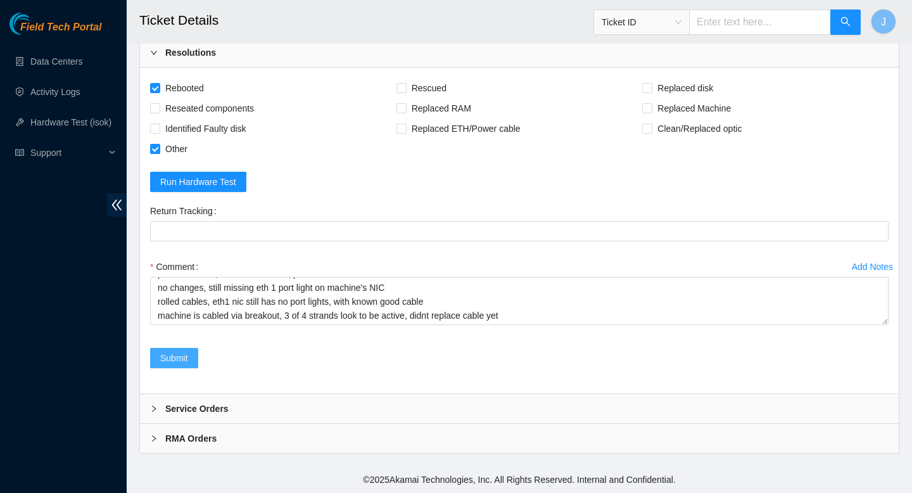
click at [158, 368] on button "Submit" at bounding box center [174, 358] width 48 height 20
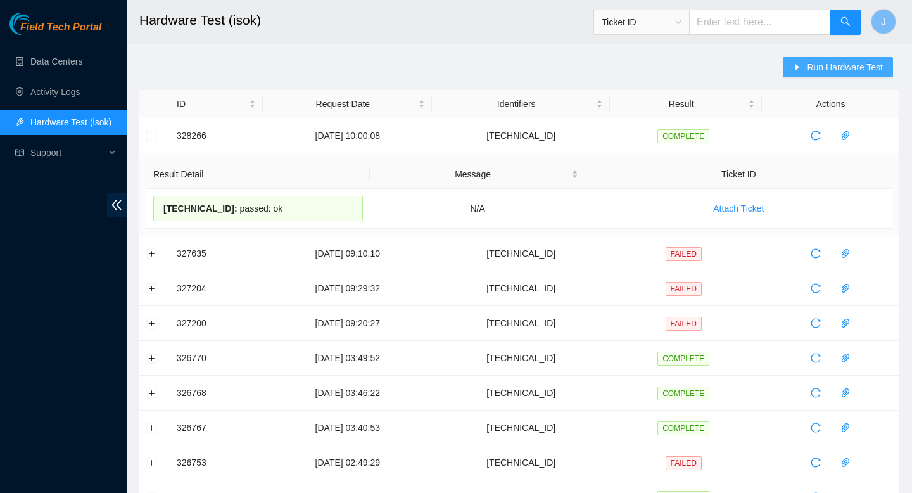
click at [830, 68] on span "Run Hardware Test" at bounding box center [845, 67] width 76 height 14
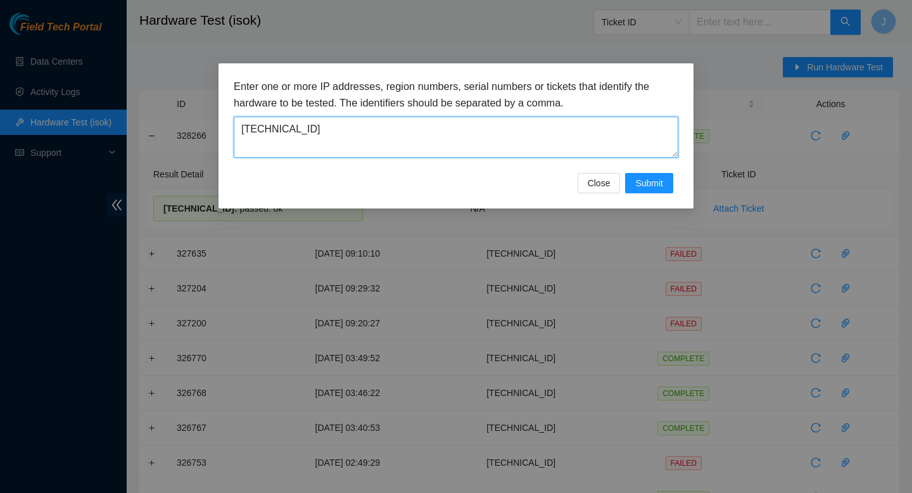
click at [482, 130] on textarea "[TECHNICAL_ID]" at bounding box center [456, 137] width 444 height 41
paste textarea "[TECHNICAL_ID]"
type textarea "2.17.114.250"
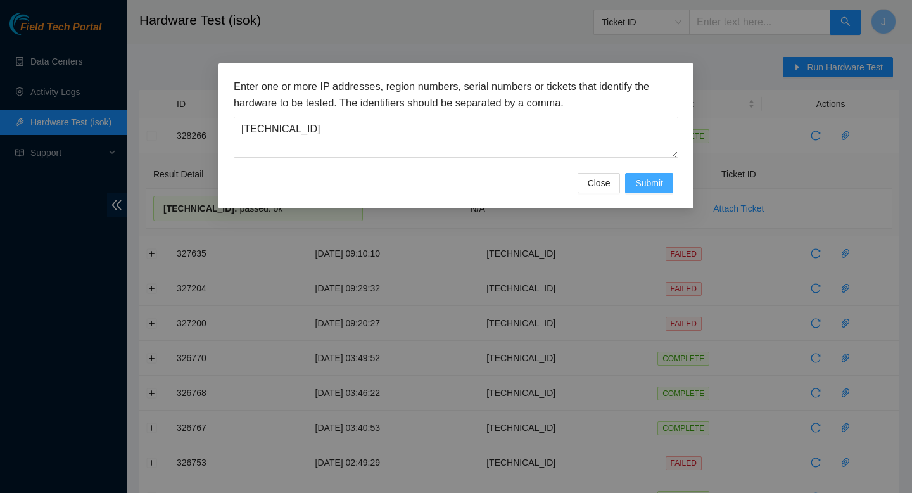
click at [637, 179] on span "Submit" at bounding box center [649, 183] width 28 height 14
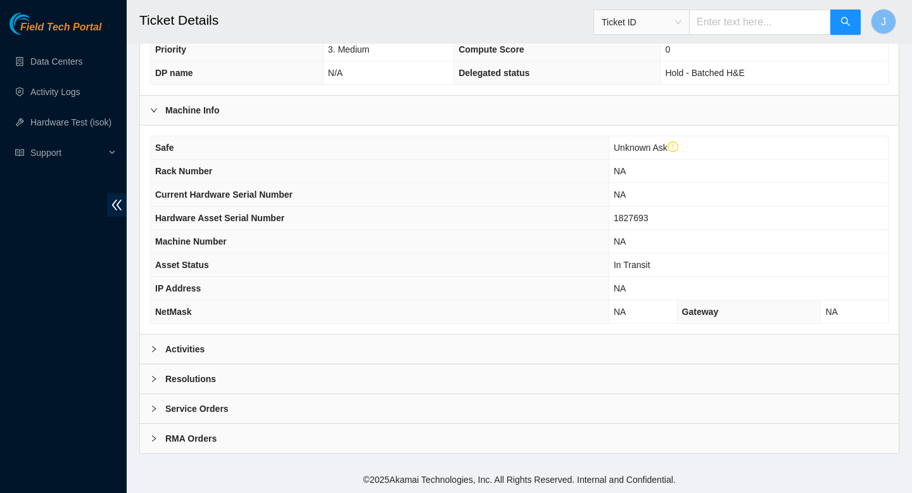
scroll to position [376, 0]
click at [465, 352] on div "Activities" at bounding box center [519, 348] width 759 height 29
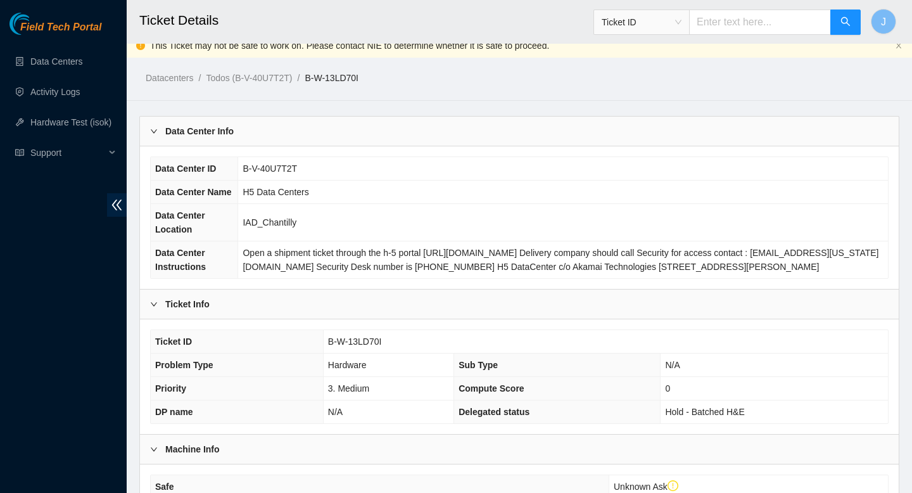
scroll to position [9, 0]
click at [677, 27] on span "Ticket ID" at bounding box center [642, 22] width 80 height 19
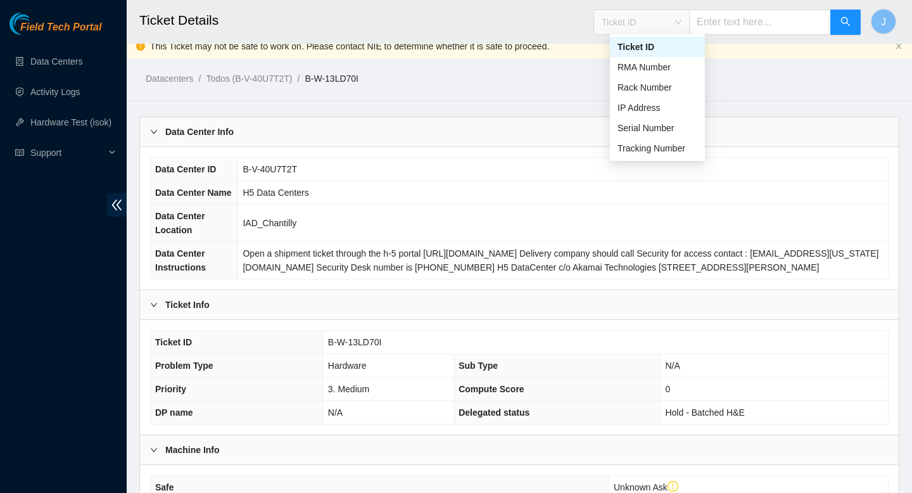
click at [676, 27] on span "Ticket ID" at bounding box center [642, 22] width 80 height 19
